Goal: Task Accomplishment & Management: Complete application form

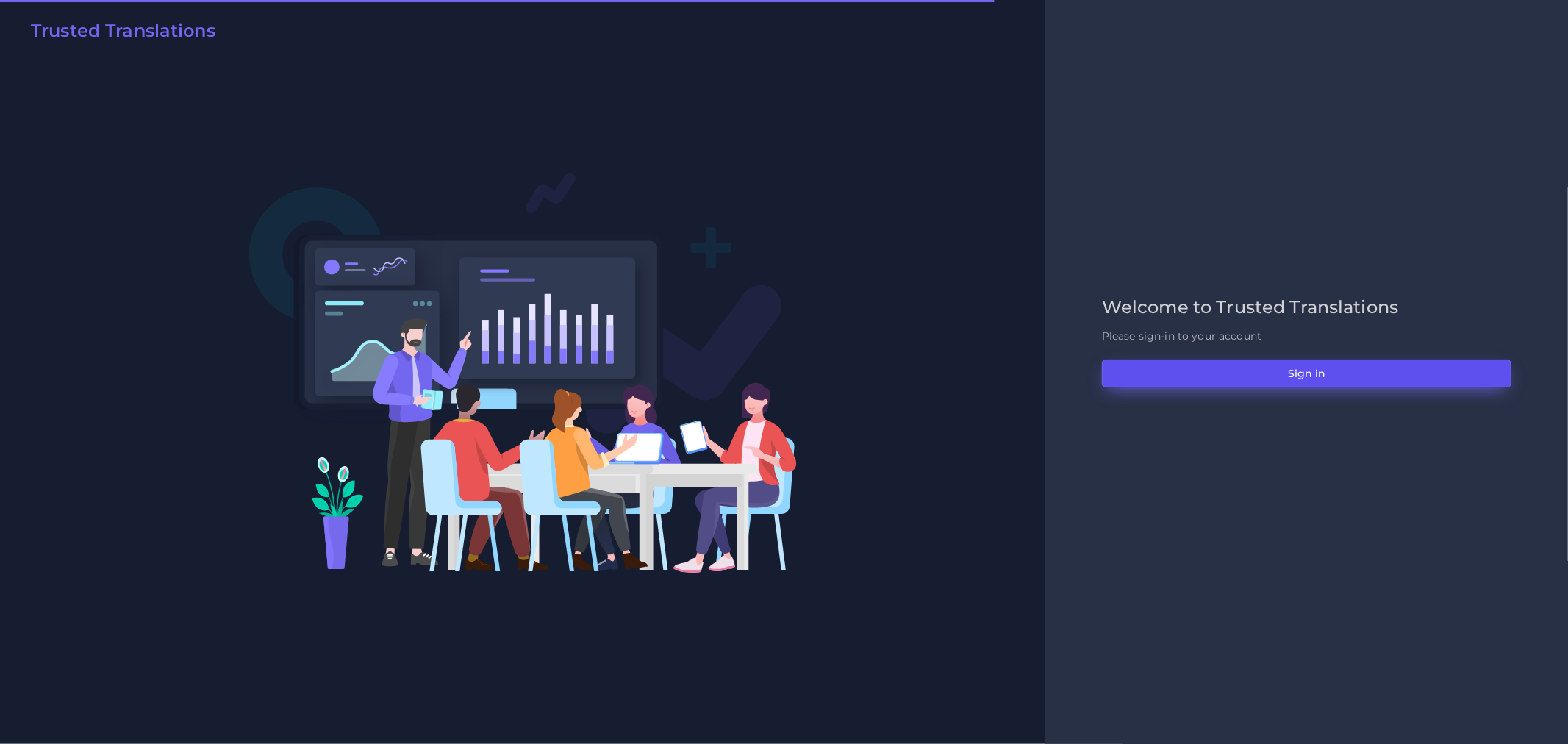
click at [1305, 372] on button "Sign in" at bounding box center [1306, 373] width 409 height 28
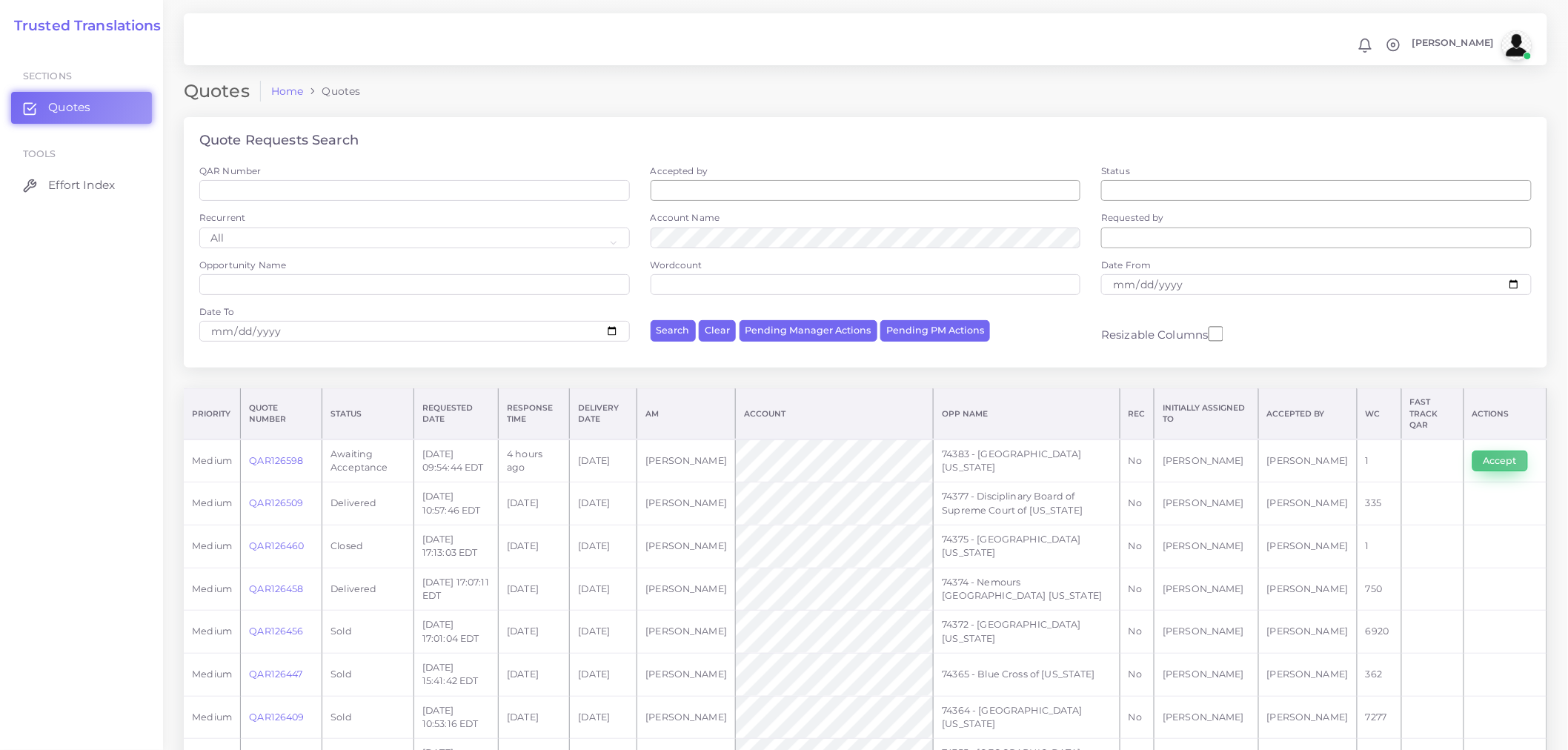
click at [1480, 453] on button "Accept" at bounding box center [1500, 460] width 56 height 20
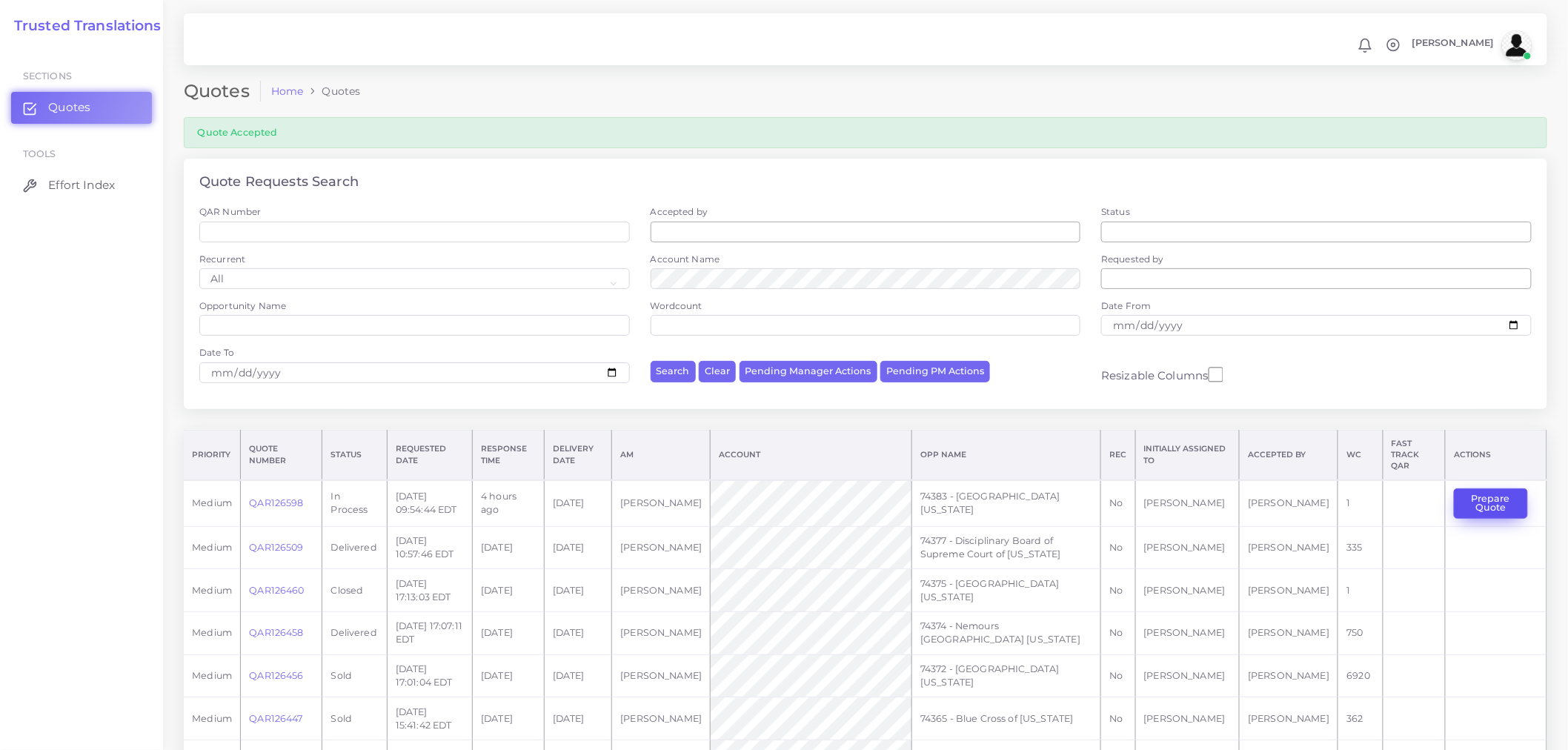
click at [1505, 489] on button "Prepare Quote" at bounding box center [1490, 503] width 73 height 30
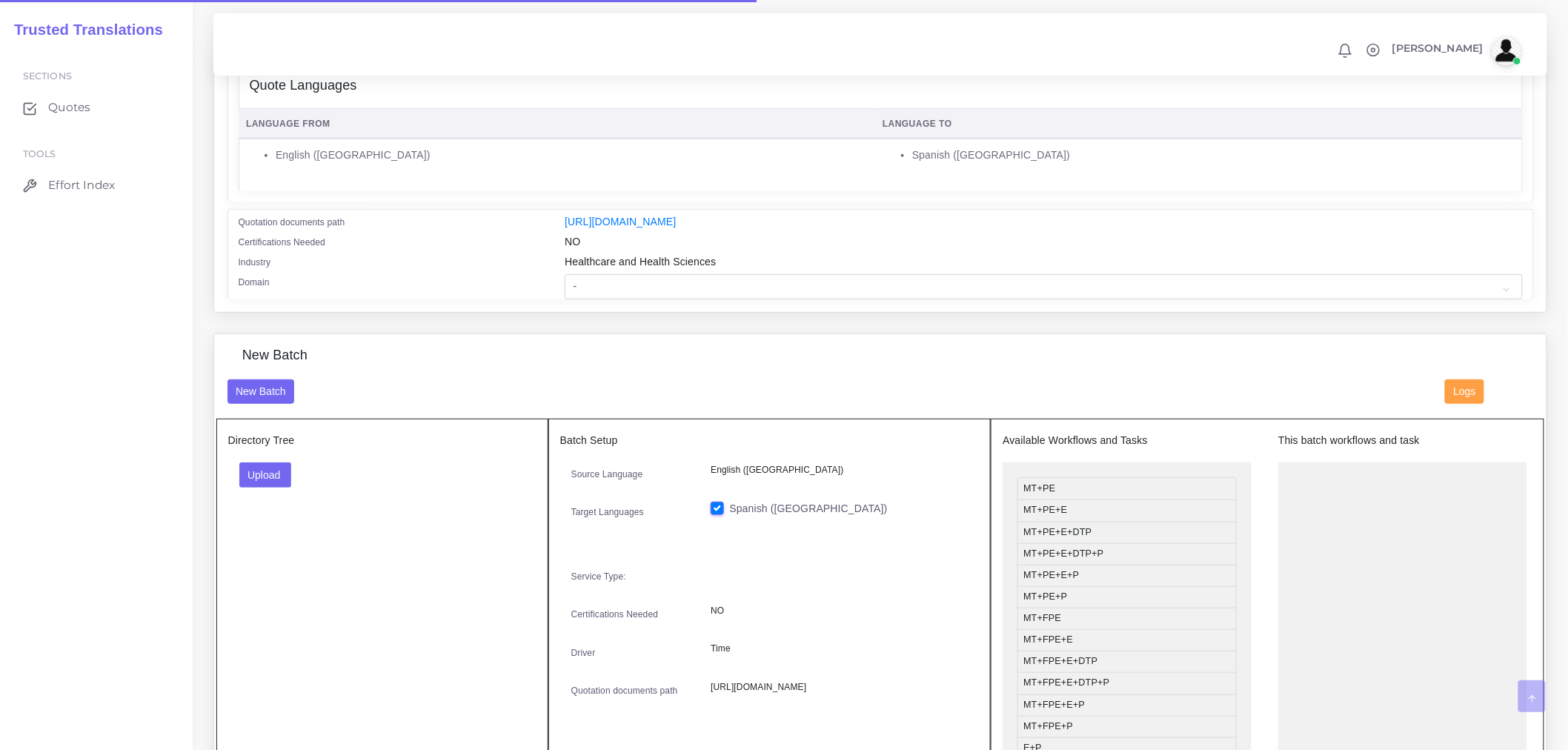
scroll to position [249, 0]
click at [283, 482] on button "Upload" at bounding box center [265, 474] width 53 height 25
click at [294, 539] on label "Files" at bounding box center [291, 530] width 102 height 19
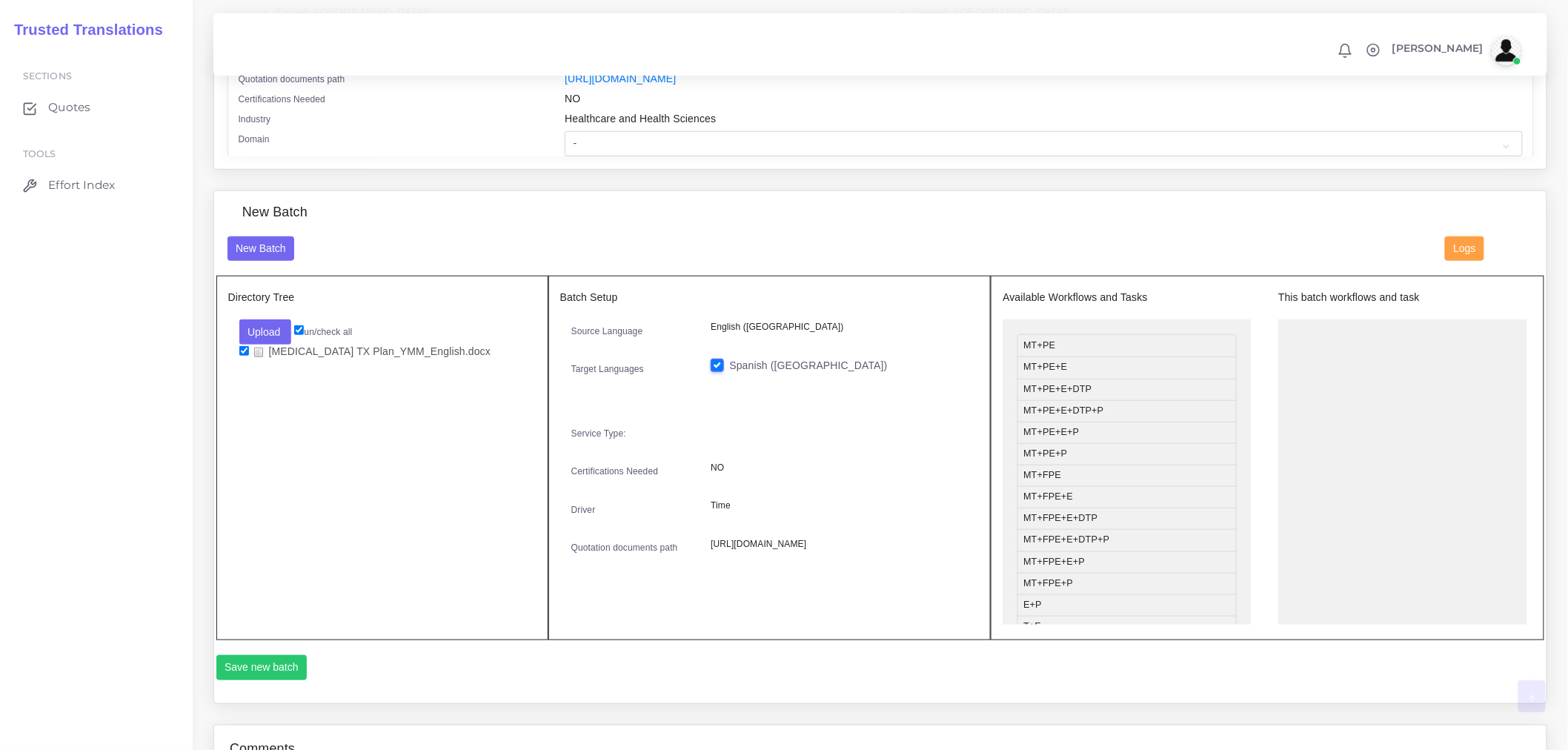
scroll to position [413, 0]
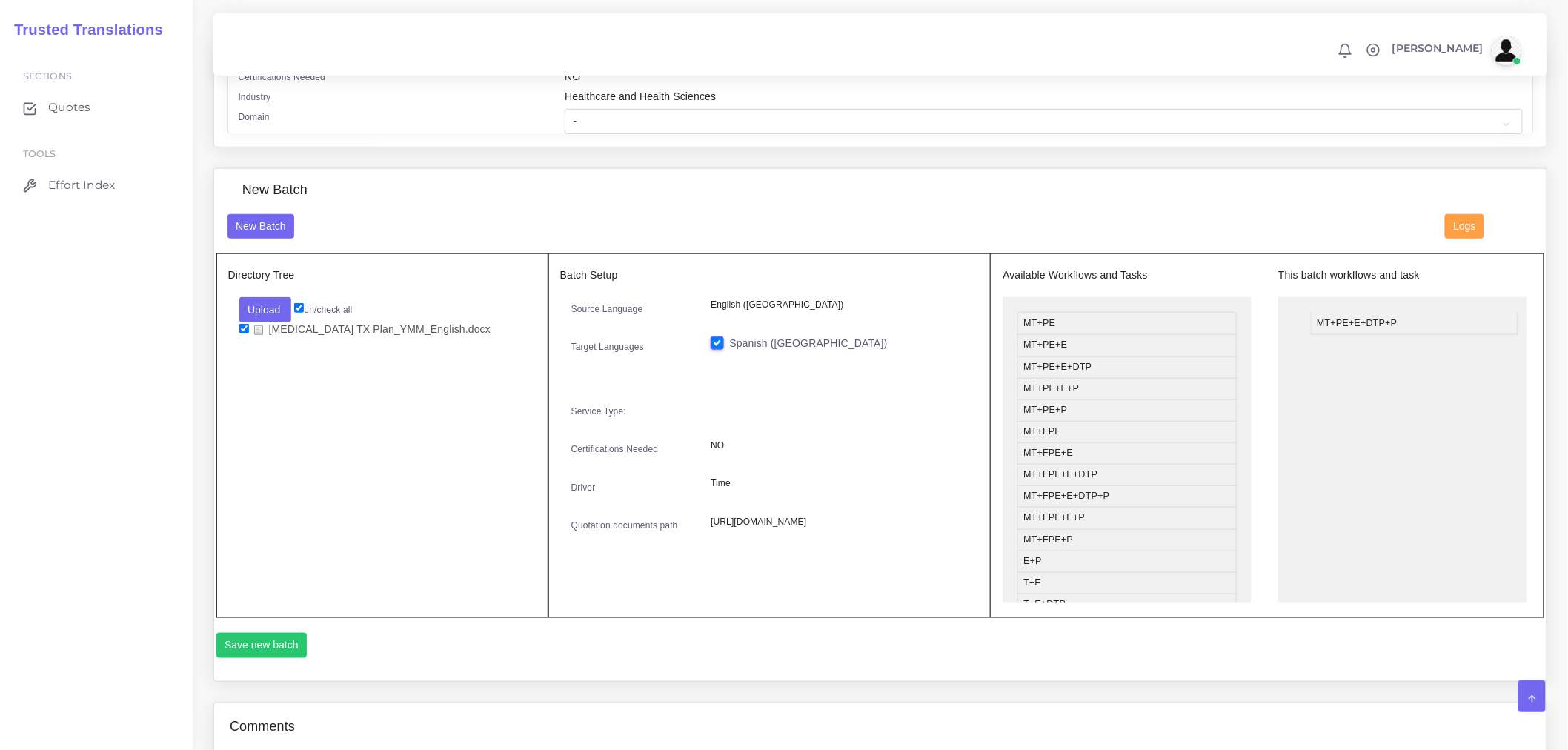
drag, startPoint x: 1063, startPoint y: 397, endPoint x: 1356, endPoint y: 332, distance: 300.1
click at [289, 655] on button "Save new batch" at bounding box center [261, 646] width 91 height 25
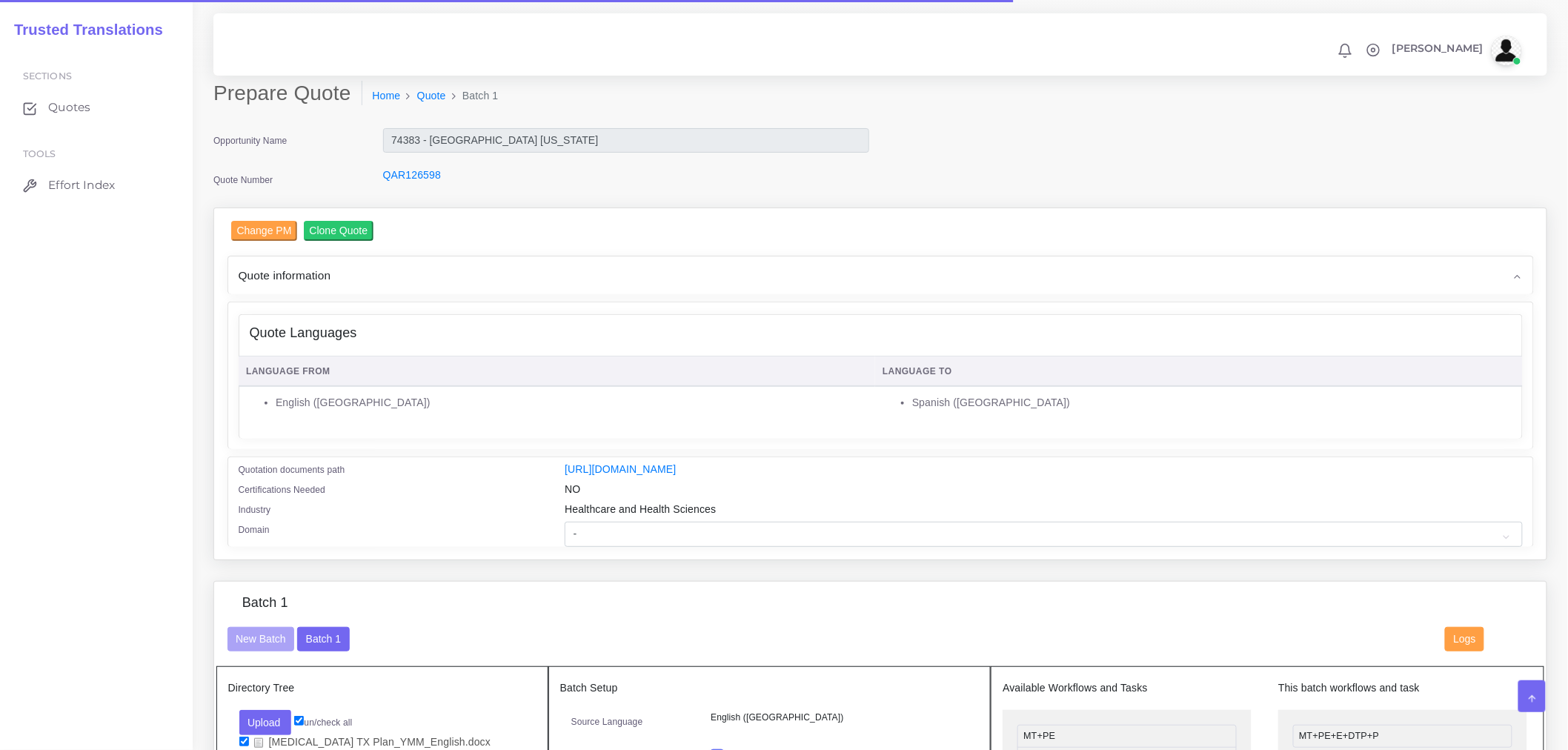
click at [387, 295] on div "Change PM Clone Quote Quote information AM Opportunity Assigned To NO" at bounding box center [881, 383] width 1307 height 326
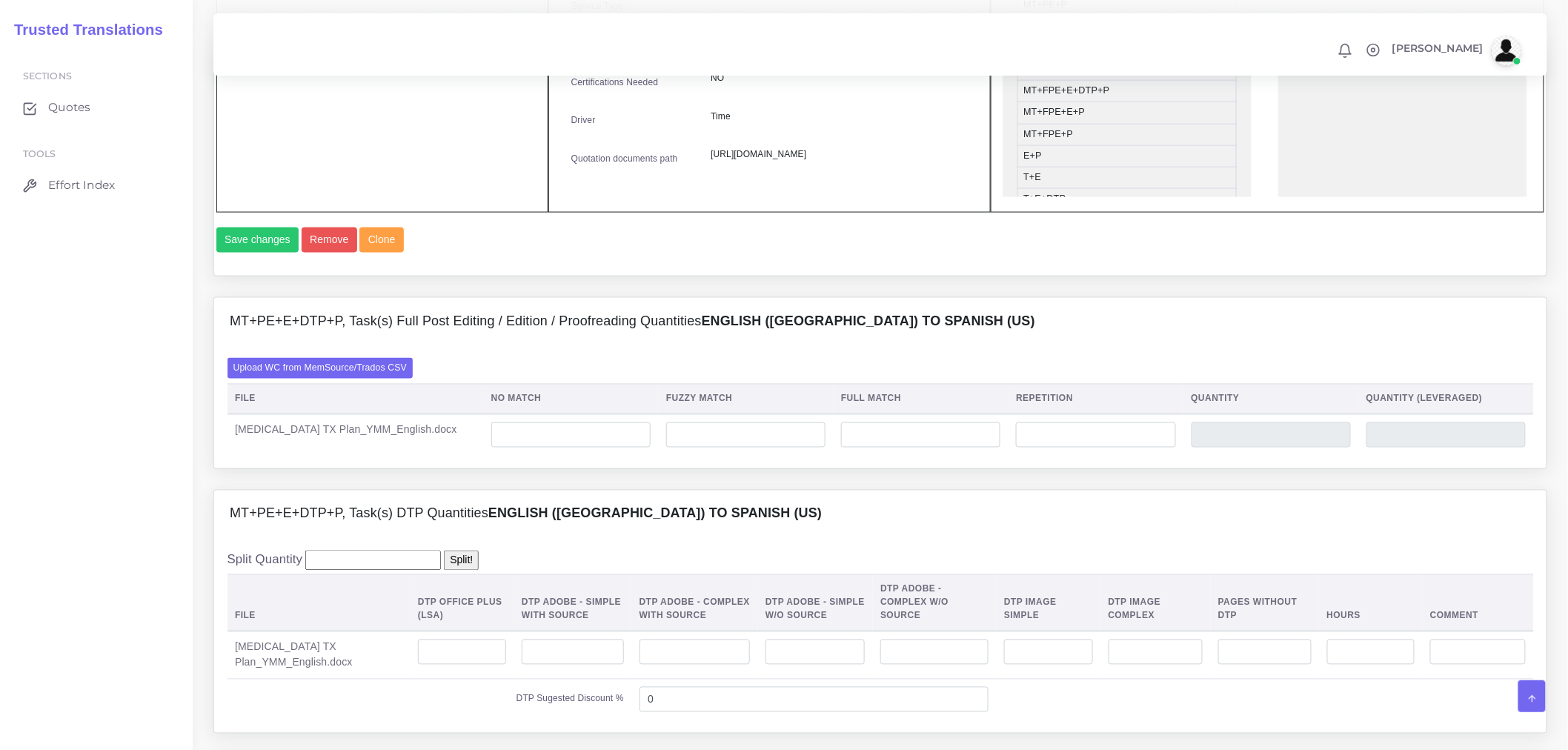
scroll to position [823, 0]
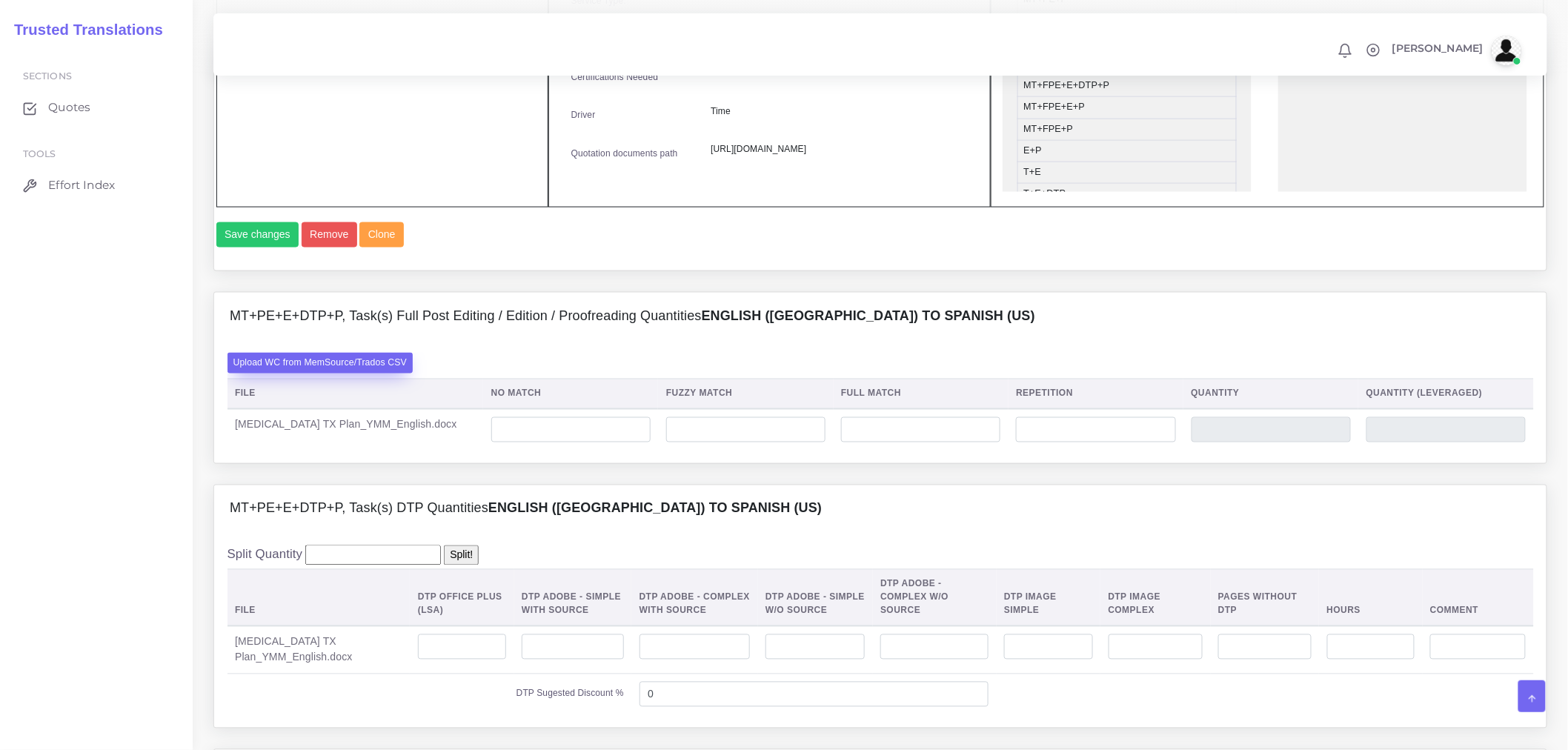
click at [393, 373] on label "Upload WC from MemSource/Trados CSV" at bounding box center [320, 363] width 186 height 20
click at [0, 0] on input "Upload WC from MemSource/Trados CSV" at bounding box center [0, 0] width 0 height 0
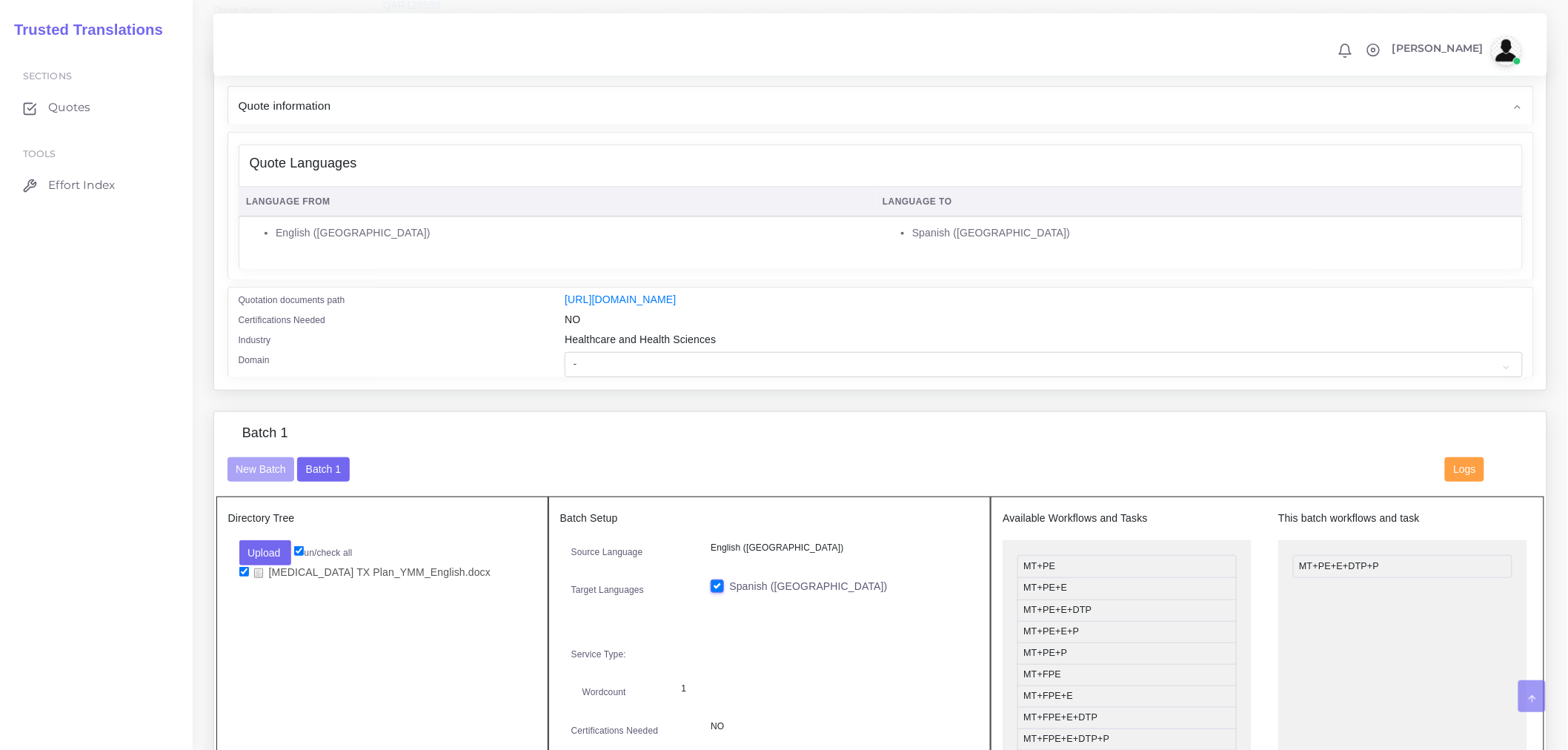
scroll to position [412, 0]
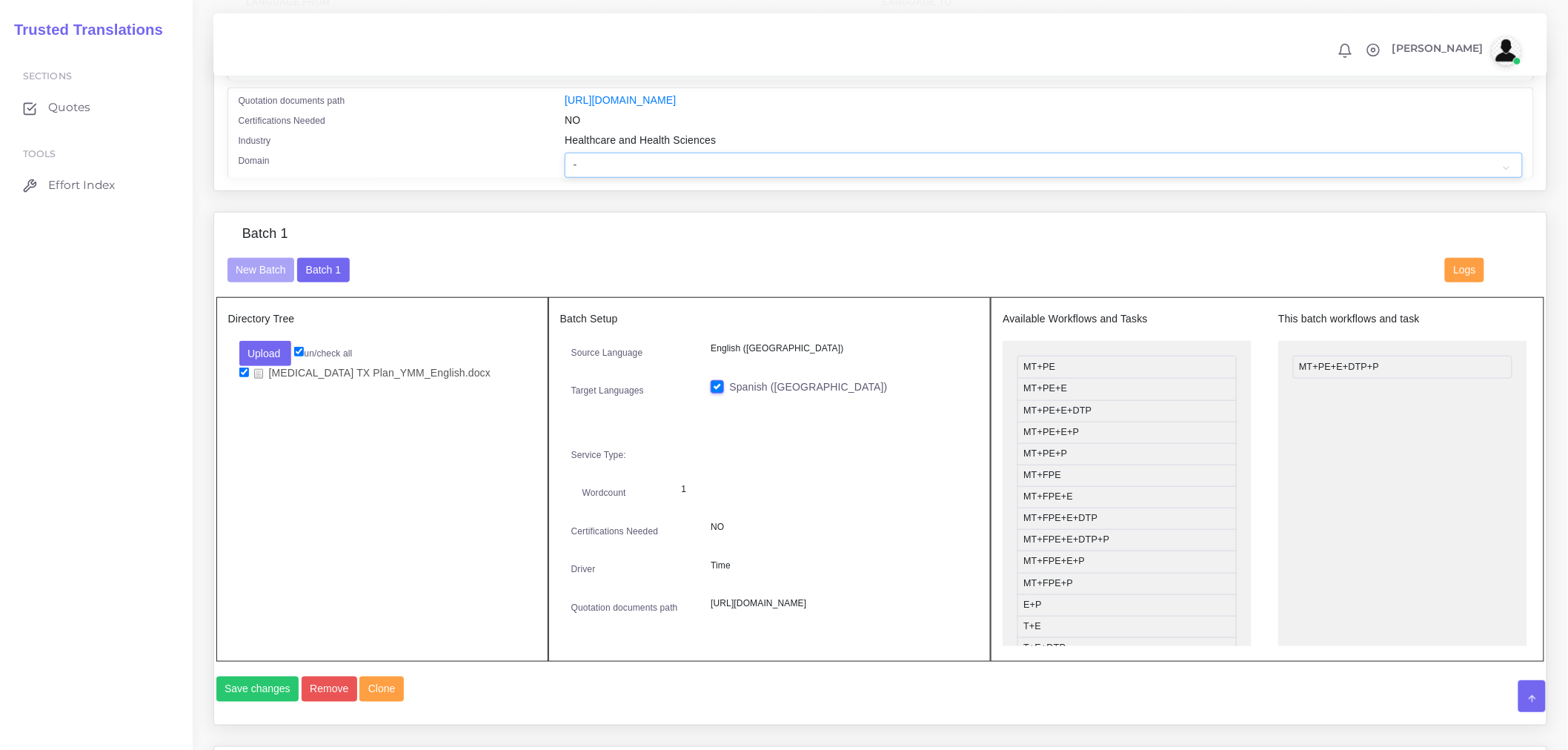
click at [760, 176] on select "- Advertising and Media Agriculture, Forestry and Fishing Architecture, Buildin…" at bounding box center [1043, 166] width 958 height 25
select select "Healthcare and Health Sciences"
click at [565, 162] on select "- Advertising and Media Agriculture, Forestry and Fishing Architecture, Buildin…" at bounding box center [1043, 166] width 958 height 25
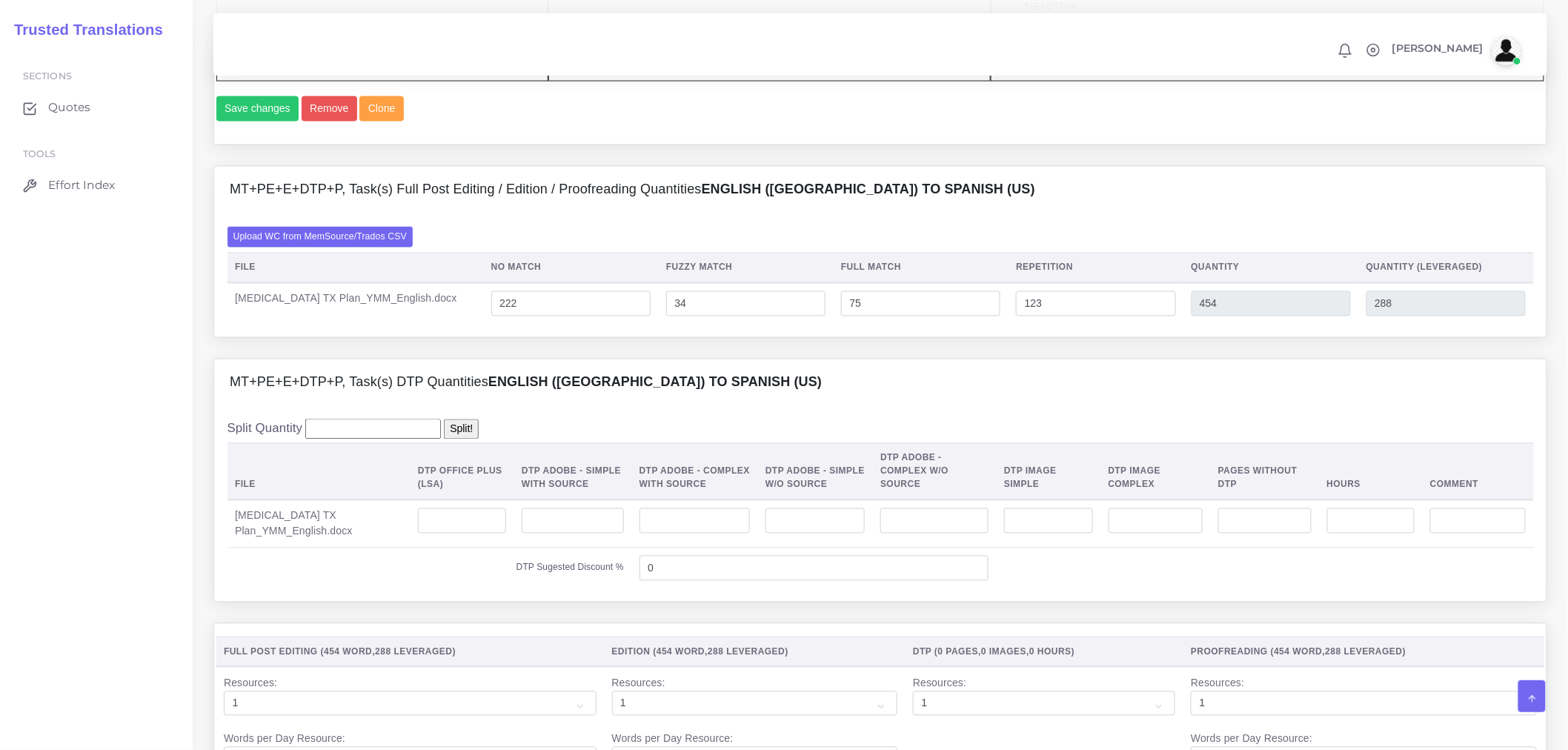
scroll to position [1070, 0]
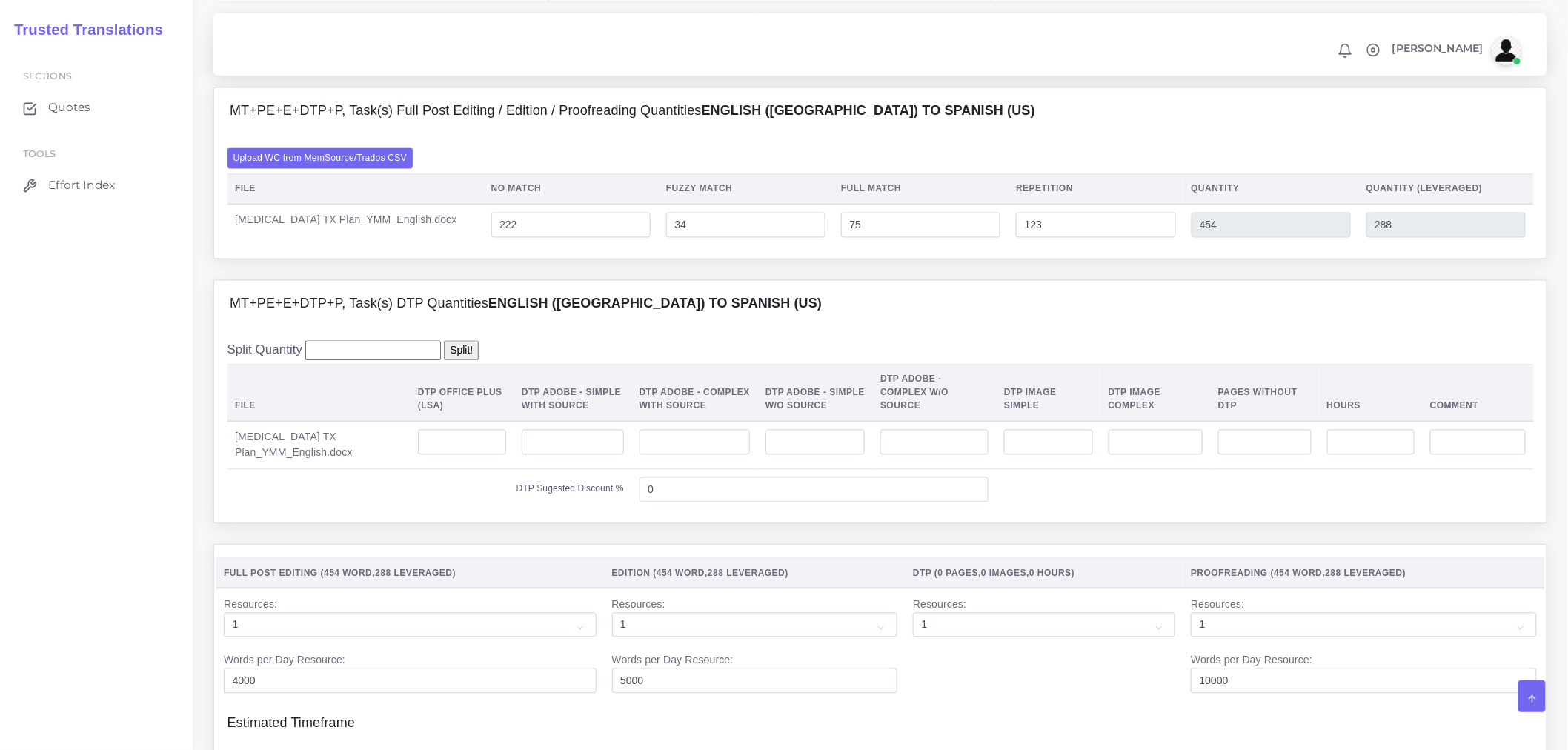
drag, startPoint x: 385, startPoint y: 350, endPoint x: 406, endPoint y: 366, distance: 26.4
click at [385, 313] on h4 "MT+PE+E+DTP+P, Task(s) DTP Quantities English (US) TO Spanish (US)" at bounding box center [526, 304] width 592 height 17
click at [441, 455] on input "number" at bounding box center [462, 443] width 88 height 25
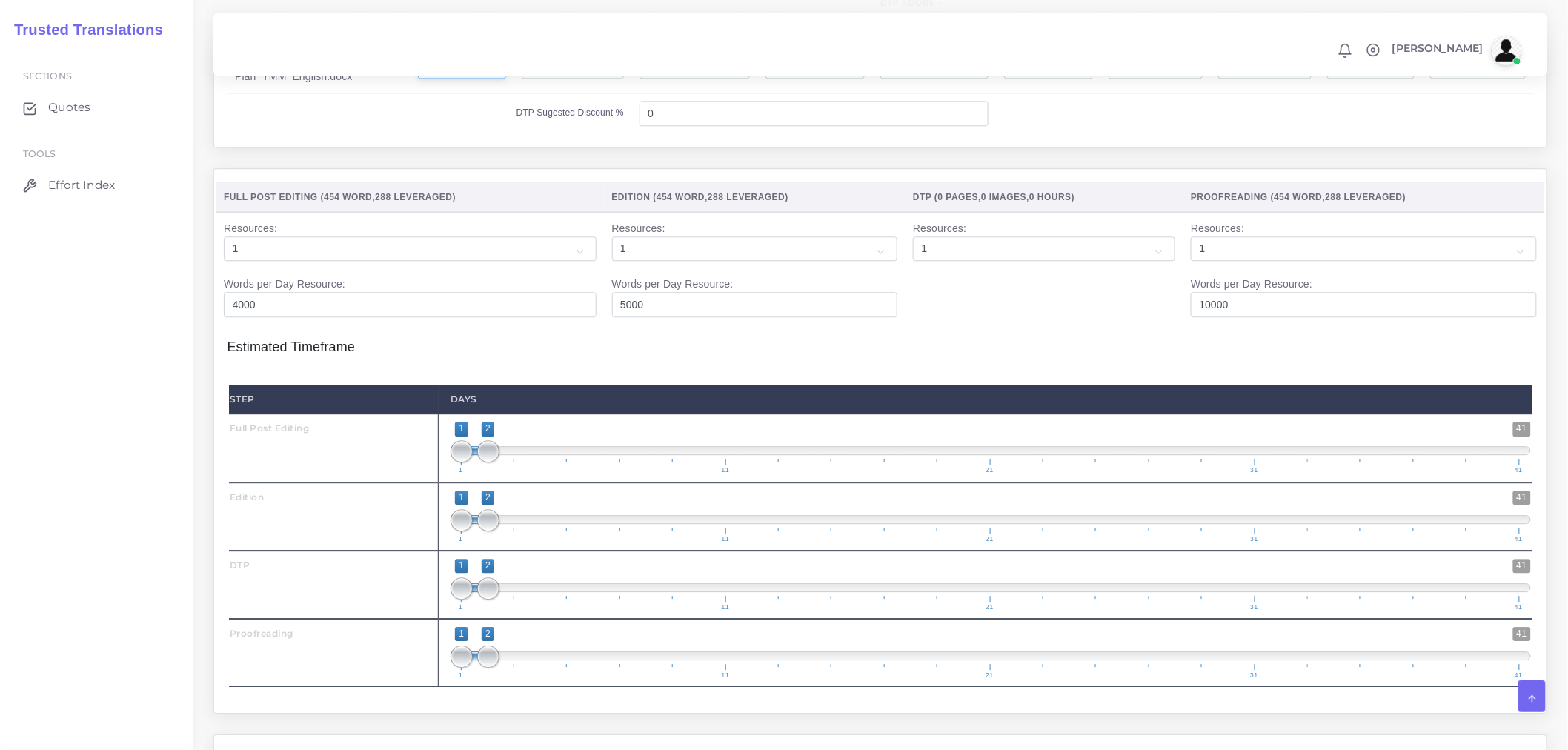
scroll to position [1647, 0]
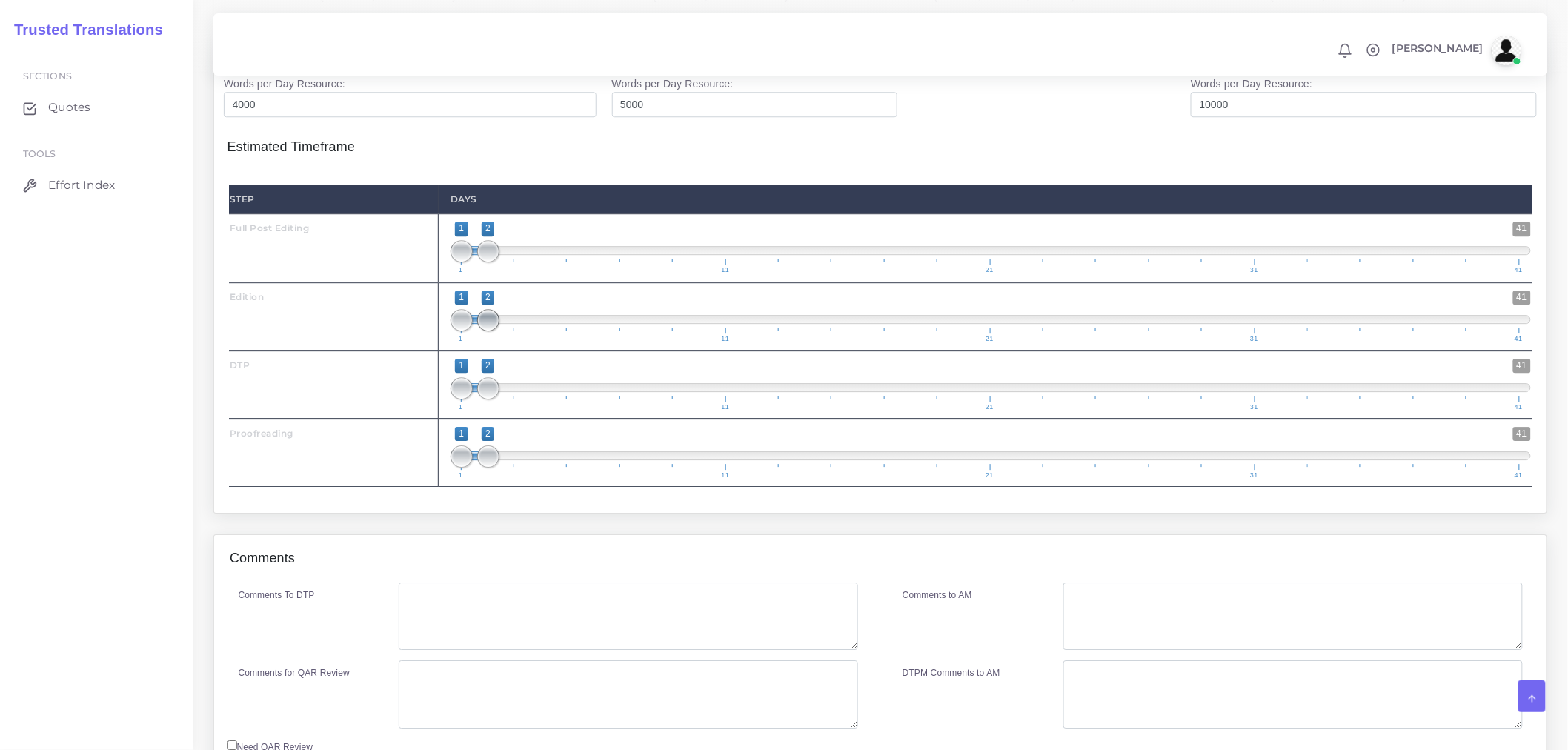
type input "3"
drag, startPoint x: 498, startPoint y: 348, endPoint x: 522, endPoint y: 348, distance: 24.0
click at [522, 332] on span at bounding box center [514, 320] width 22 height 22
type input "2;3"
drag, startPoint x: 465, startPoint y: 354, endPoint x: 482, endPoint y: 354, distance: 17.0
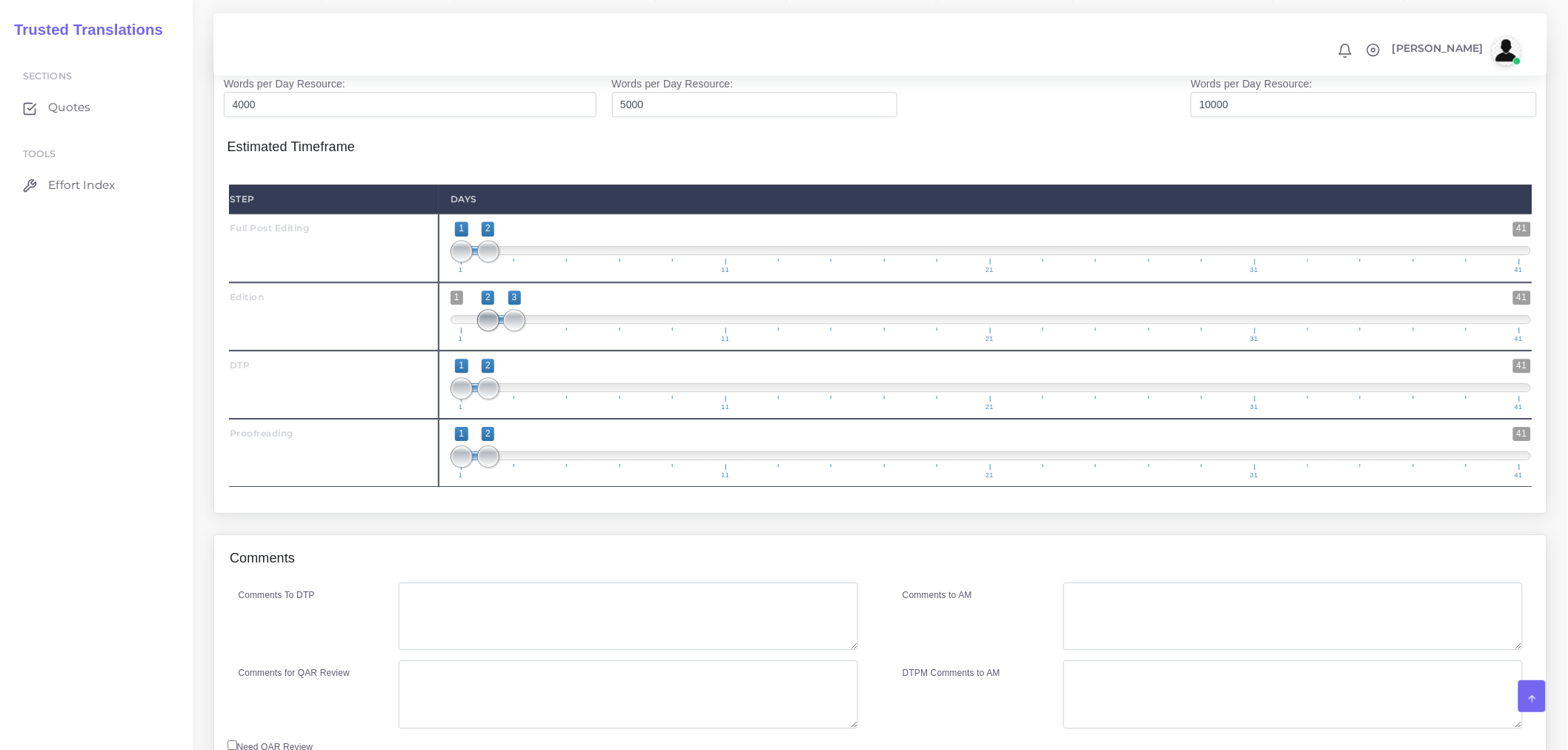
click at [482, 332] on span at bounding box center [488, 320] width 22 height 22
drag, startPoint x: 490, startPoint y: 412, endPoint x: 529, endPoint y: 413, distance: 39.0
click at [529, 411] on span "1 41 1 3 1 — 3 1 11 21 31 41" at bounding box center [991, 384] width 1080 height 52
type input "3;3"
drag, startPoint x: 461, startPoint y: 420, endPoint x: 521, endPoint y: 419, distance: 60.0
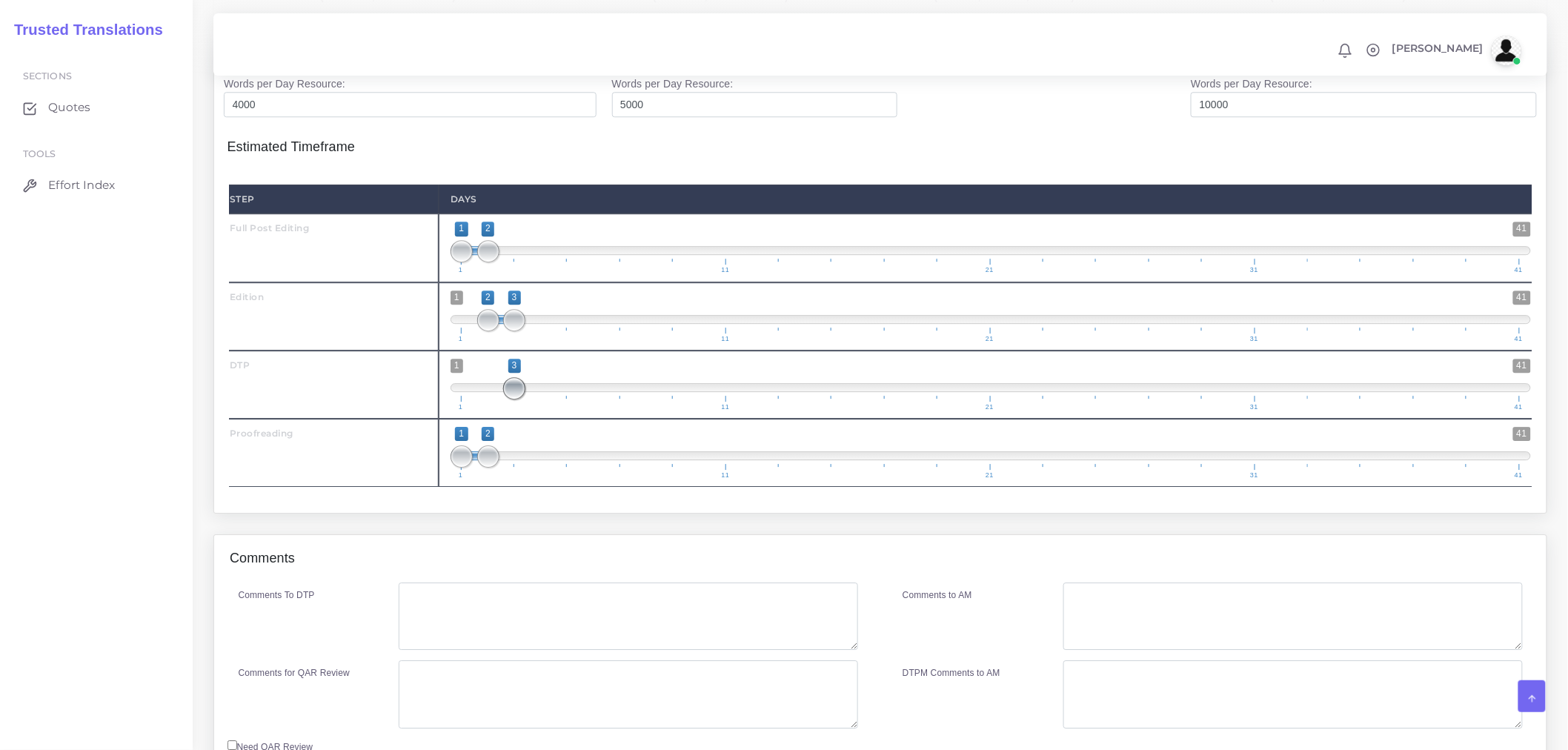
click at [521, 400] on span at bounding box center [514, 388] width 22 height 22
drag, startPoint x: 490, startPoint y: 486, endPoint x: 543, endPoint y: 486, distance: 53.0
click at [543, 468] on span at bounding box center [540, 456] width 22 height 22
type input "3;4"
drag, startPoint x: 461, startPoint y: 488, endPoint x: 527, endPoint y: 487, distance: 66.0
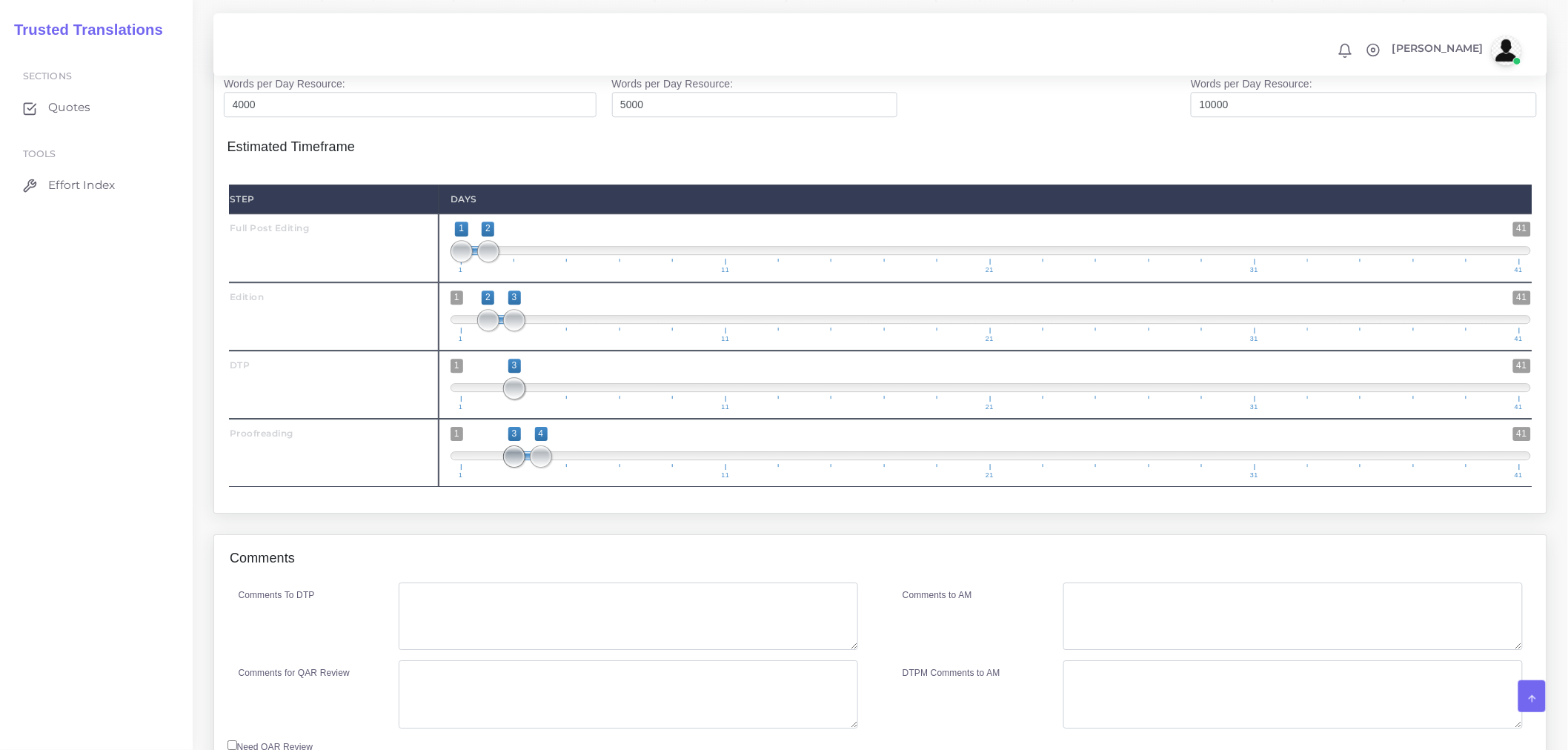
click at [527, 479] on span "1 41 3 4 3 — 4 1 11 21 31 41" at bounding box center [991, 453] width 1080 height 52
click at [498, 580] on div "Comments" at bounding box center [881, 559] width 1332 height 48
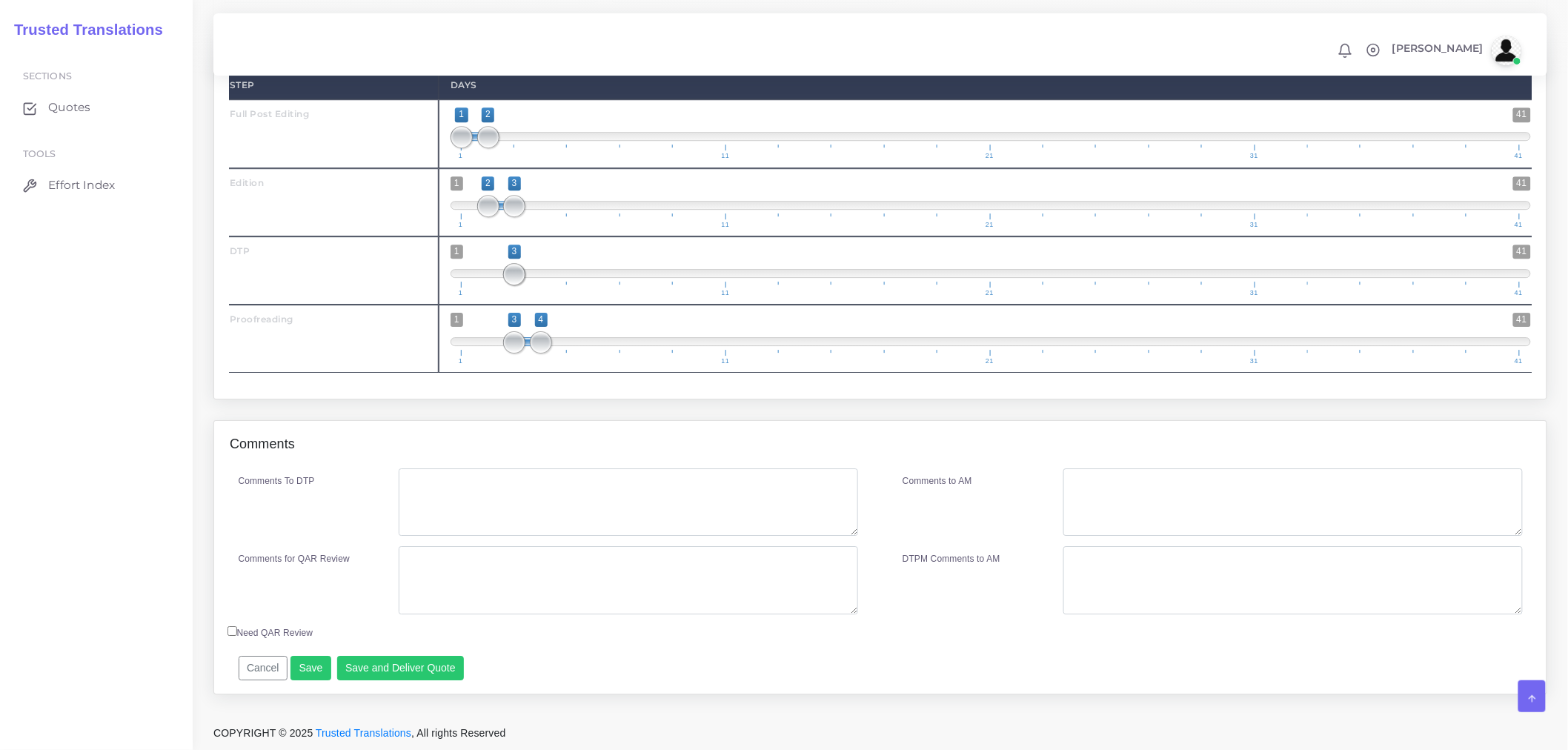
scroll to position [1790, 0]
click at [474, 505] on textarea "Comments To DTP" at bounding box center [628, 502] width 459 height 68
type textarea "DTP in Word"
click at [453, 585] on textarea "Comments for QAR Review" at bounding box center [628, 580] width 459 height 68
click at [507, 473] on textarea "DTP in Word" at bounding box center [628, 502] width 459 height 68
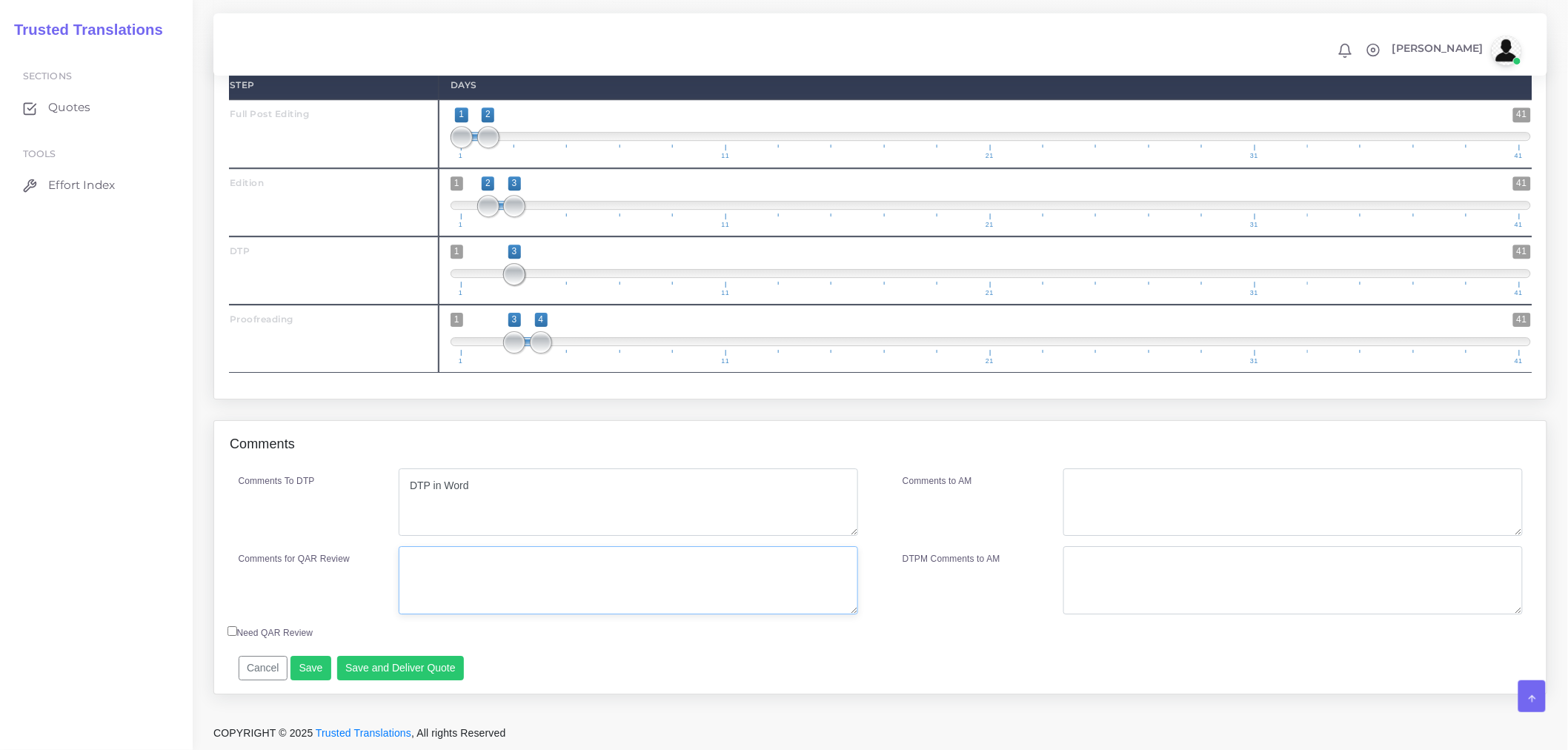
click at [473, 557] on textarea "Comments for QAR Review" at bounding box center [628, 580] width 459 height 68
type textarea "F"
drag, startPoint x: 476, startPoint y: 572, endPoint x: 360, endPoint y: 572, distance: 116.0
click at [360, 572] on div "Comments for QAR Review PEE+DTP+PRF" at bounding box center [548, 580] width 643 height 68
type textarea "PEE+DTP+PRF"
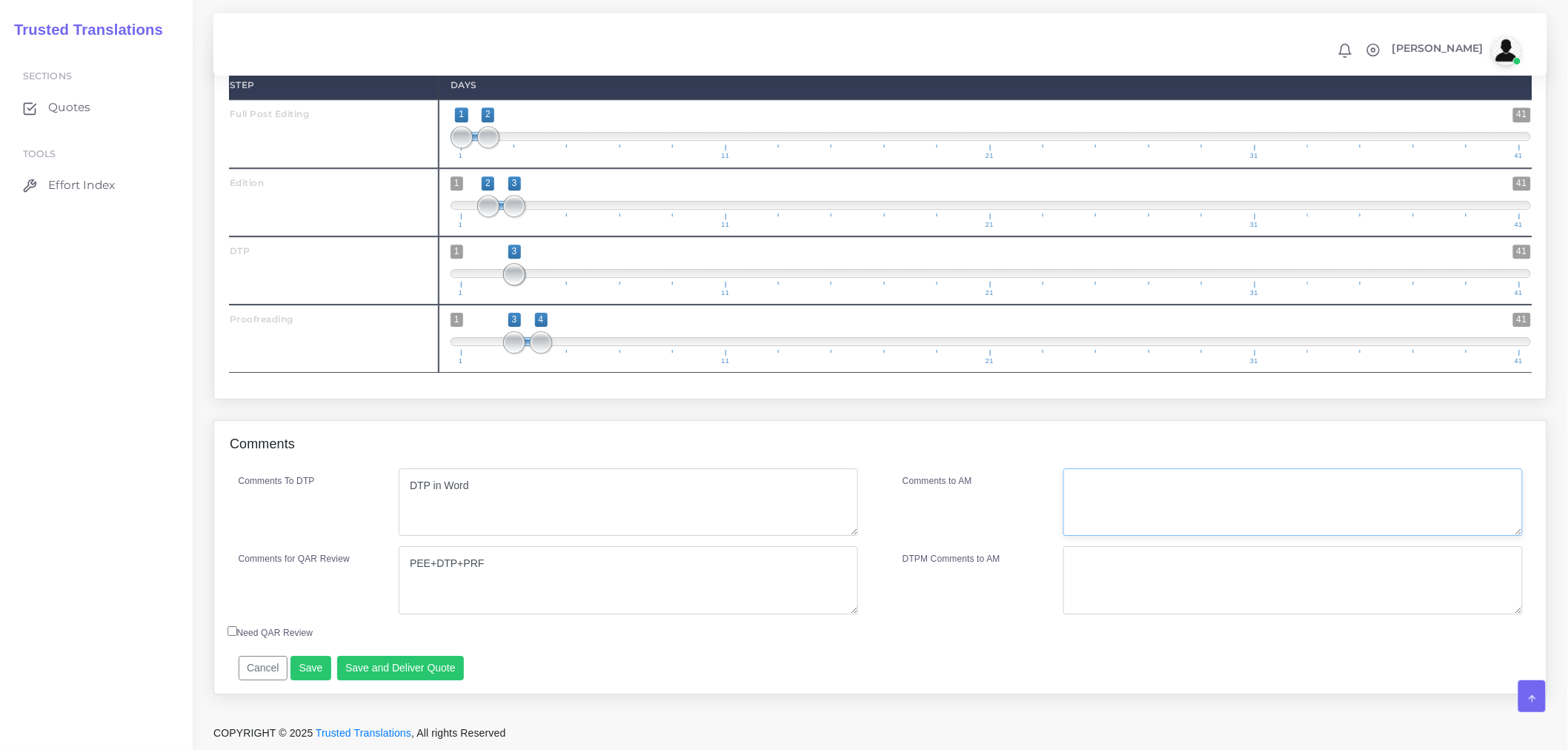
click at [1264, 479] on textarea "Comments to AM" at bounding box center [1293, 502] width 459 height 68
paste textarea "PEE+DTP+PRF"
type textarea "PEE+DTP+PRF"
click at [432, 669] on button "Save and Deliver Quote" at bounding box center [401, 669] width 128 height 25
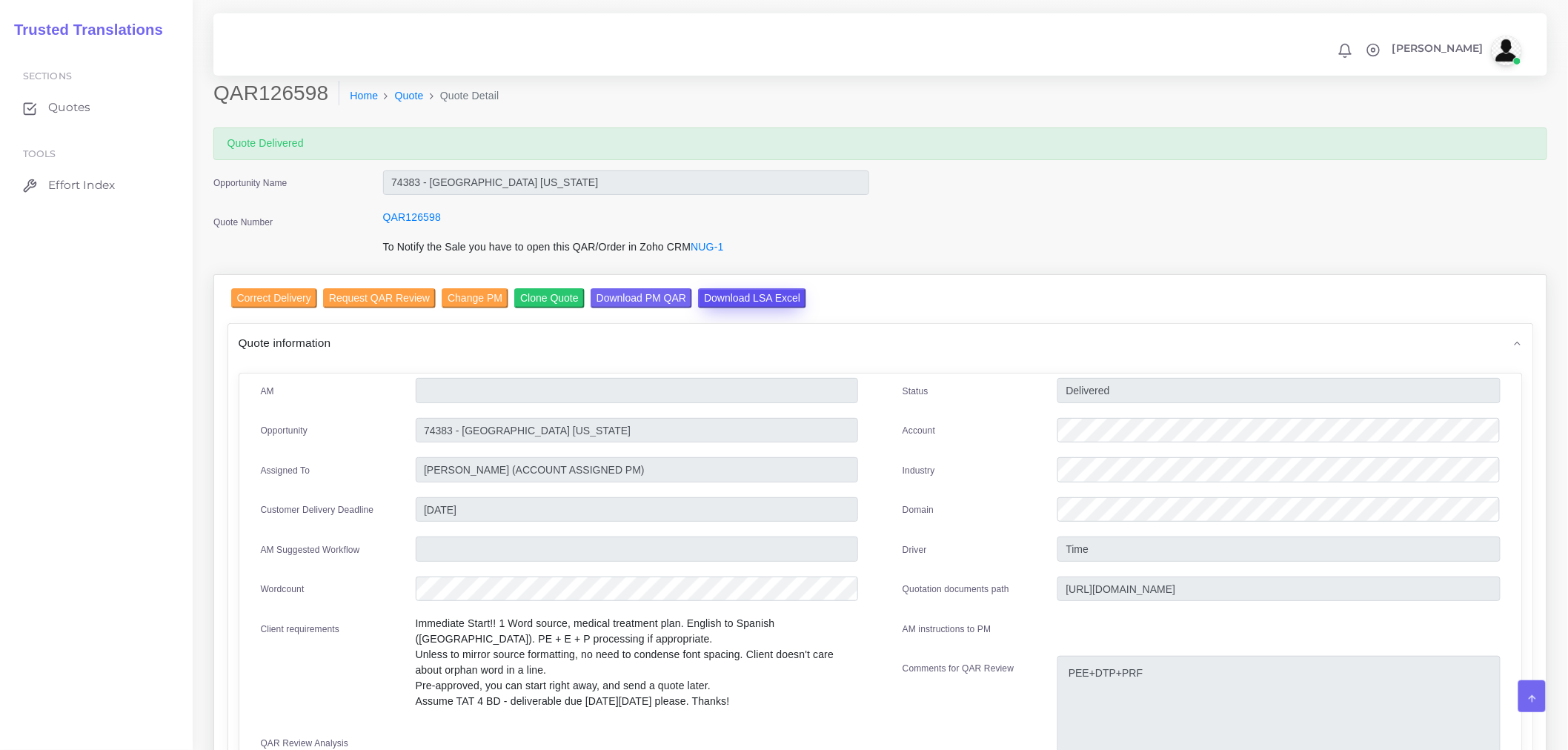
click at [750, 293] on input "Download LSA Excel" at bounding box center [752, 298] width 108 height 20
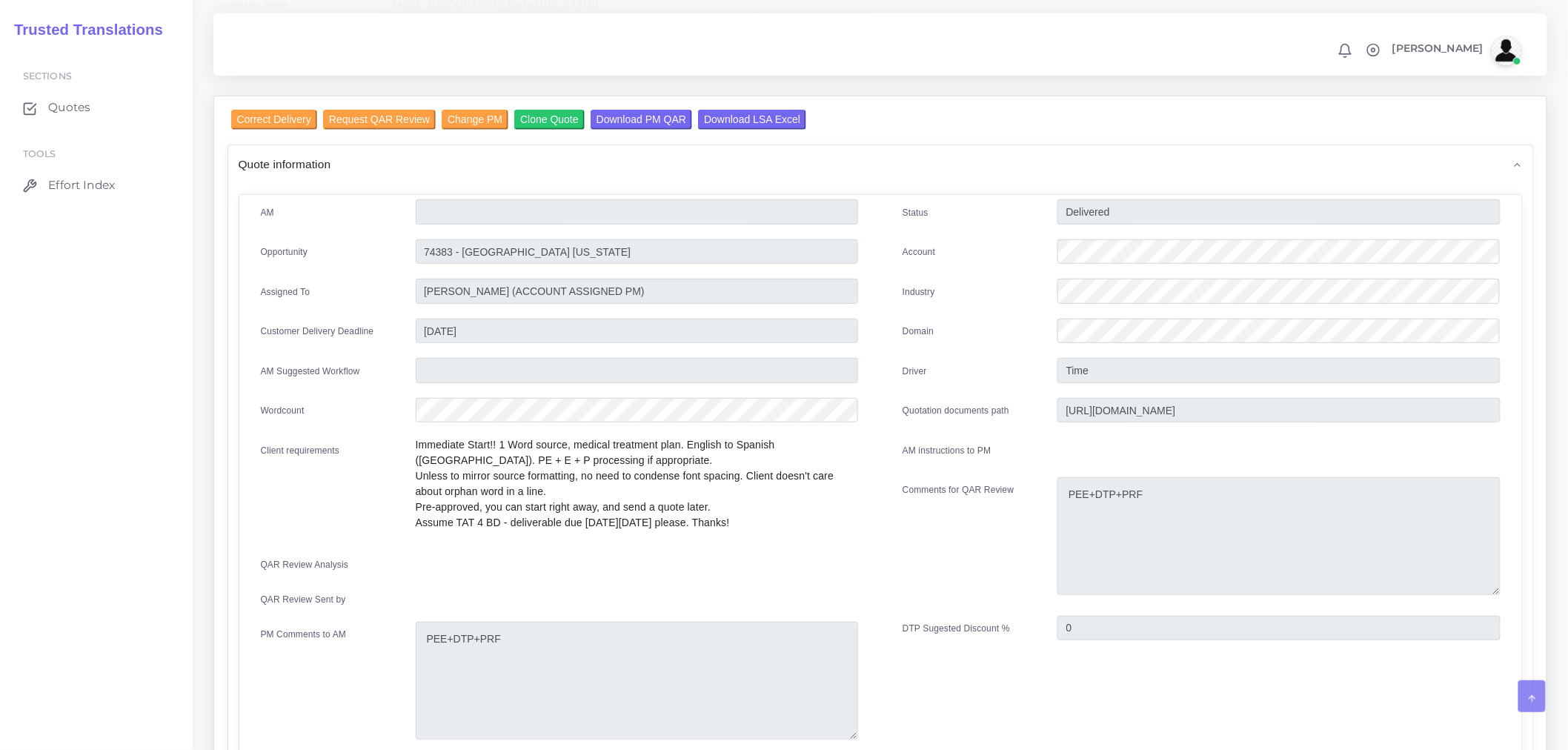
scroll to position [412, 0]
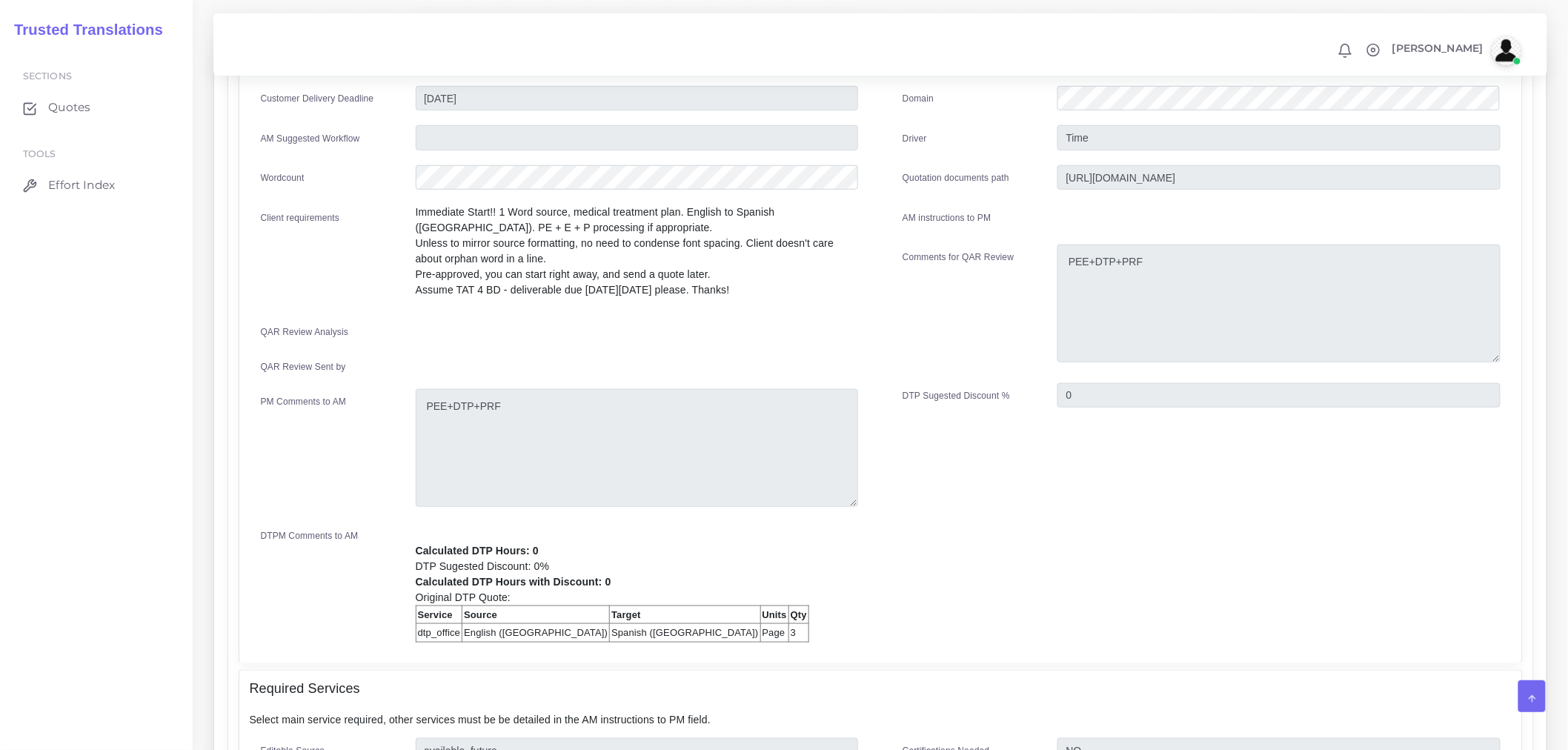
click at [1141, 625] on div "Status Delivered Account Industry Domain Driver Time 0" at bounding box center [1201, 309] width 643 height 686
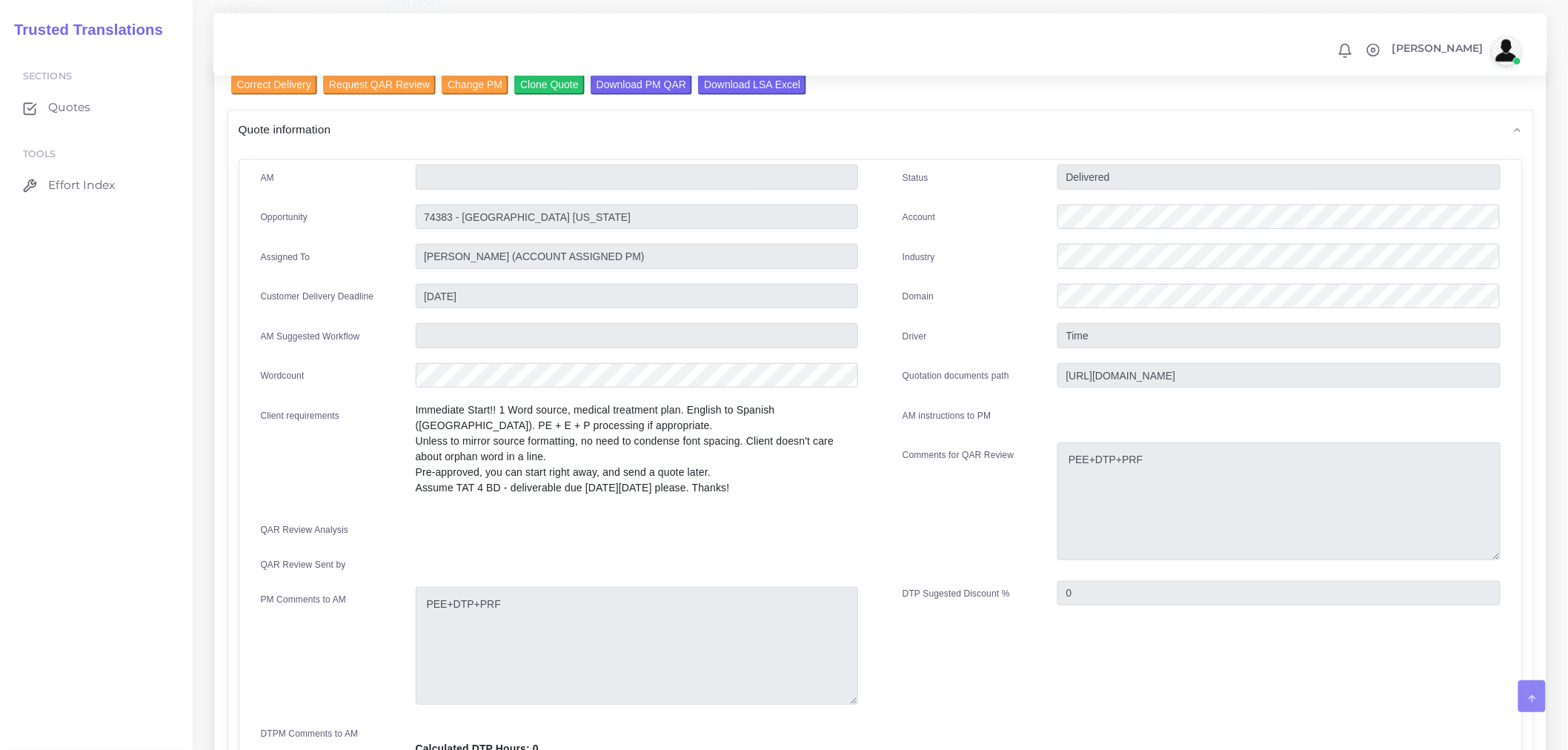
scroll to position [90, 0]
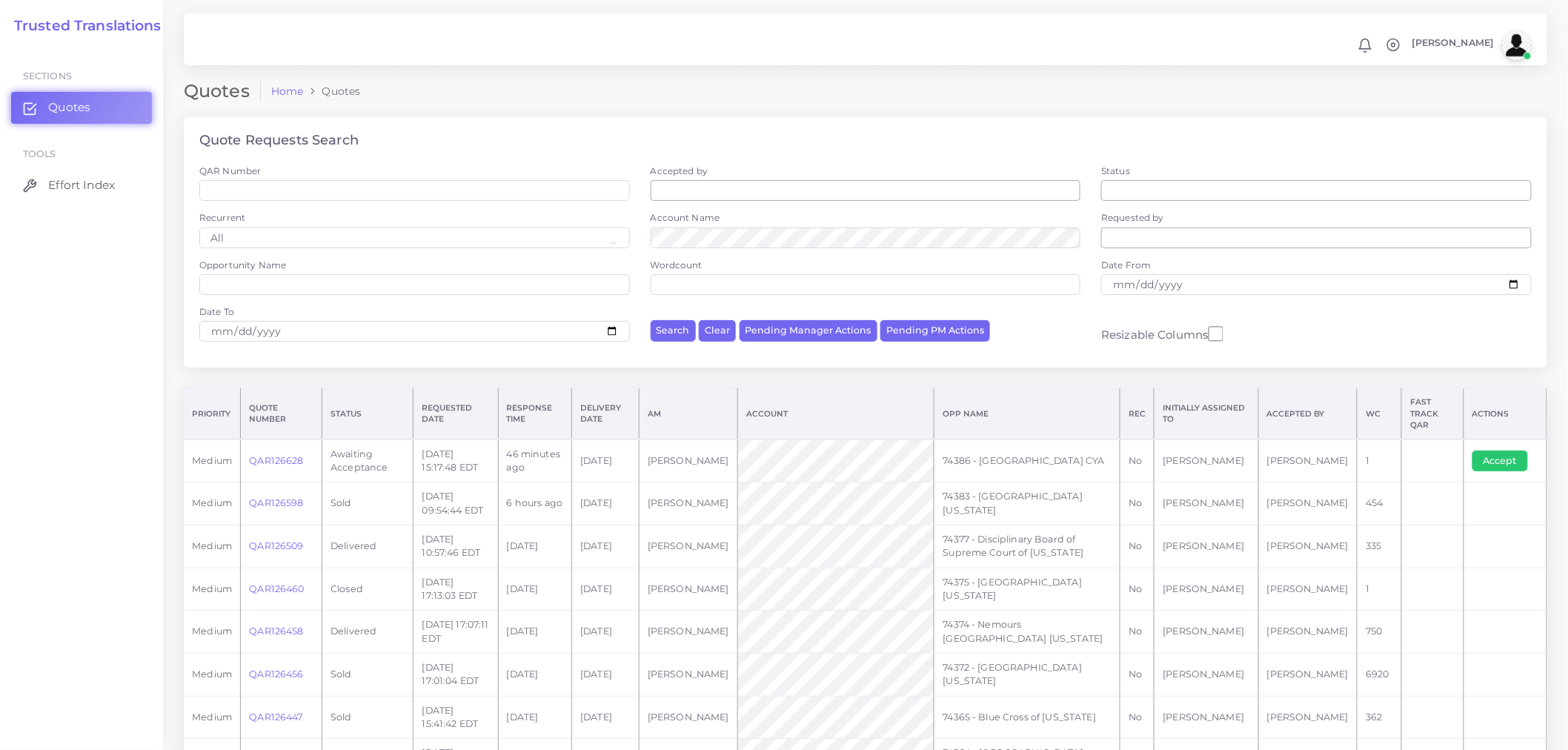
click at [1411, 440] on td "Accept" at bounding box center [1505, 461] width 83 height 43
click at [1411, 451] on button "Accept" at bounding box center [1500, 460] width 56 height 20
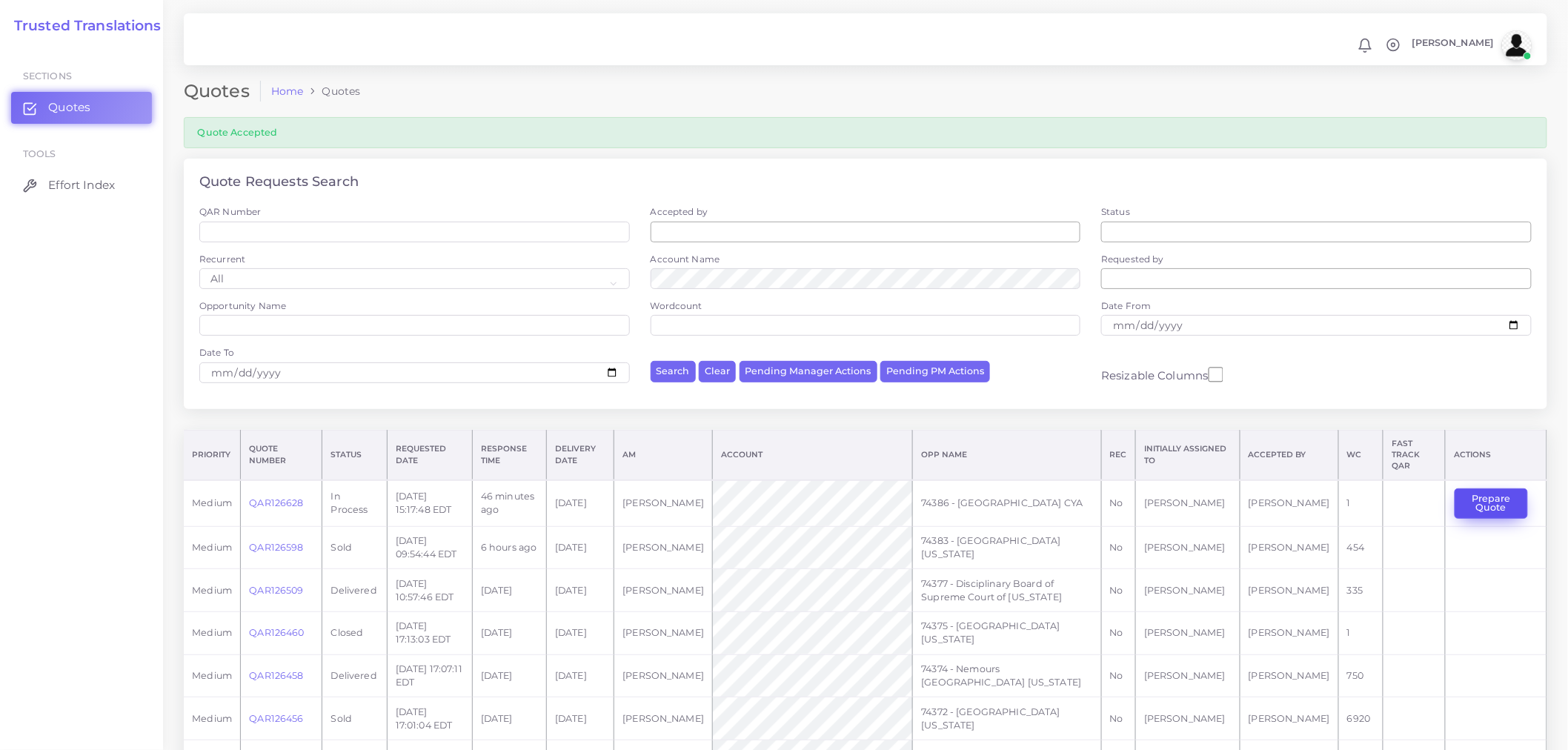
click at [1487, 508] on button "Prepare Quote" at bounding box center [1491, 503] width 73 height 30
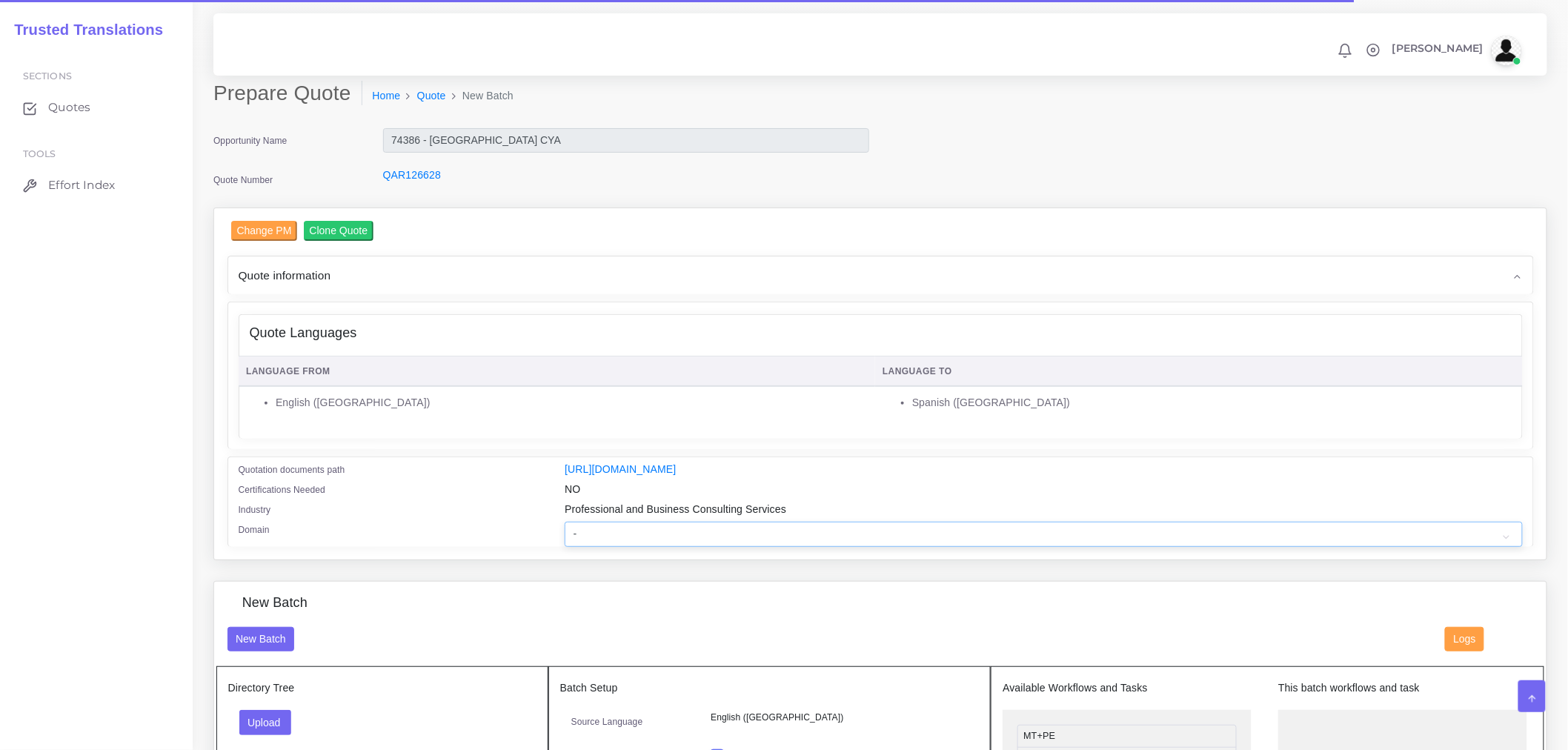
click at [611, 547] on select "- Advertising and Media Agriculture, Forestry and Fishing Architecture, Buildin…" at bounding box center [1043, 534] width 958 height 25
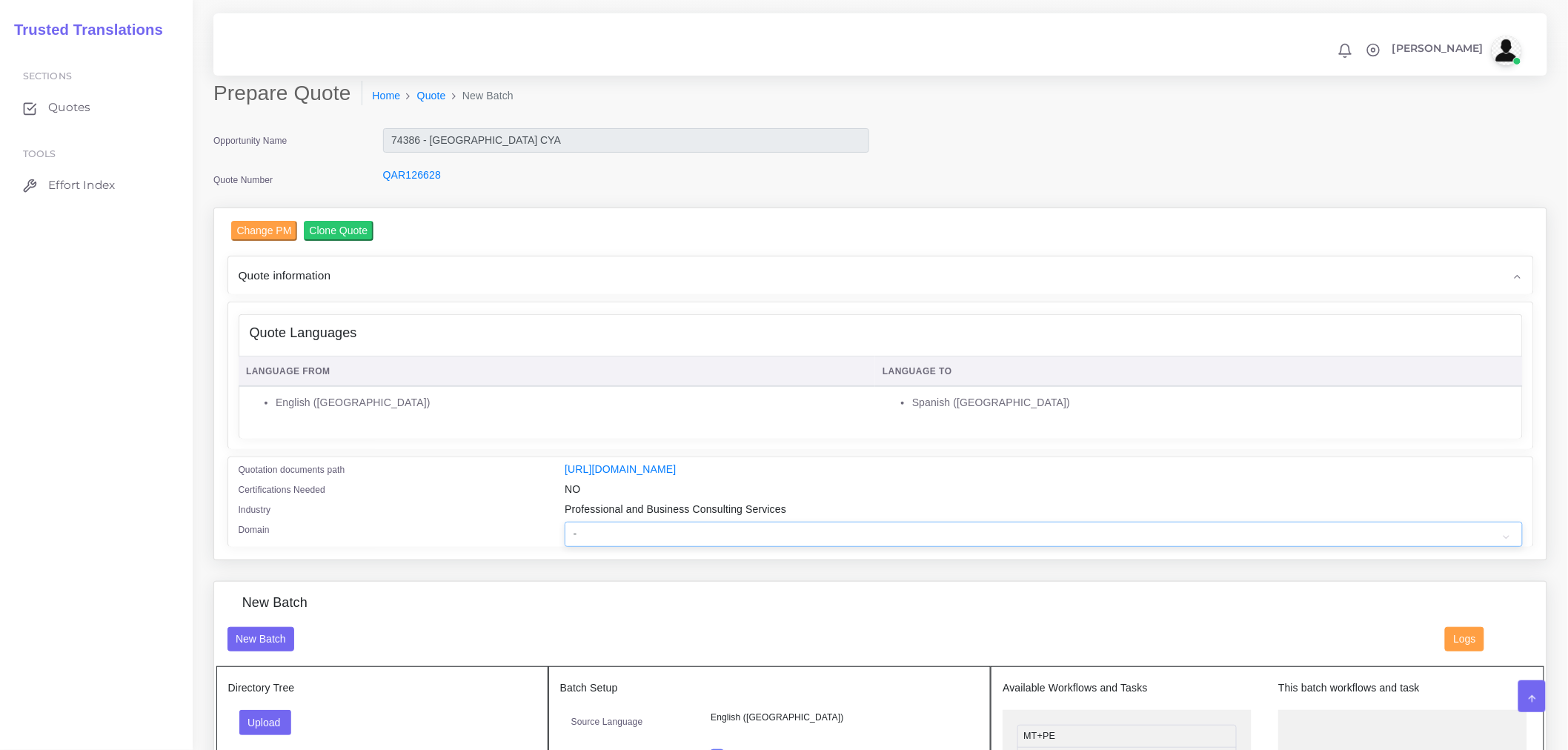
select select "Professional and Business Consulting Services"
click at [565, 532] on select "- Advertising and Media Agriculture, Forestry and Fishing Architecture, Buildin…" at bounding box center [1043, 534] width 958 height 25
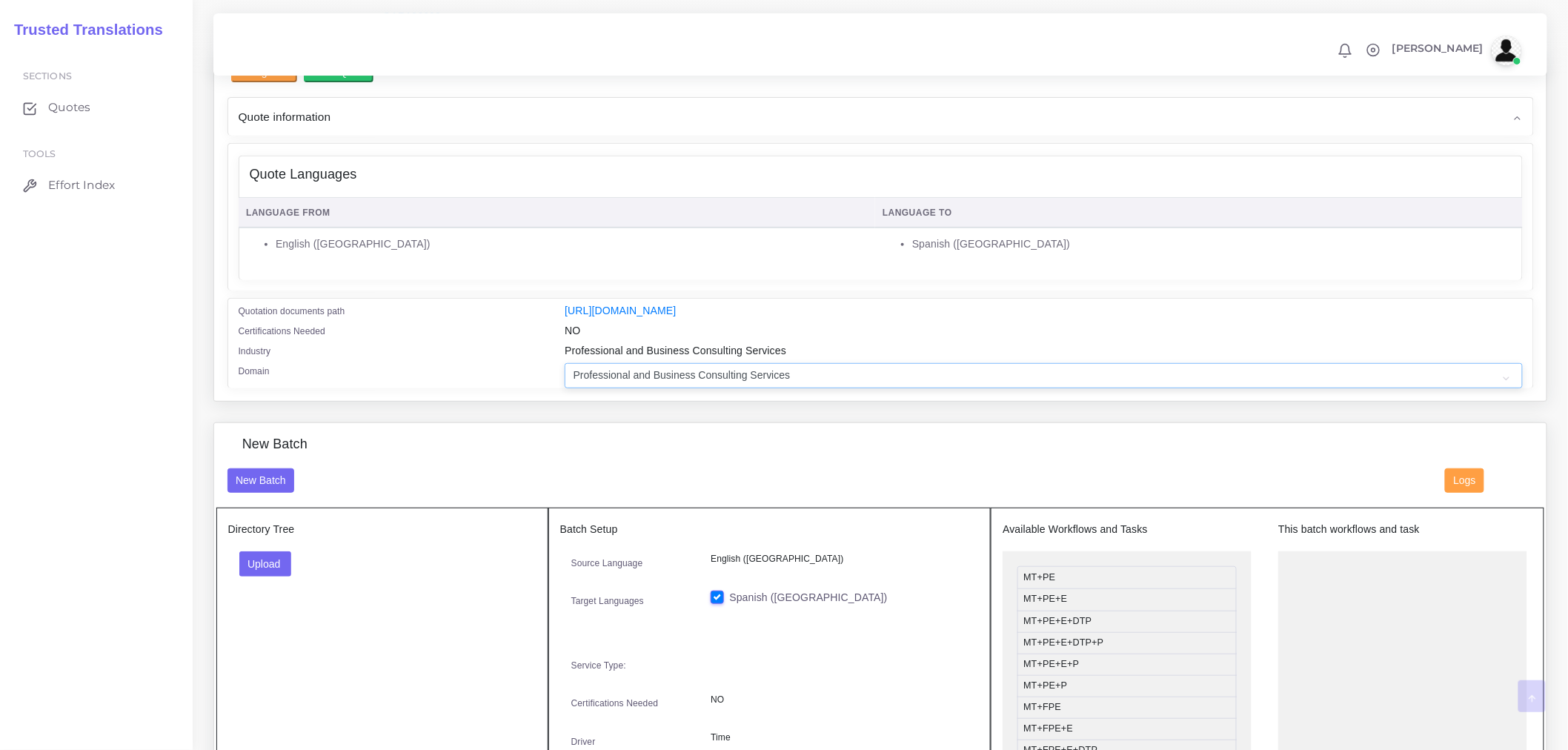
scroll to position [165, 0]
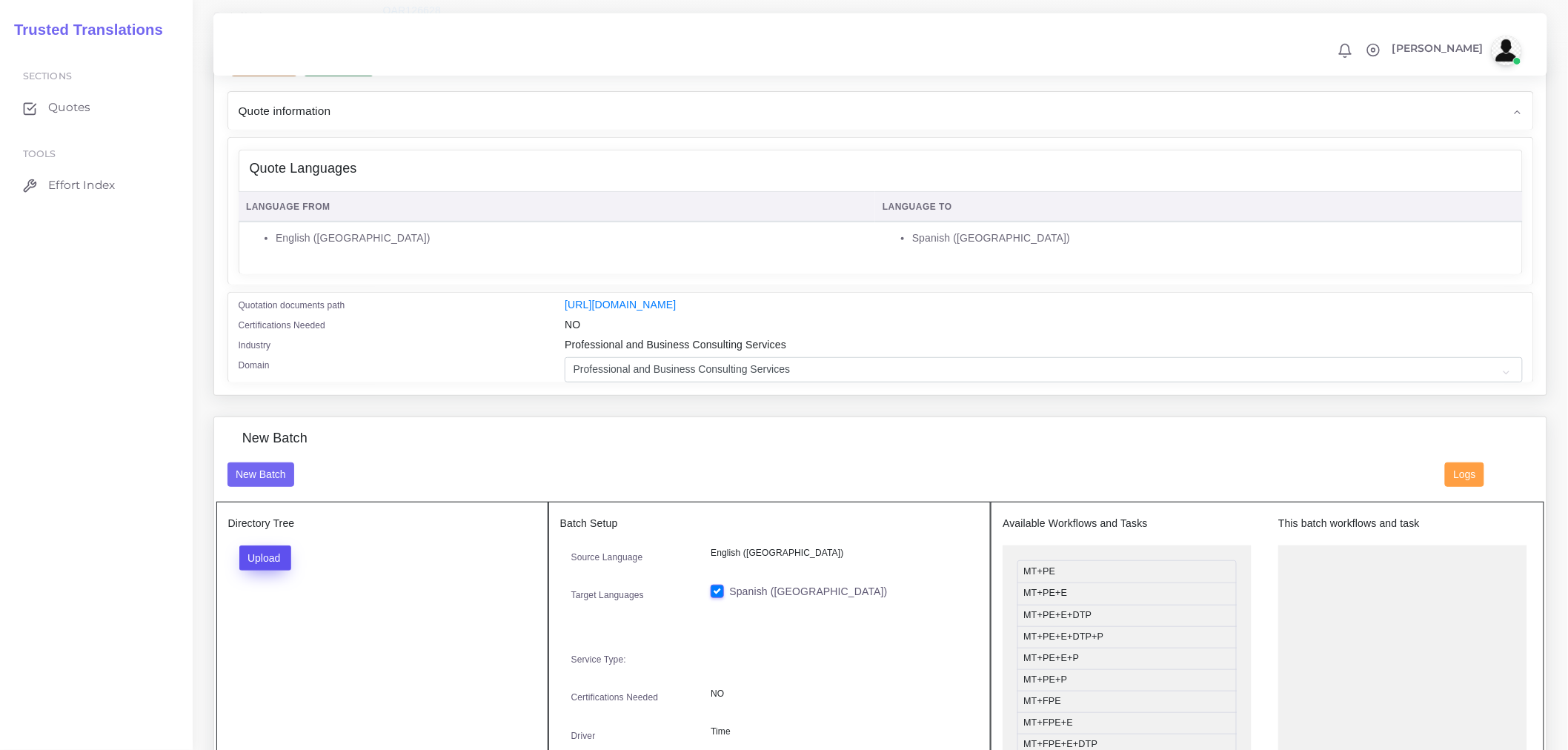
click at [255, 562] on button "Upload" at bounding box center [265, 558] width 53 height 25
click at [288, 623] on label "Files" at bounding box center [291, 613] width 102 height 19
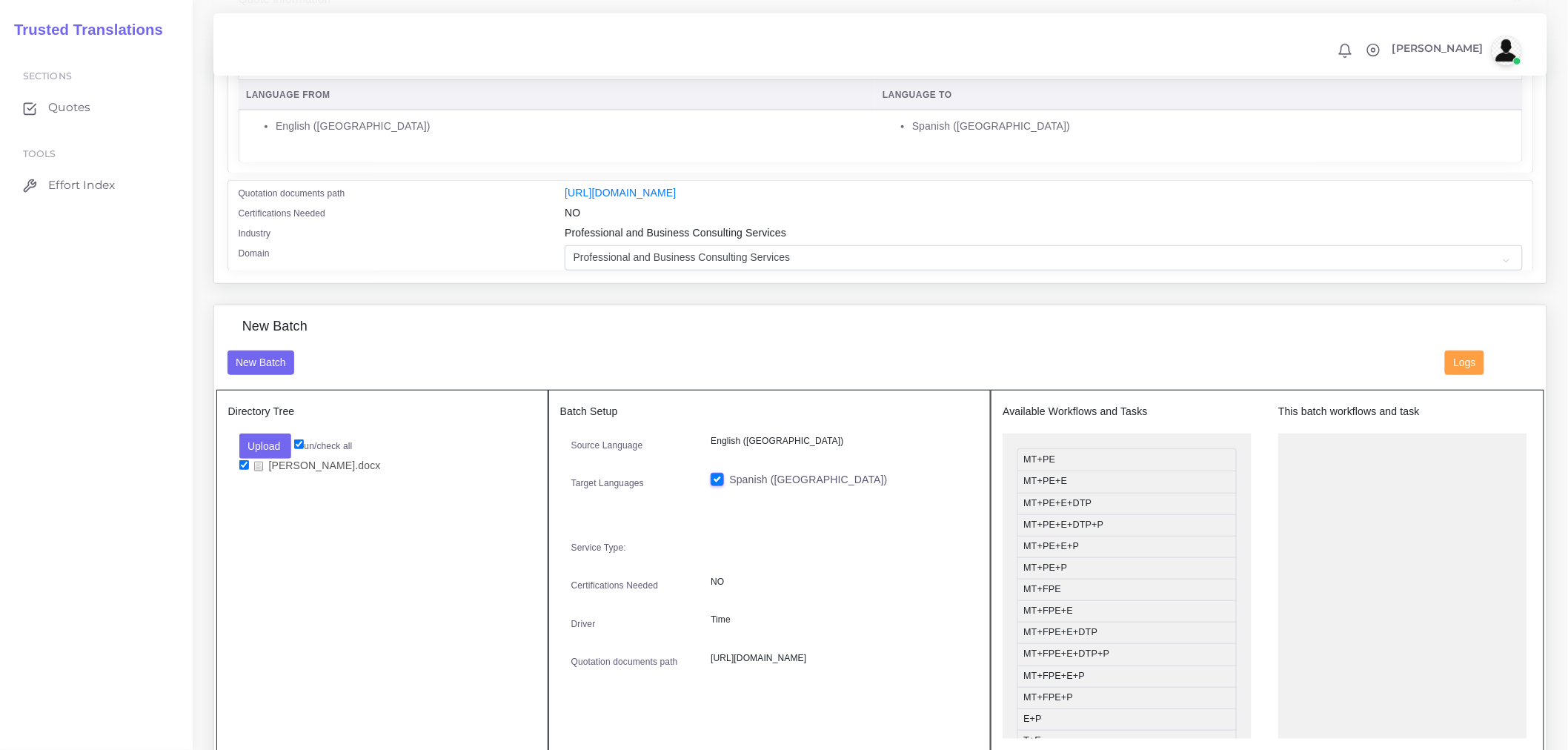
scroll to position [493, 0]
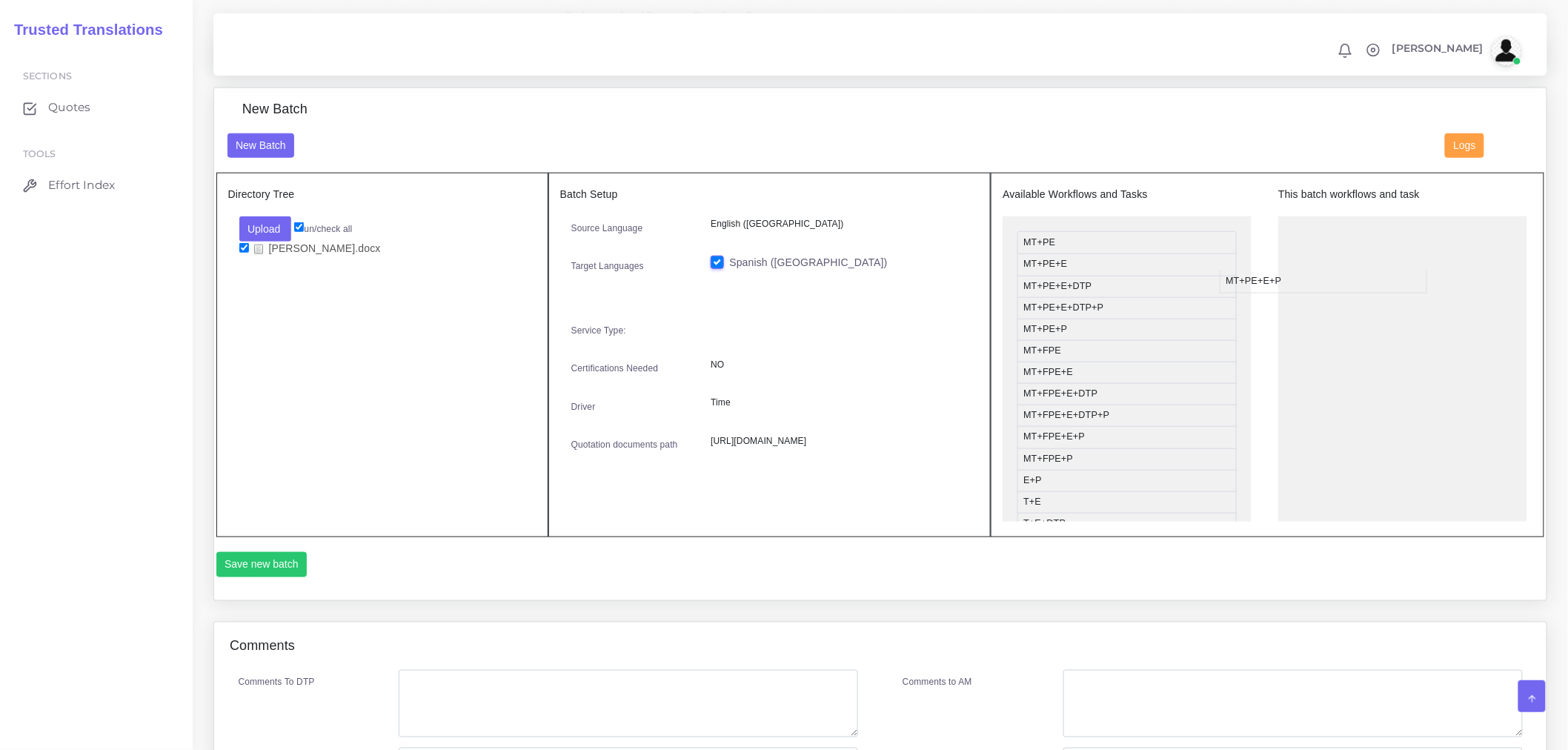
drag, startPoint x: 1075, startPoint y: 341, endPoint x: 1367, endPoint y: 276, distance: 299.1
click at [263, 588] on div "Save new batch" at bounding box center [881, 570] width 1329 height 35
click at [274, 576] on button "Save new batch" at bounding box center [261, 565] width 91 height 25
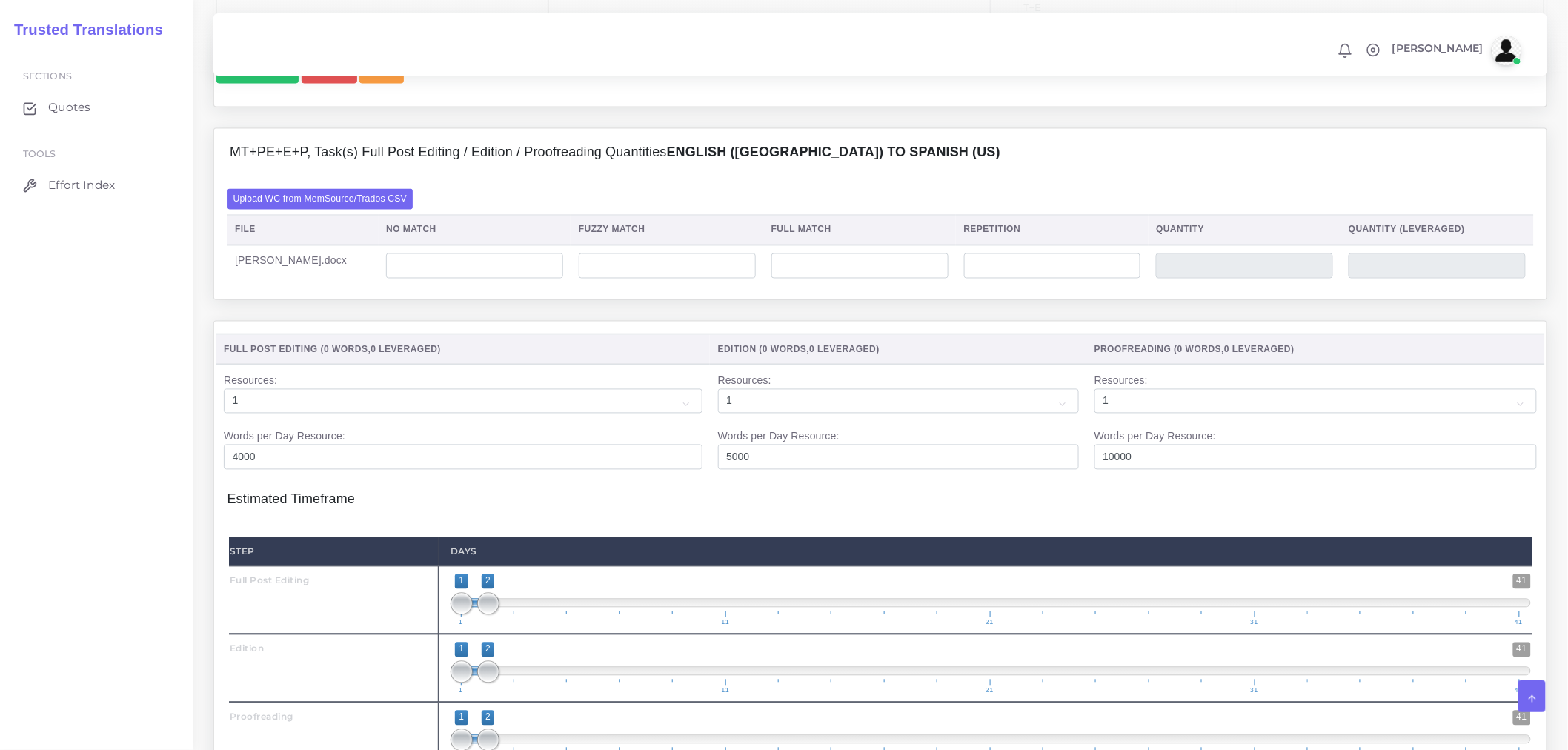
scroll to position [988, 0]
click at [317, 209] on label "Upload WC from MemSource/Trados CSV" at bounding box center [320, 198] width 186 height 20
click at [0, 0] on input "Upload WC from MemSource/Trados CSV" at bounding box center [0, 0] width 0 height 0
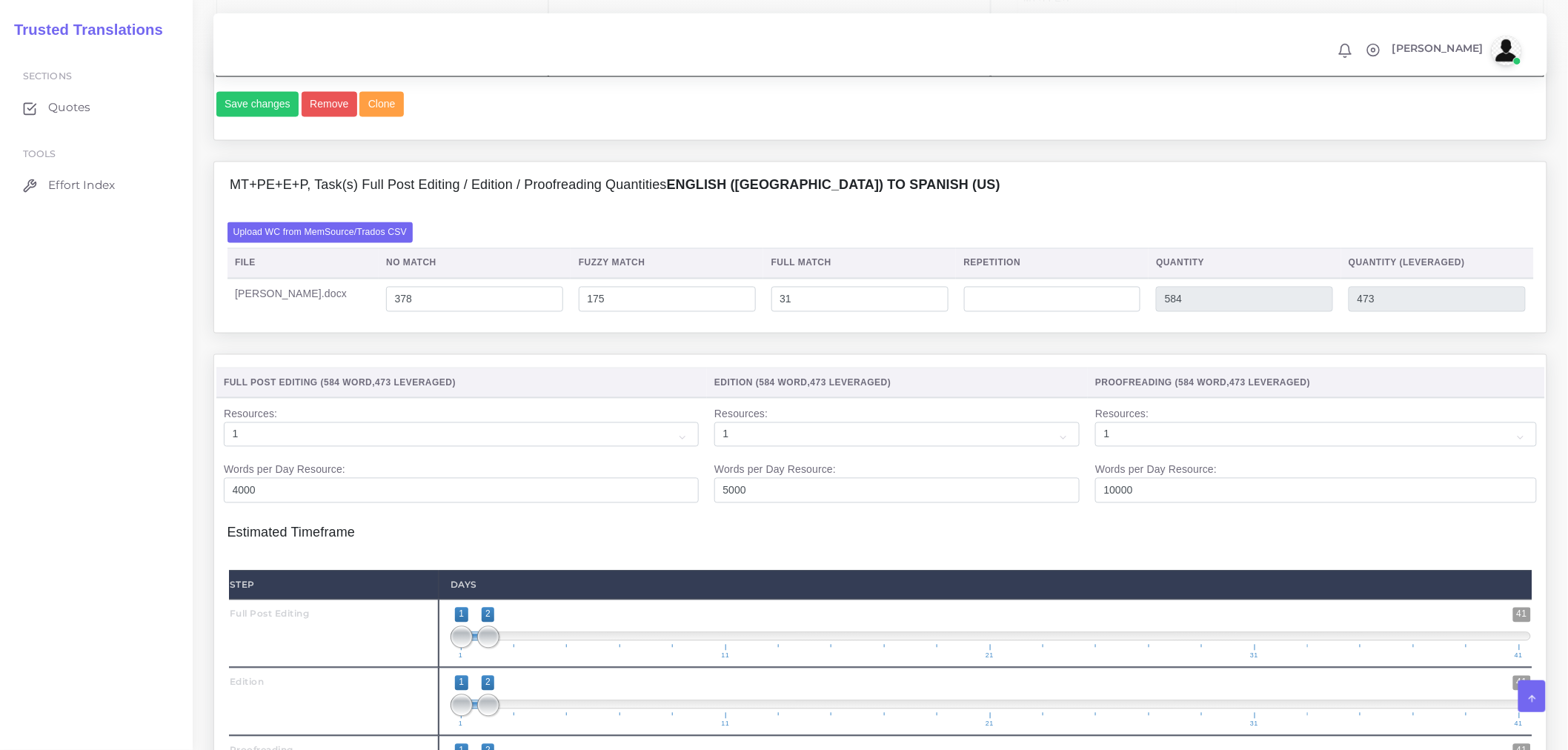
scroll to position [1225, 0]
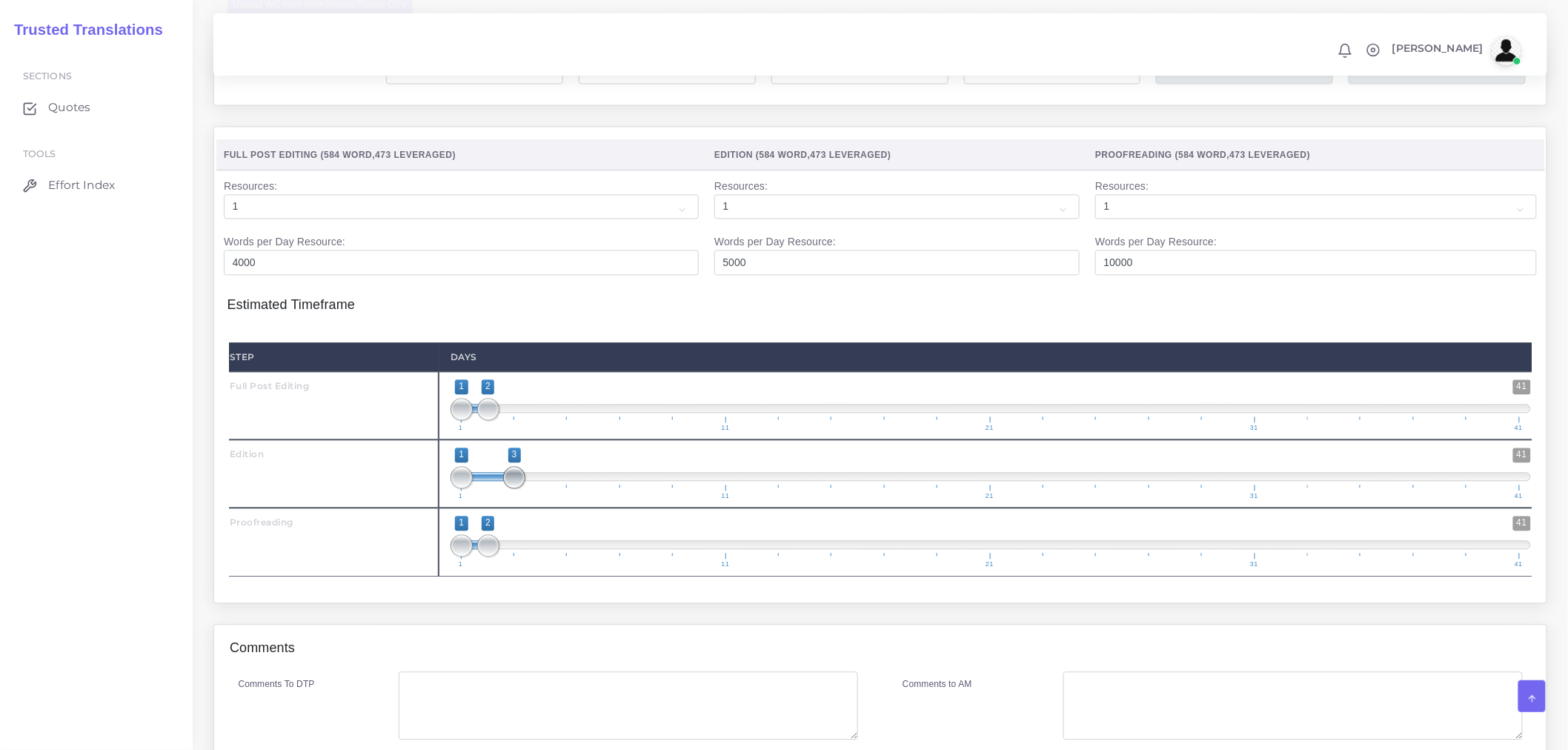
drag, startPoint x: 485, startPoint y: 521, endPoint x: 505, endPoint y: 521, distance: 20.0
click at [505, 489] on span at bounding box center [514, 477] width 22 height 22
type input "2;3"
drag, startPoint x: 462, startPoint y: 521, endPoint x: 484, endPoint y: 521, distance: 22.0
click at [473, 489] on span at bounding box center [461, 477] width 22 height 22
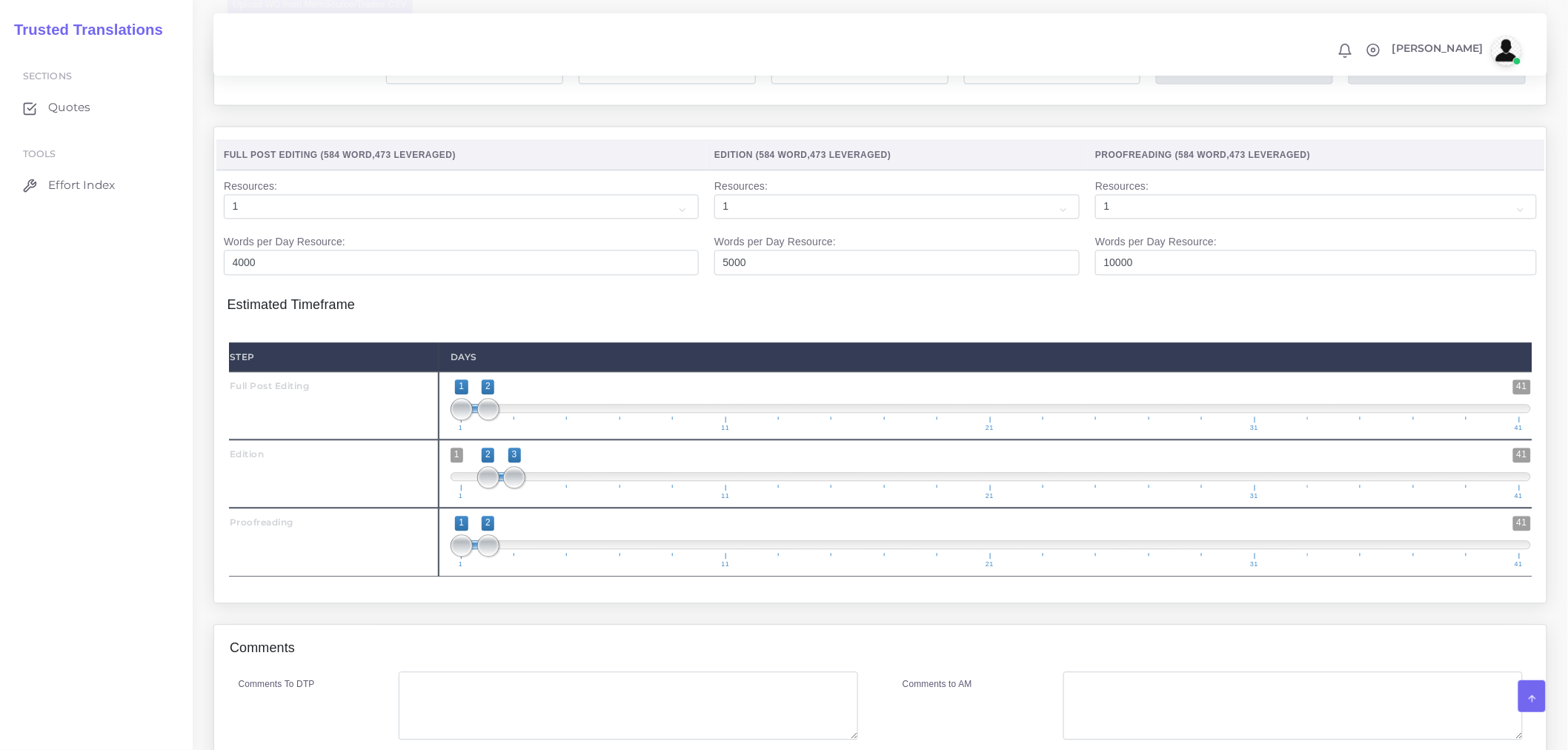
drag, startPoint x: 496, startPoint y: 579, endPoint x: 539, endPoint y: 576, distance: 43.1
click at [539, 568] on span "1 41 1 2 1 — 2 1 11 21 31 41" at bounding box center [991, 541] width 1080 height 52
drag, startPoint x: 468, startPoint y: 591, endPoint x: 514, endPoint y: 586, distance: 46.3
click at [514, 568] on span "1 41 2 2 2 — 2 1 11 21 31 41" at bounding box center [991, 541] width 1080 height 52
drag, startPoint x: 484, startPoint y: 590, endPoint x: 554, endPoint y: 582, distance: 70.5
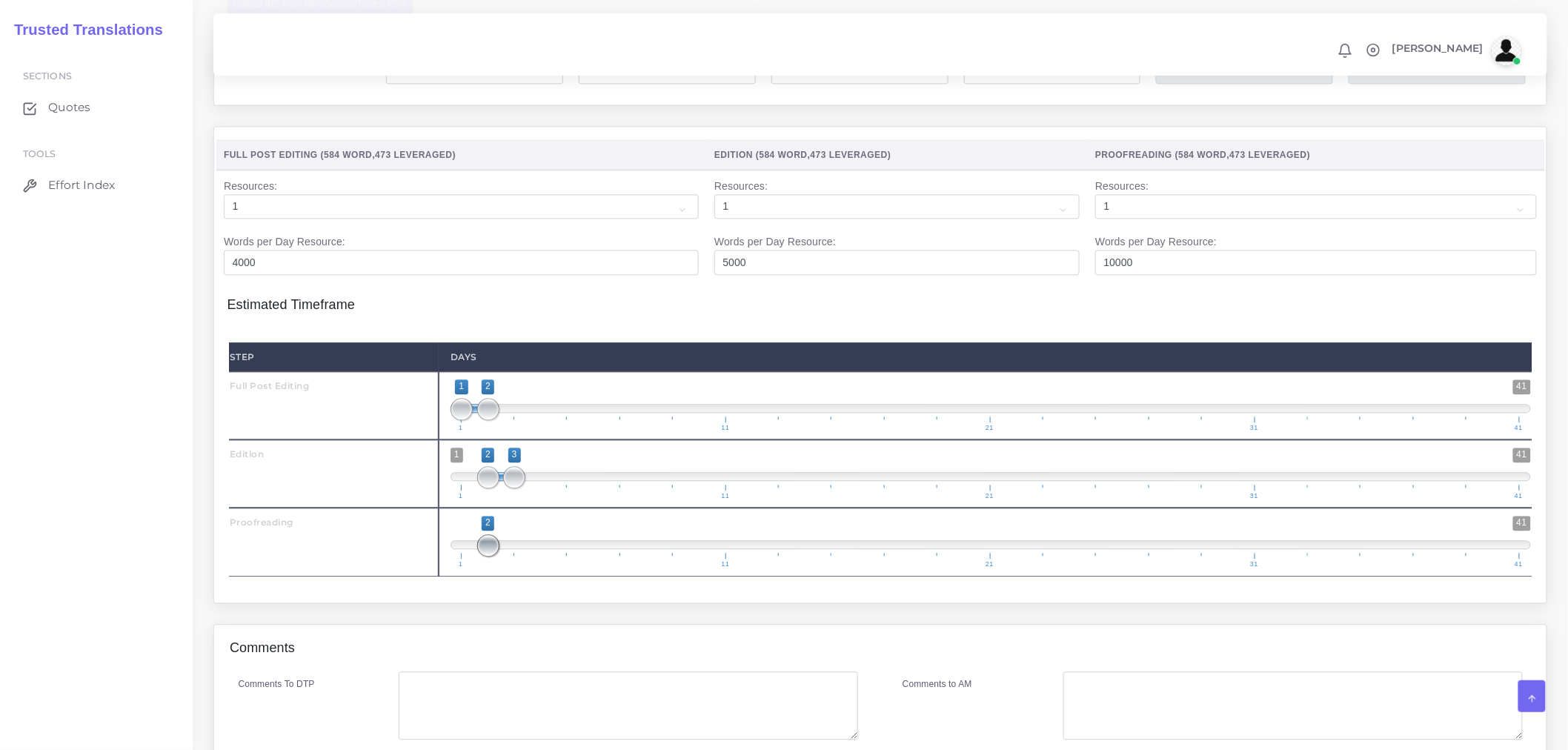
click at [554, 568] on span "1 41 2 2 2 — 2 1 11 21 31 41" at bounding box center [991, 541] width 1080 height 52
click at [554, 549] on span at bounding box center [991, 544] width 1080 height 9
click at [551, 549] on span at bounding box center [991, 544] width 1080 height 9
type input "3;4"
drag, startPoint x: 535, startPoint y: 588, endPoint x: 508, endPoint y: 588, distance: 27.0
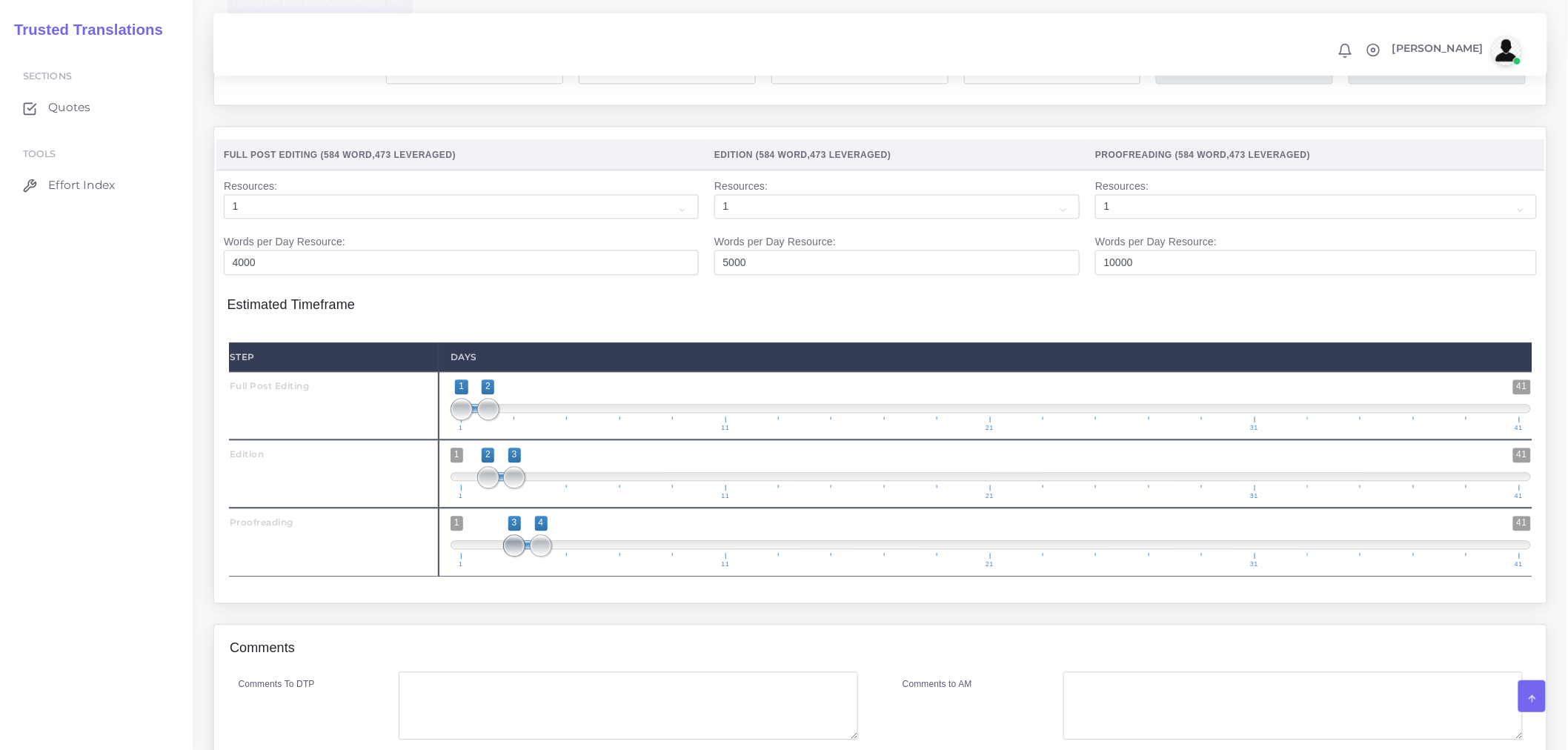
click at [508, 557] on span at bounding box center [514, 545] width 22 height 22
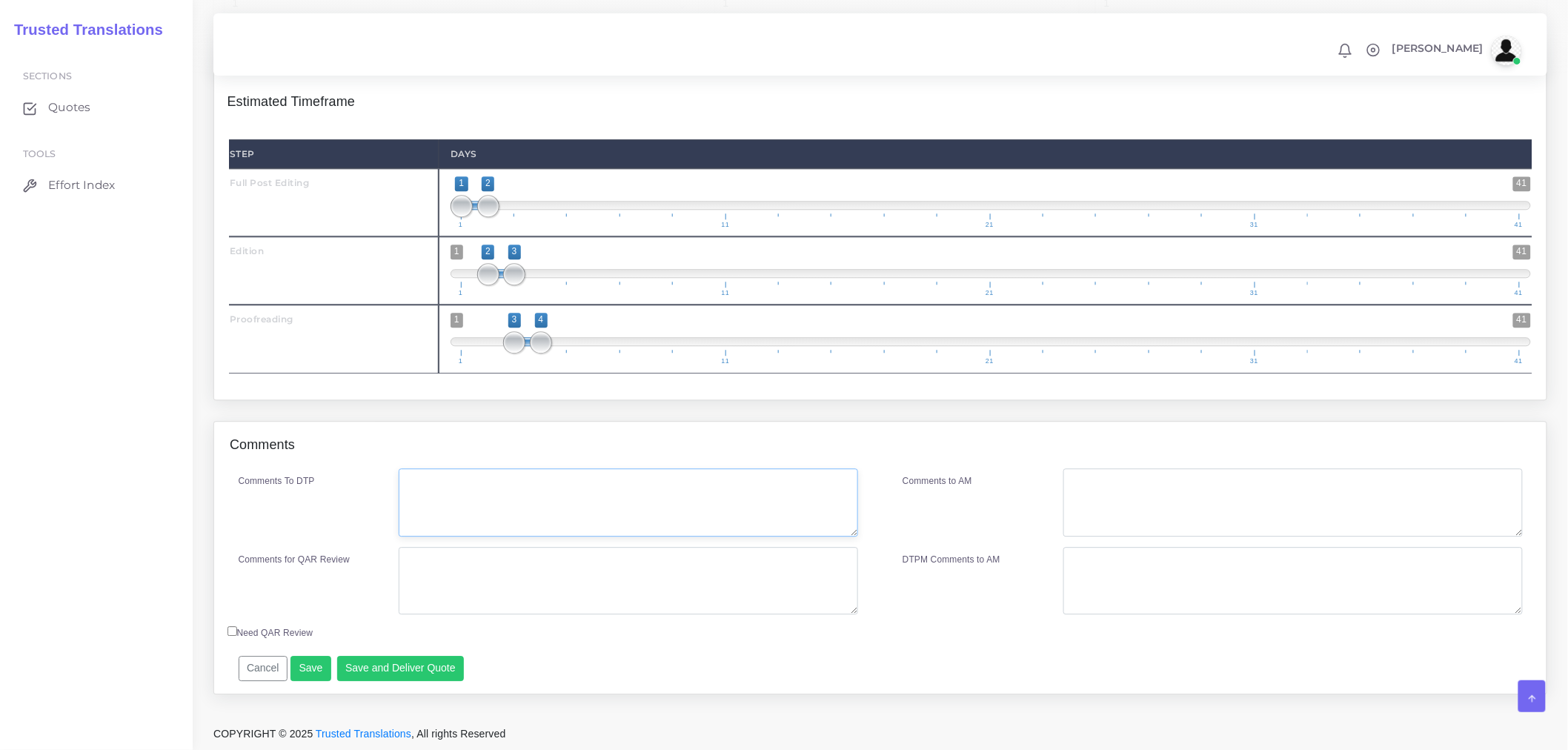
click at [488, 521] on textarea "Comments To DTP" at bounding box center [628, 502] width 459 height 68
type textarea "No DTP needed"
type textarea "PEEP"
click at [426, 669] on button "Save and Deliver Quote" at bounding box center [401, 669] width 128 height 25
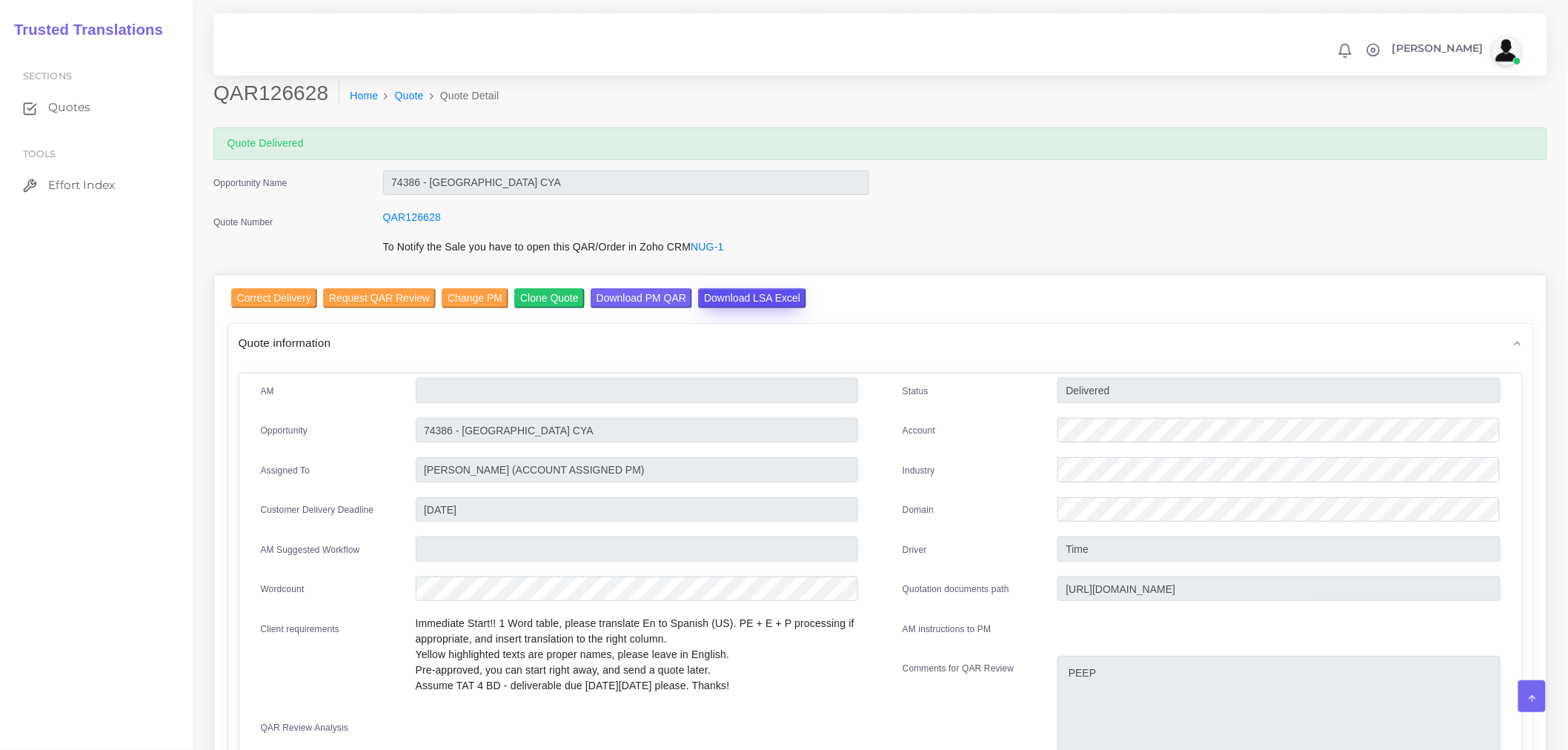
click at [778, 300] on input "Download LSA Excel" at bounding box center [752, 298] width 108 height 20
click at [405, 95] on link "Quote" at bounding box center [410, 96] width 29 height 16
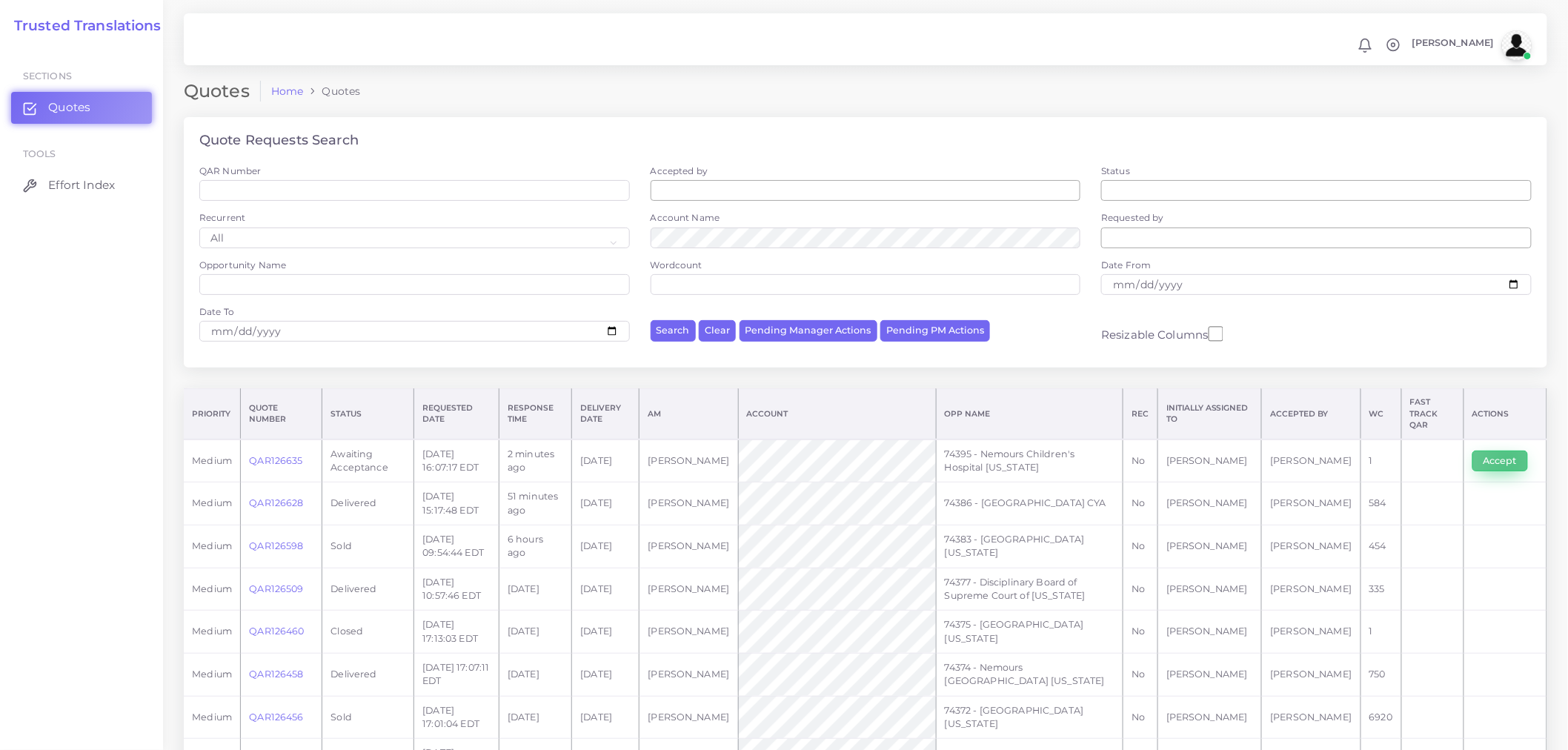
click at [1508, 453] on button "Accept" at bounding box center [1500, 460] width 56 height 20
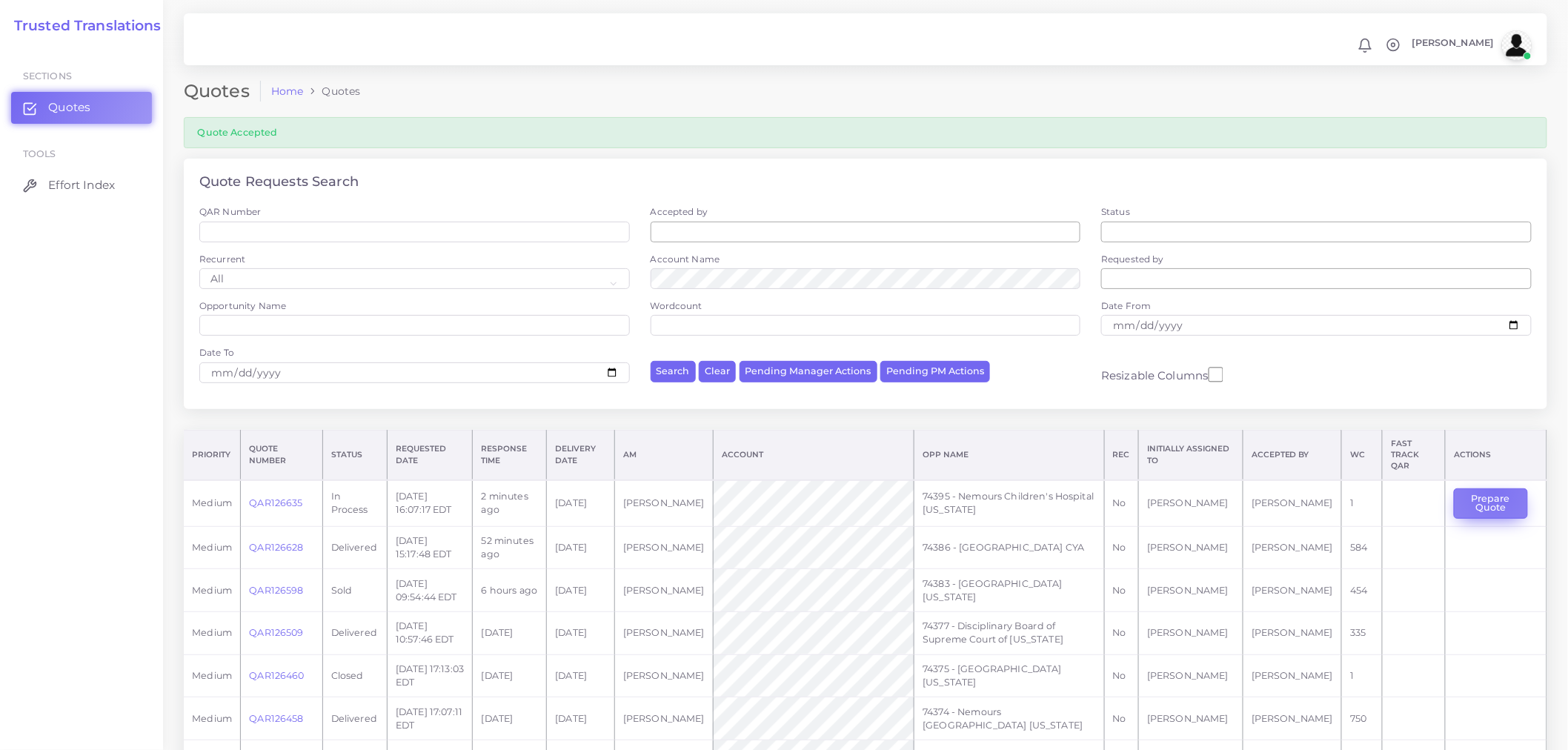
click at [1490, 489] on button "Prepare Quote" at bounding box center [1491, 503] width 74 height 30
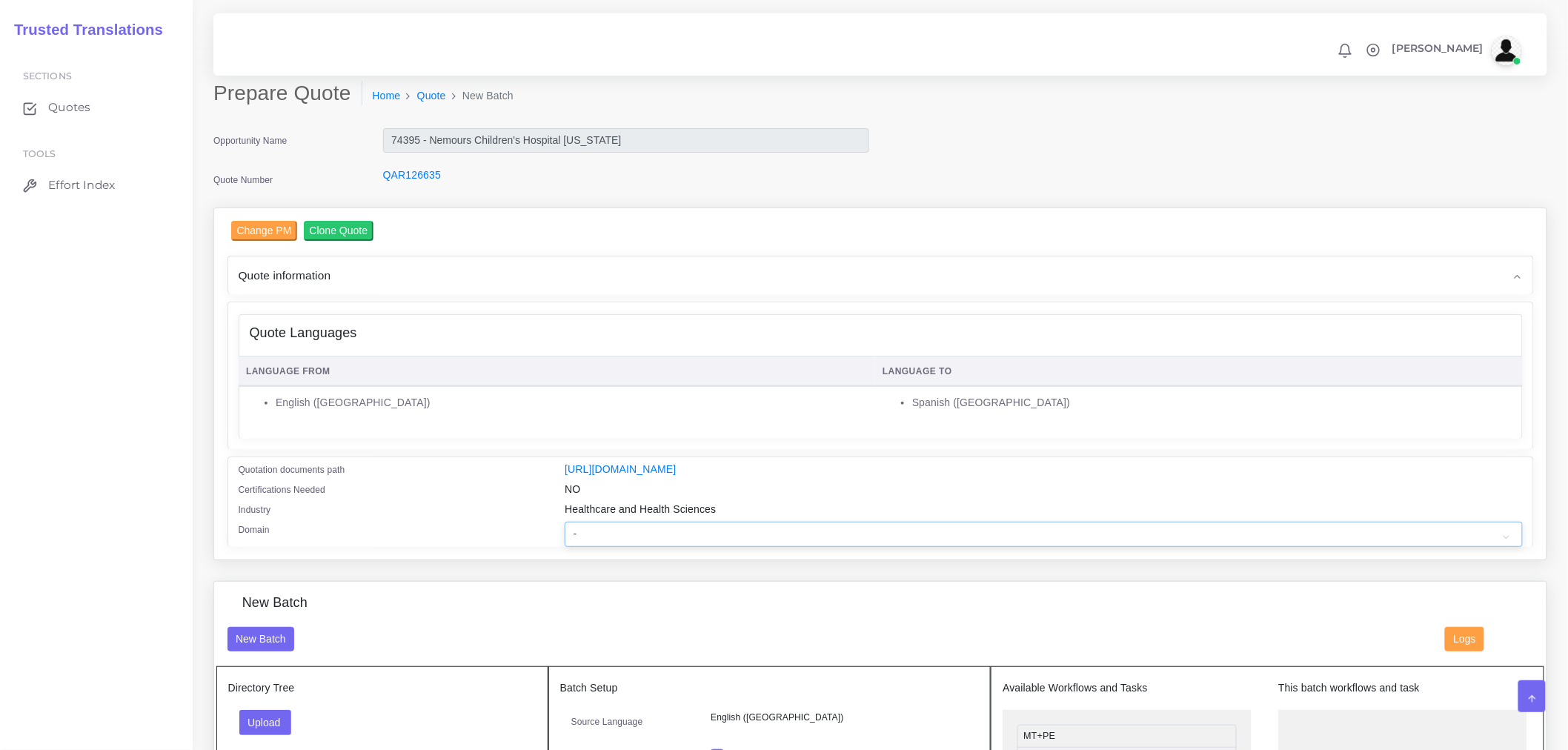
click at [716, 535] on select "- Advertising and Media Agriculture, Forestry and Fishing Architecture, Buildin…" at bounding box center [1043, 534] width 958 height 25
select select "Healthcare and Health Sciences"
click at [565, 532] on select "- Advertising and Media Agriculture, Forestry and Fishing Architecture, Buildin…" at bounding box center [1043, 534] width 958 height 25
click at [264, 730] on button "Upload" at bounding box center [265, 723] width 53 height 25
click at [309, 693] on label "Files" at bounding box center [291, 686] width 102 height 19
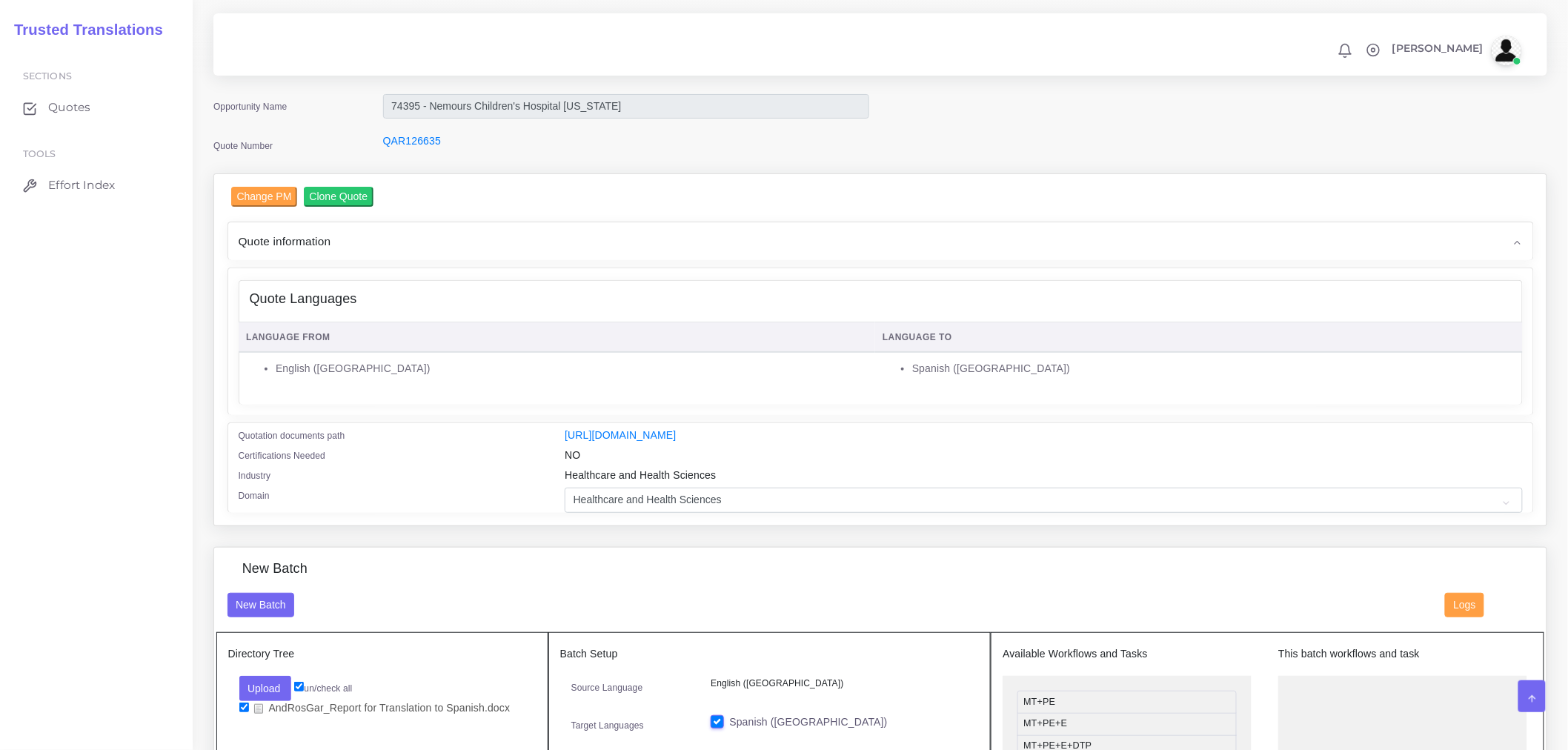
scroll to position [412, 0]
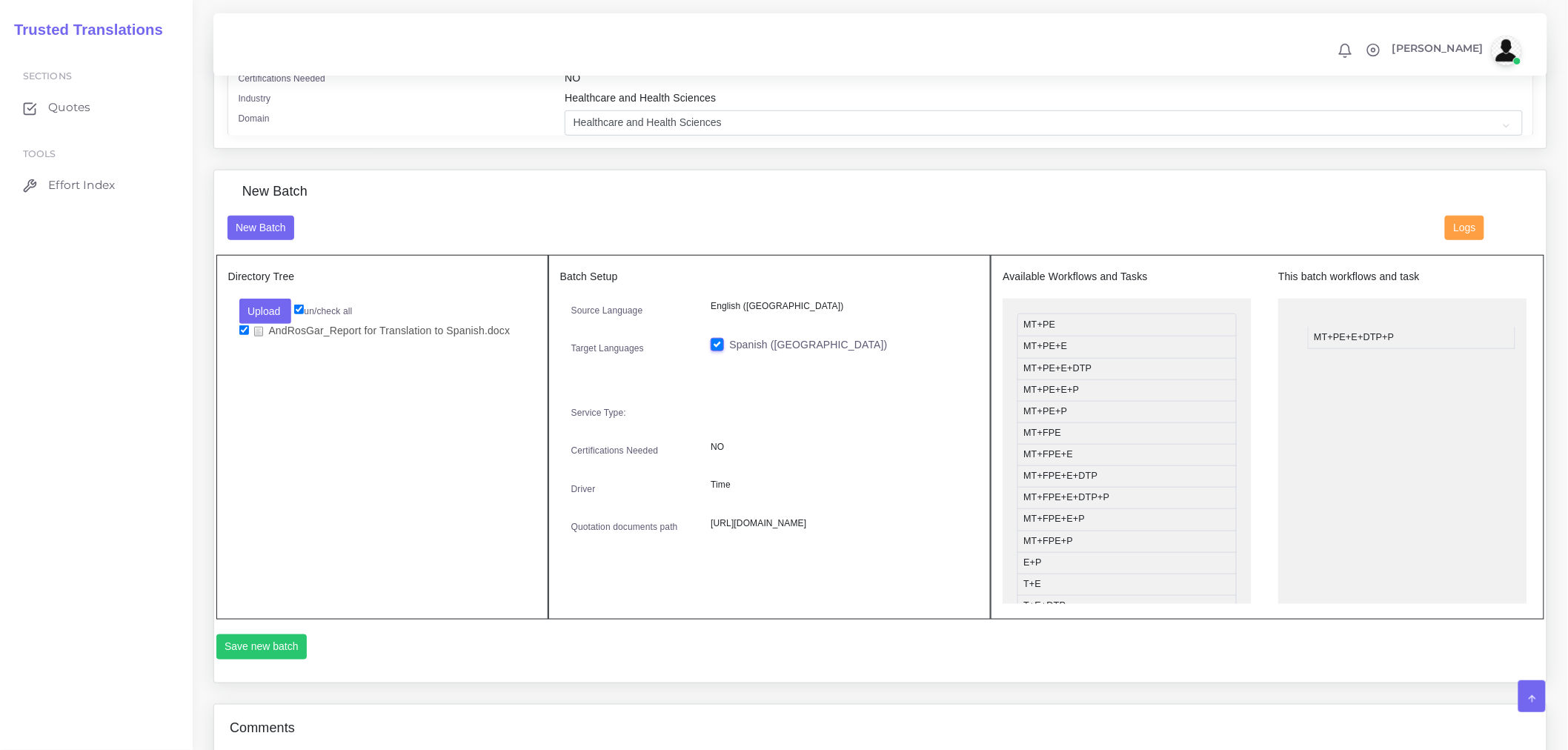
drag, startPoint x: 1069, startPoint y: 399, endPoint x: 1359, endPoint y: 346, distance: 294.8
click at [261, 650] on button "Save new batch" at bounding box center [261, 648] width 91 height 25
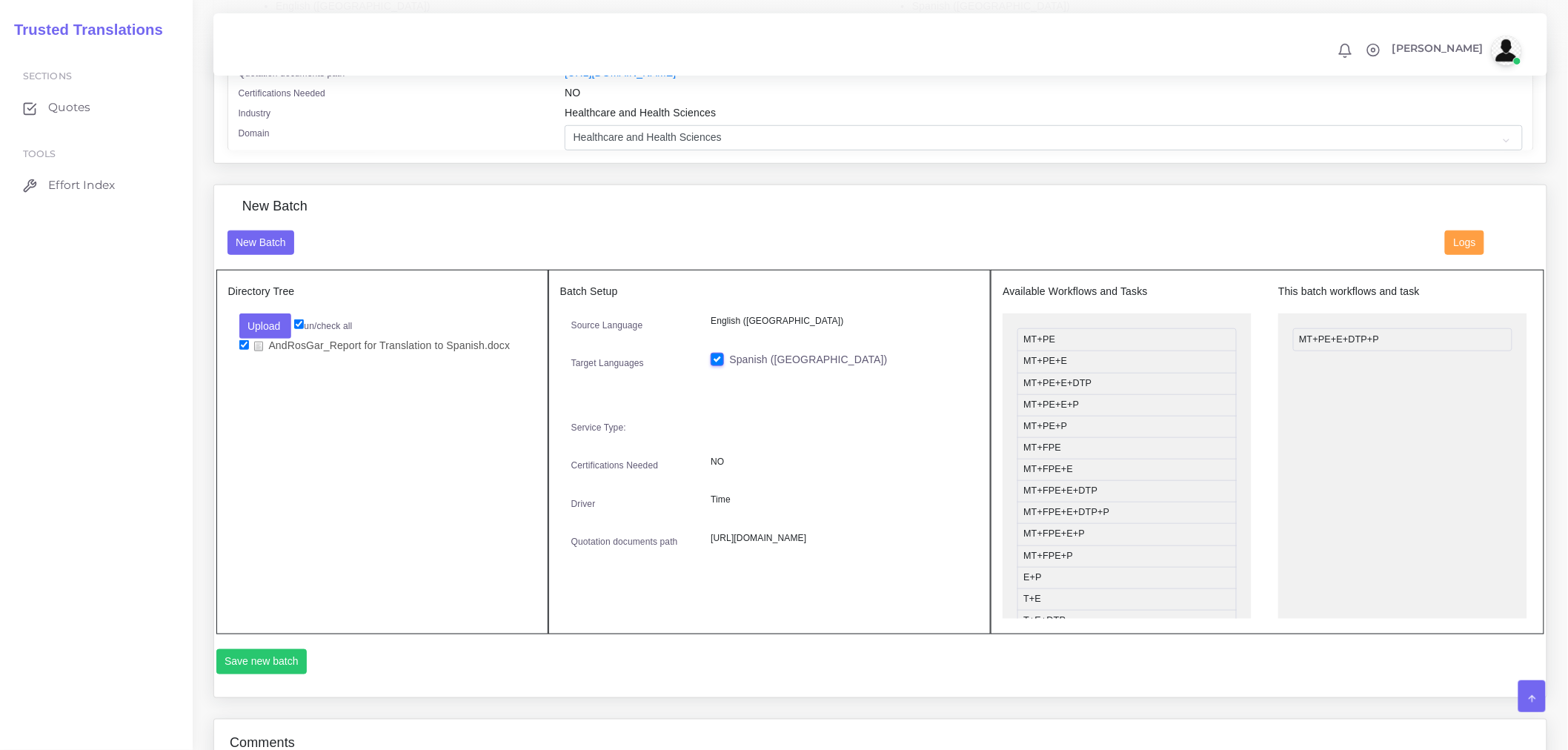
scroll to position [378, 0]
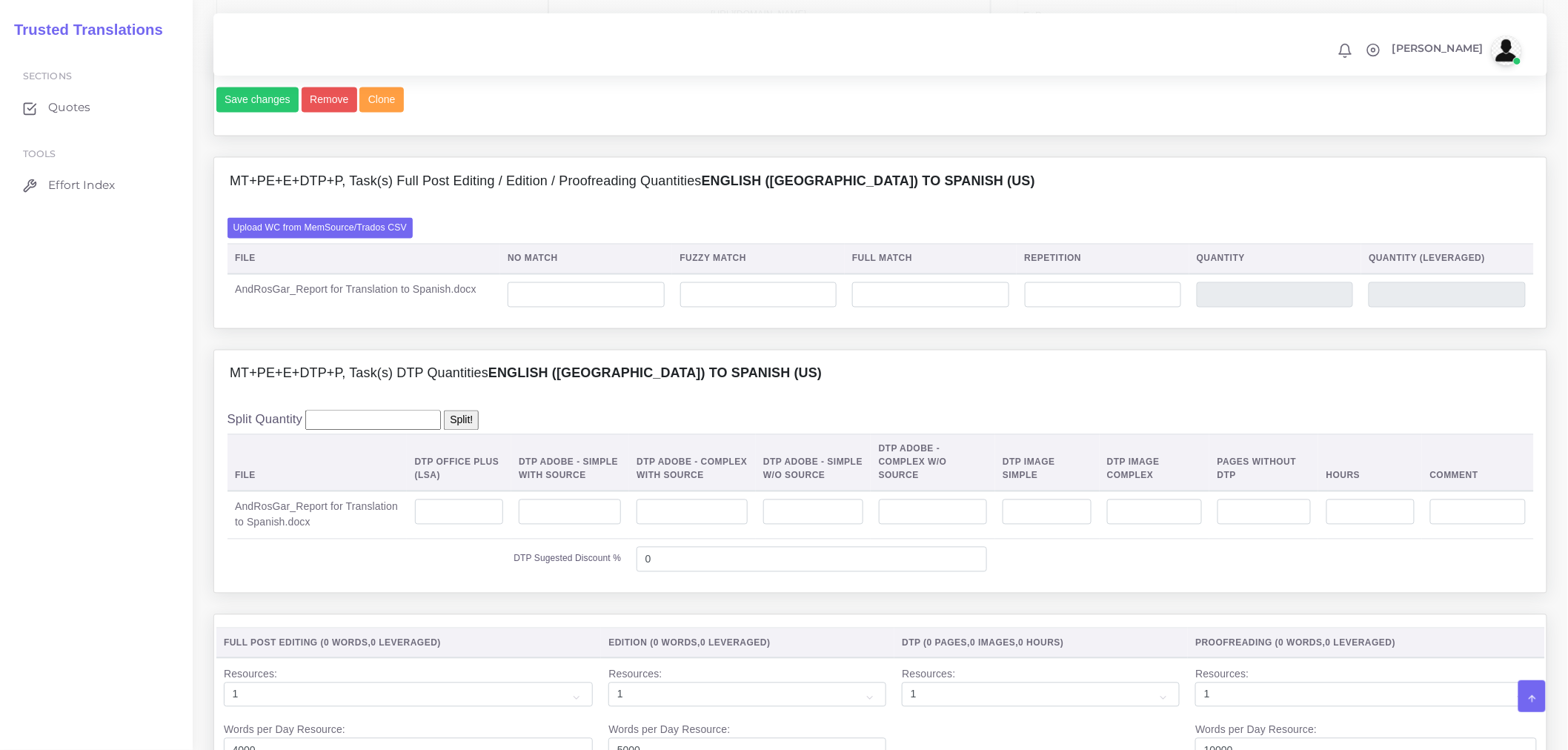
scroll to position [988, 0]
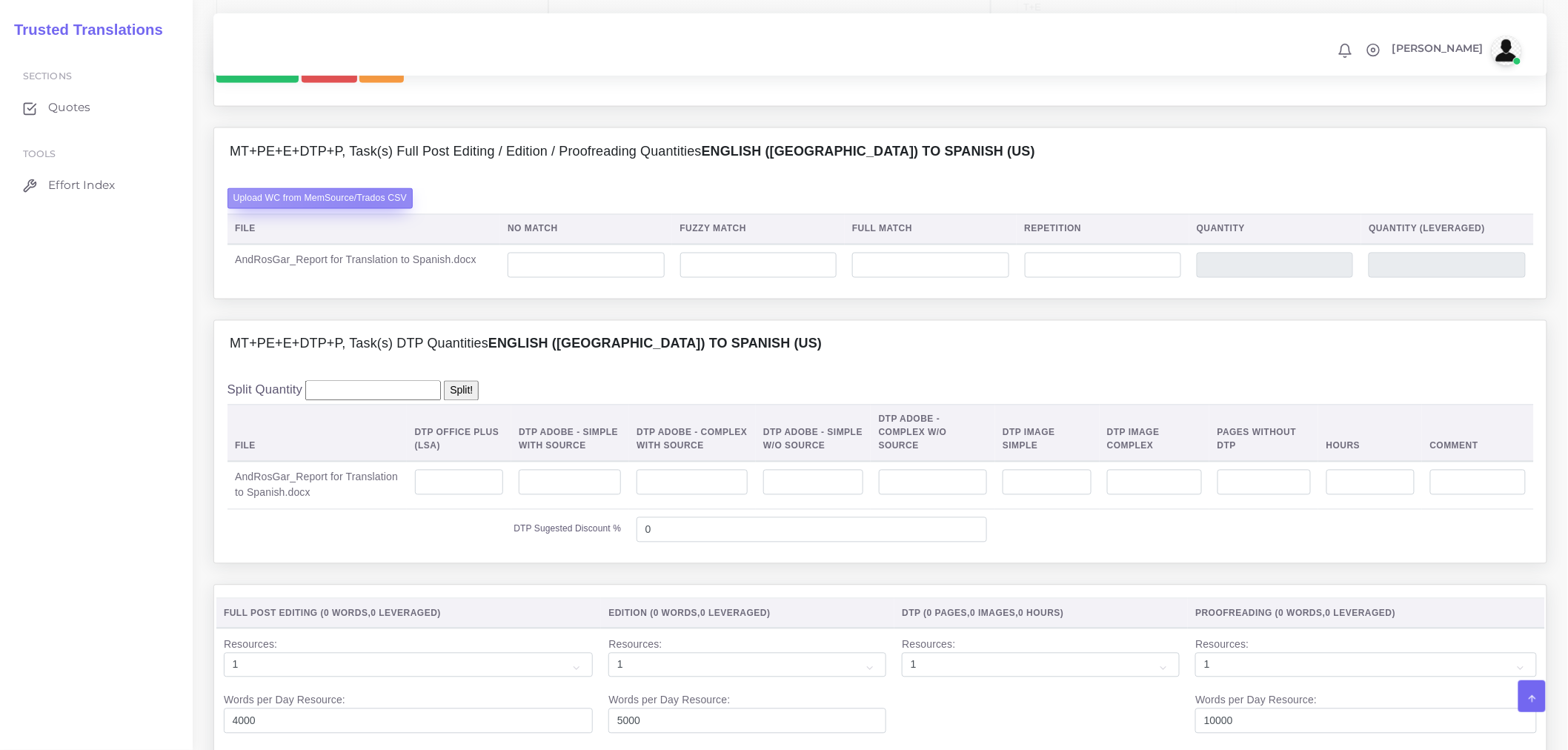
click at [372, 209] on label "Upload WC from MemSource/Trados CSV" at bounding box center [320, 198] width 186 height 20
click at [0, 0] on input "Upload WC from MemSource/Trados CSV" at bounding box center [0, 0] width 0 height 0
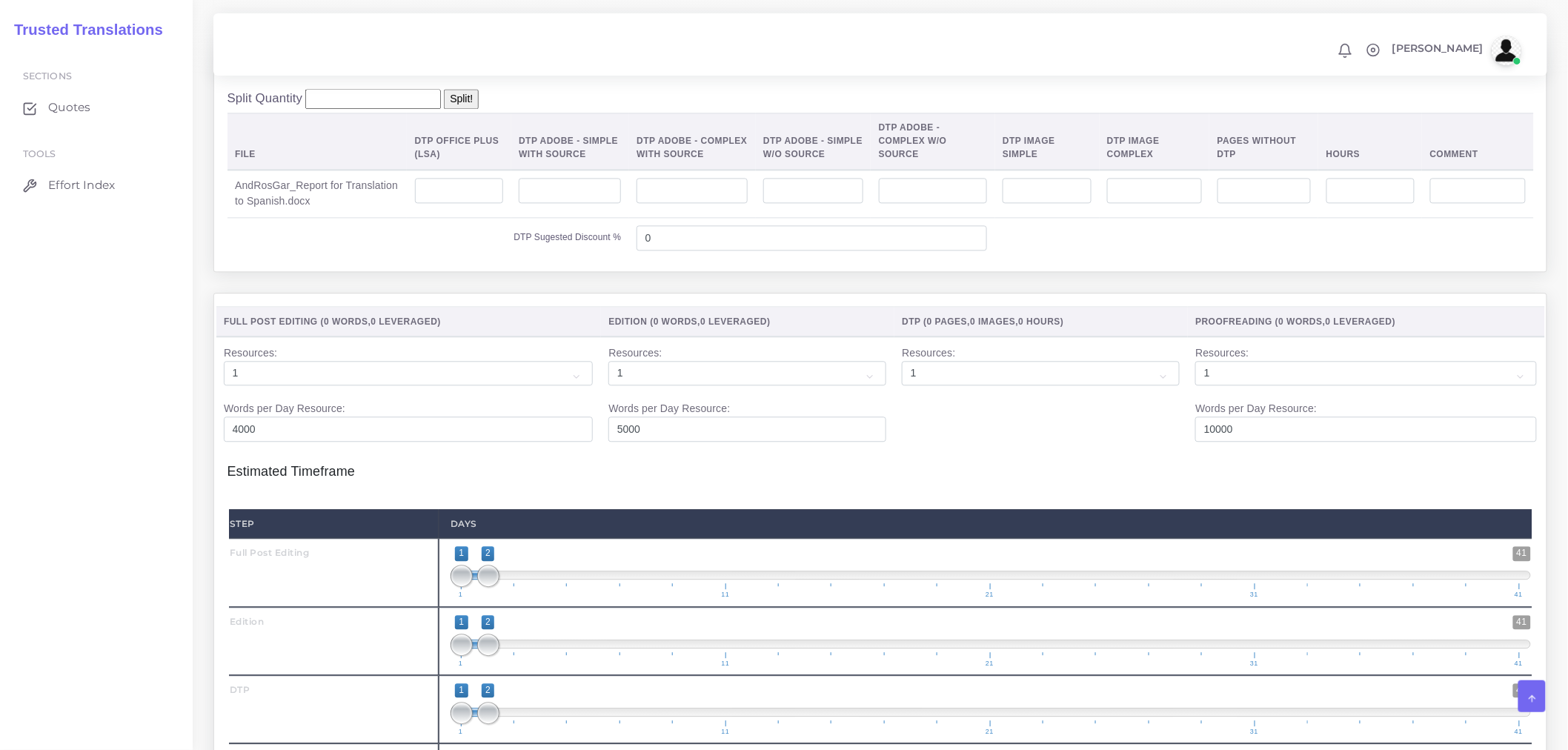
scroll to position [1318, 0]
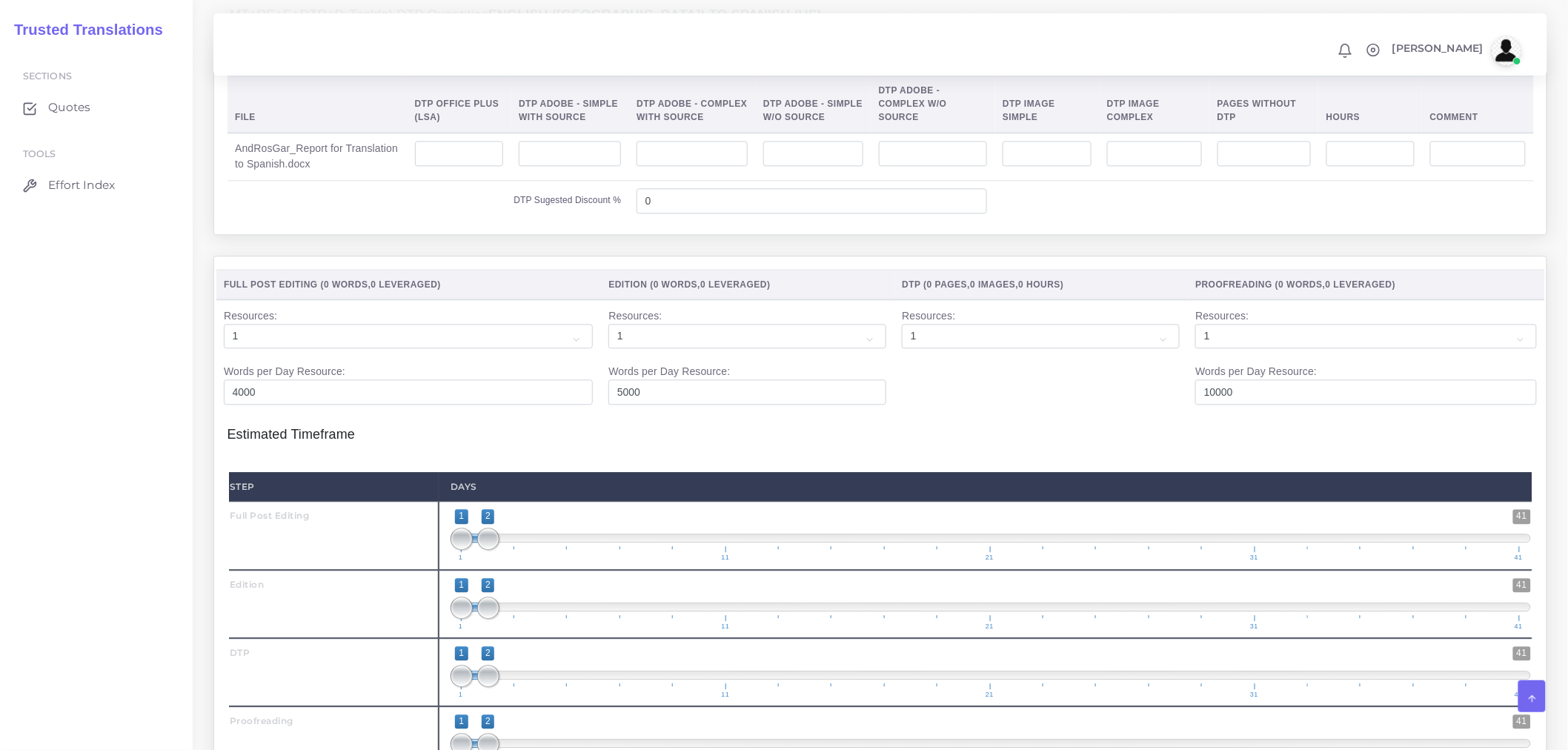
click at [430, 166] on td at bounding box center [458, 156] width 104 height 48
click at [435, 166] on input "number" at bounding box center [459, 153] width 89 height 25
type input "4"
click at [459, 220] on td "DTP Sugested Discount %" at bounding box center [428, 201] width 402 height 41
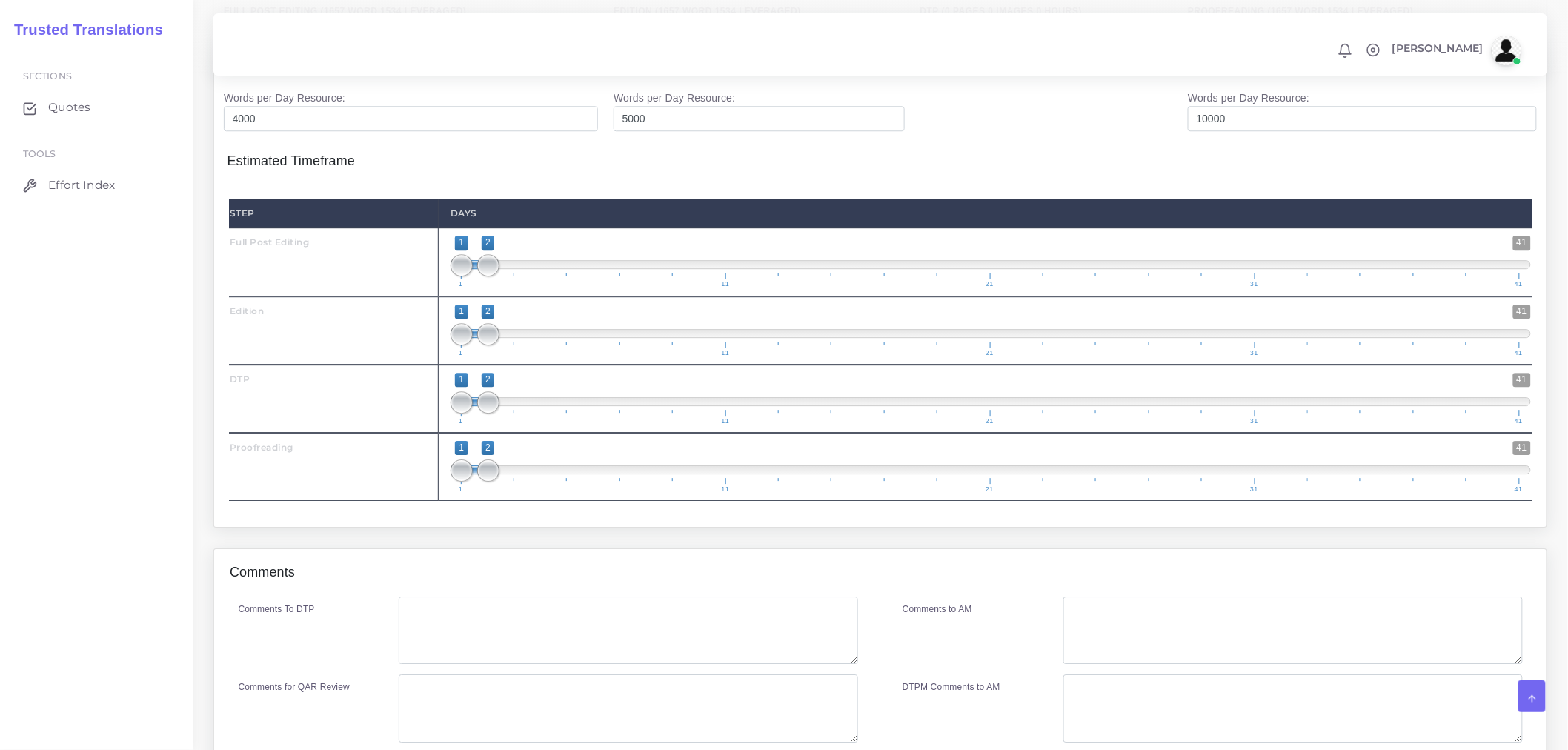
scroll to position [1647, 0]
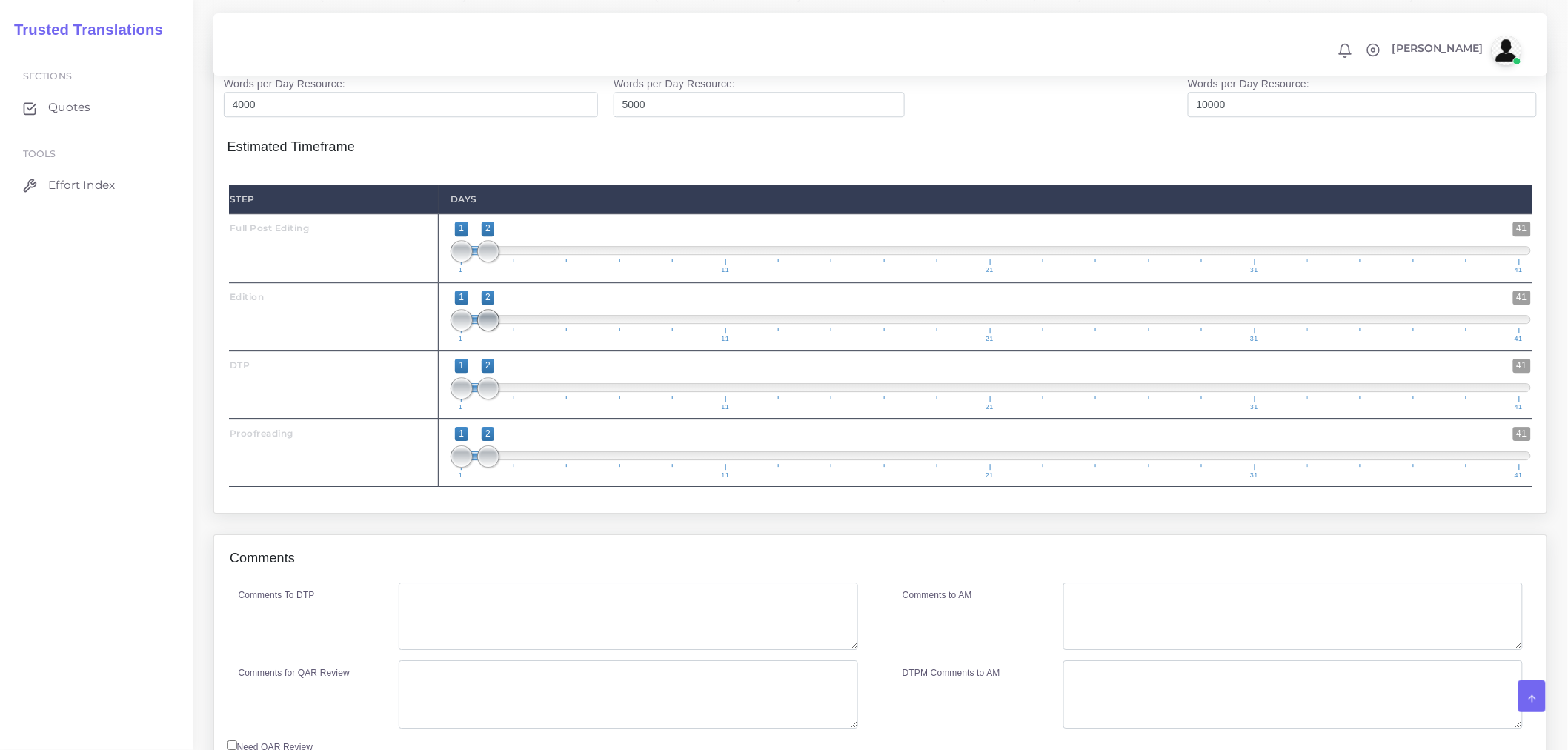
drag, startPoint x: 486, startPoint y: 351, endPoint x: 508, endPoint y: 346, distance: 22.6
click at [499, 332] on span at bounding box center [488, 320] width 22 height 22
type input "2;3"
drag, startPoint x: 455, startPoint y: 350, endPoint x: 476, endPoint y: 352, distance: 21.1
click at [476, 342] on span "1 41 2 3 2 — 3 1 11 21 31 41" at bounding box center [991, 316] width 1080 height 52
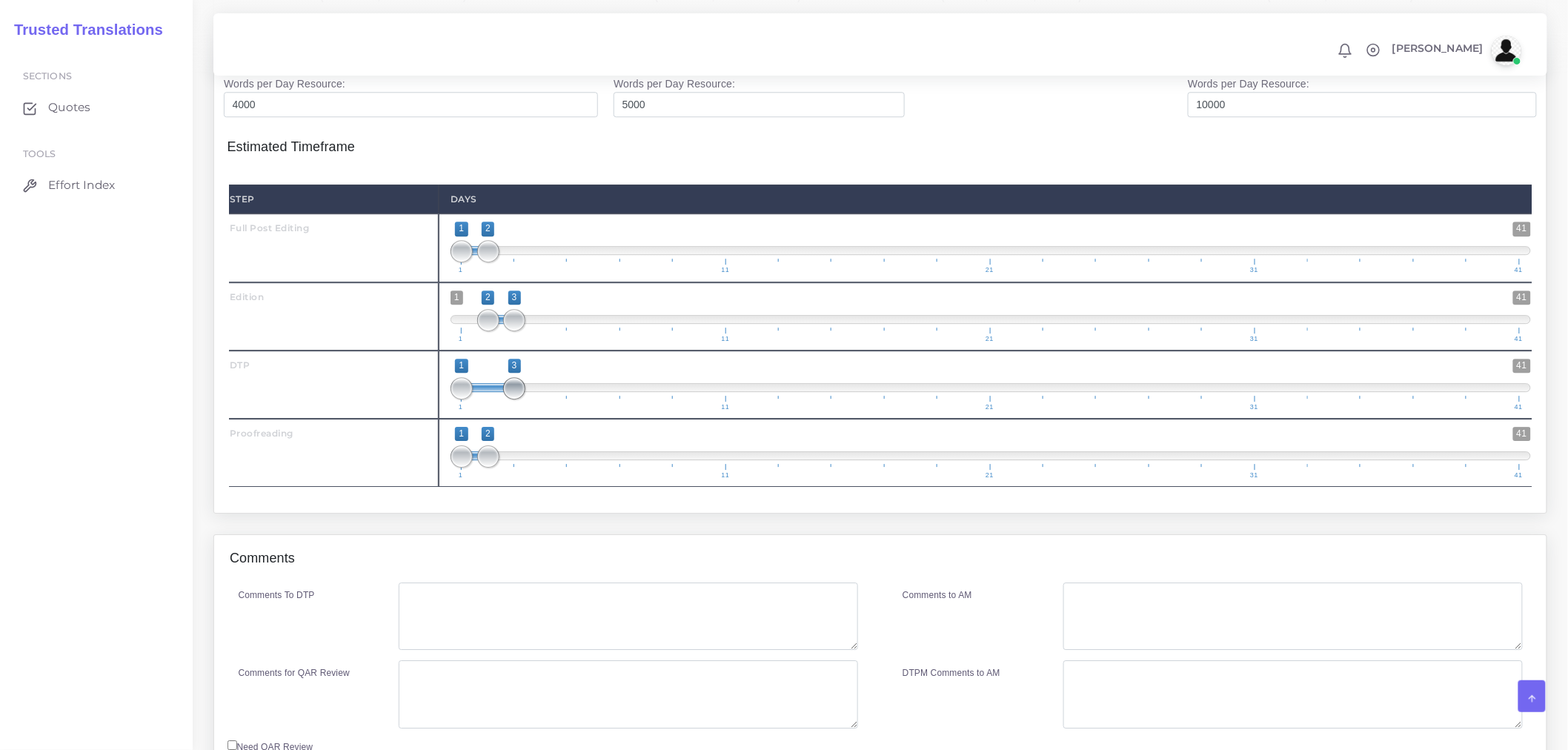
drag, startPoint x: 488, startPoint y: 422, endPoint x: 510, endPoint y: 420, distance: 22.1
click at [510, 400] on span at bounding box center [514, 388] width 22 height 22
drag, startPoint x: 470, startPoint y: 425, endPoint x: 505, endPoint y: 420, distance: 35.4
click at [505, 411] on span "1 41 1 3 1 — 3 1 11 21 31 41" at bounding box center [991, 384] width 1080 height 52
type input "3;3"
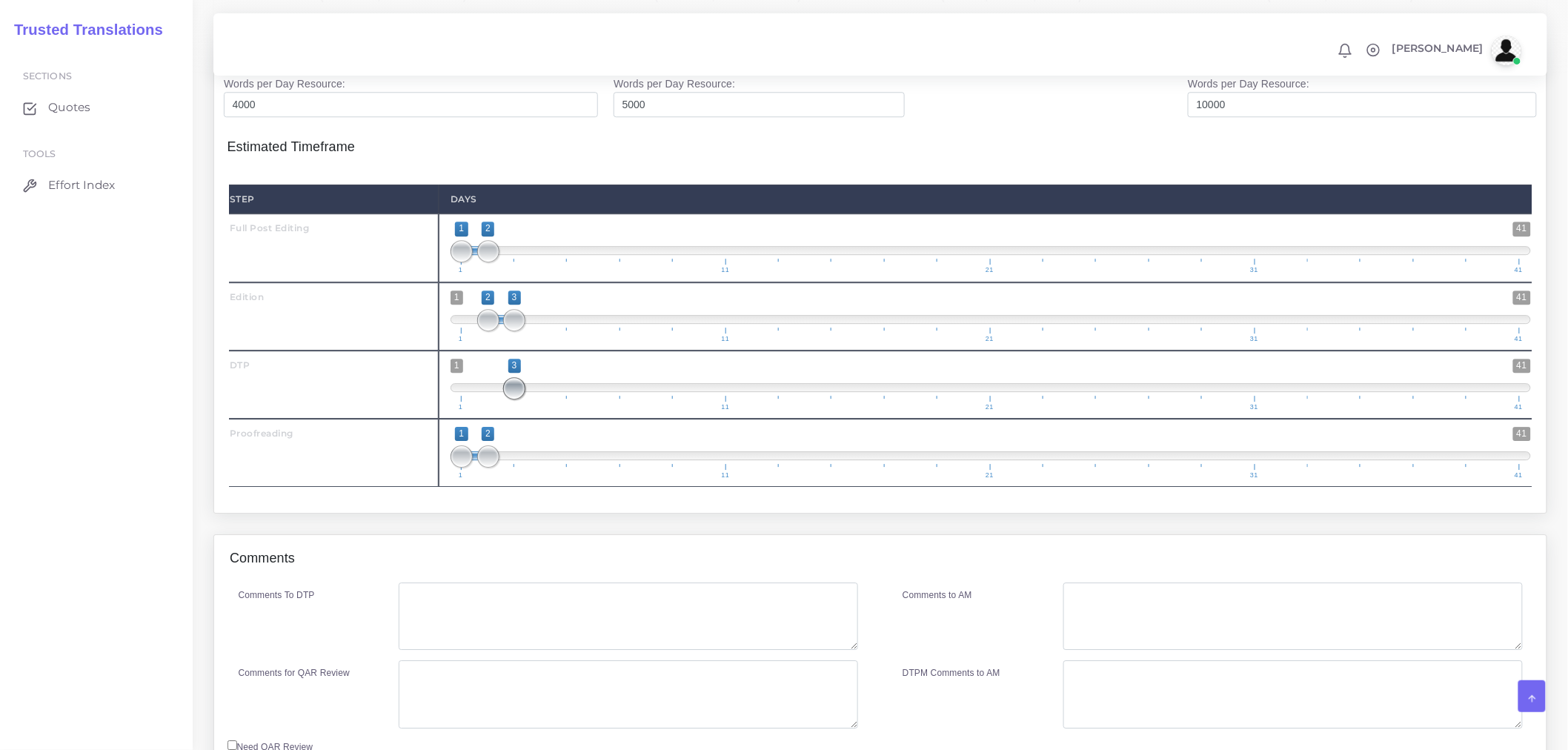
drag, startPoint x: 455, startPoint y: 418, endPoint x: 507, endPoint y: 415, distance: 52.1
click at [507, 400] on span at bounding box center [514, 388] width 22 height 22
drag, startPoint x: 490, startPoint y: 487, endPoint x: 529, endPoint y: 480, distance: 39.6
click at [526, 468] on span at bounding box center [514, 456] width 22 height 22
type input "3;4"
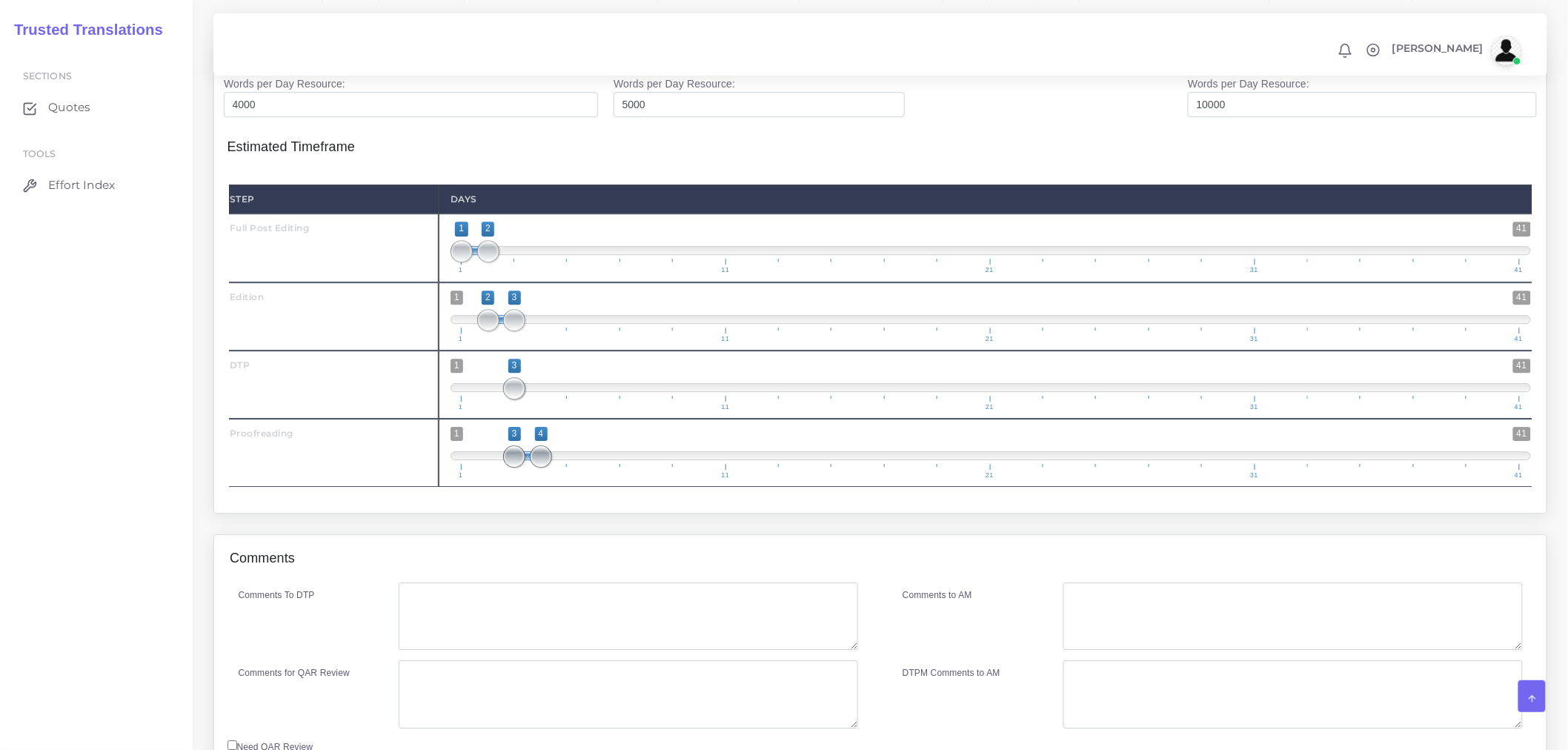
drag, startPoint x: 468, startPoint y: 483, endPoint x: 529, endPoint y: 480, distance: 61.1
click at [529, 479] on span "1 41 3 4 3 — 4 1 11 21 31 41" at bounding box center [991, 453] width 1080 height 52
click at [514, 645] on textarea "Comments To DTP" at bounding box center [628, 616] width 459 height 68
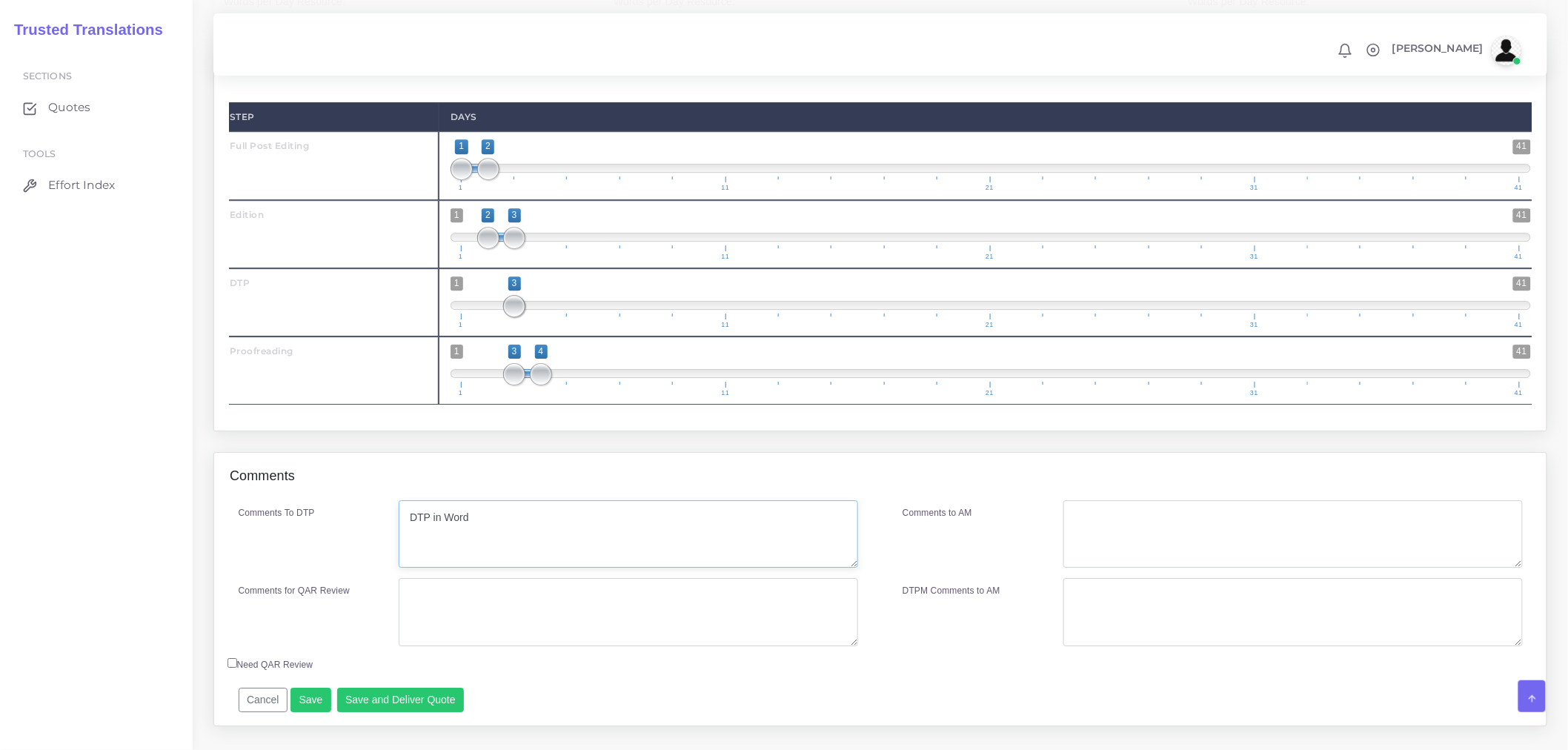
type textarea "DTP in Word"
type textarea "PEEP + DTP"
click at [443, 713] on button "Save and Deliver Quote" at bounding box center [401, 700] width 128 height 25
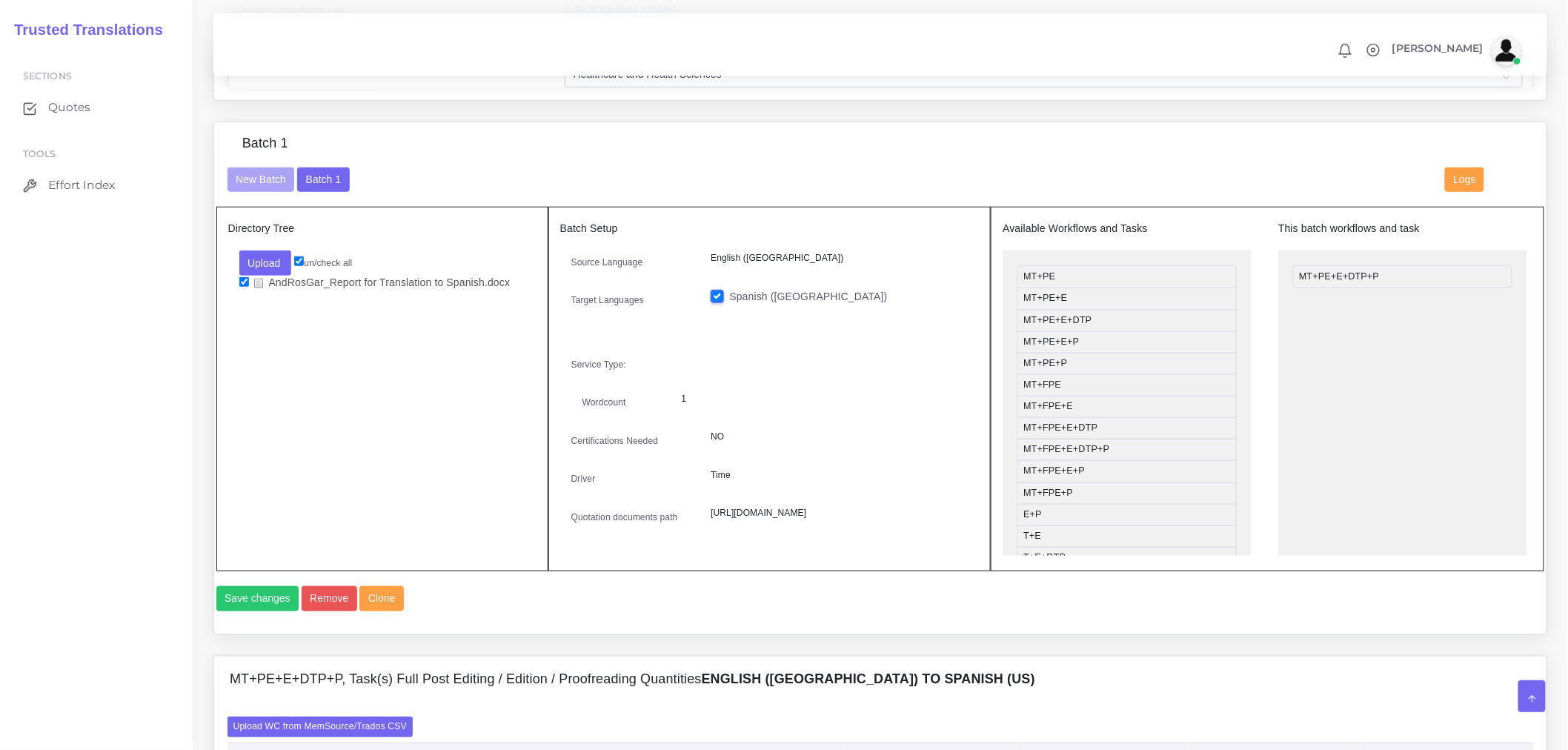
scroll to position [658, 0]
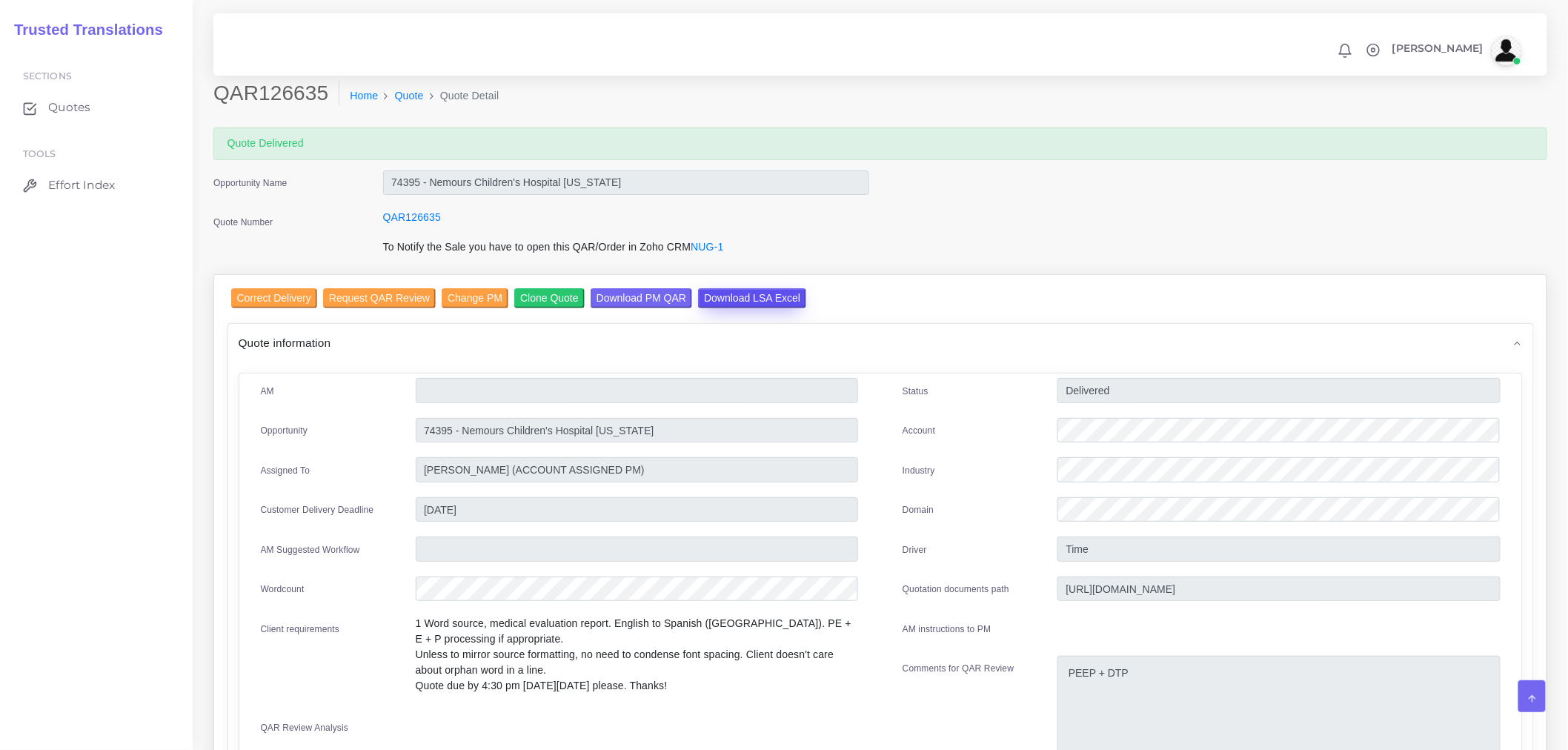
click at [771, 291] on input "Download LSA Excel" at bounding box center [752, 298] width 108 height 20
